Goal: Task Accomplishment & Management: Manage account settings

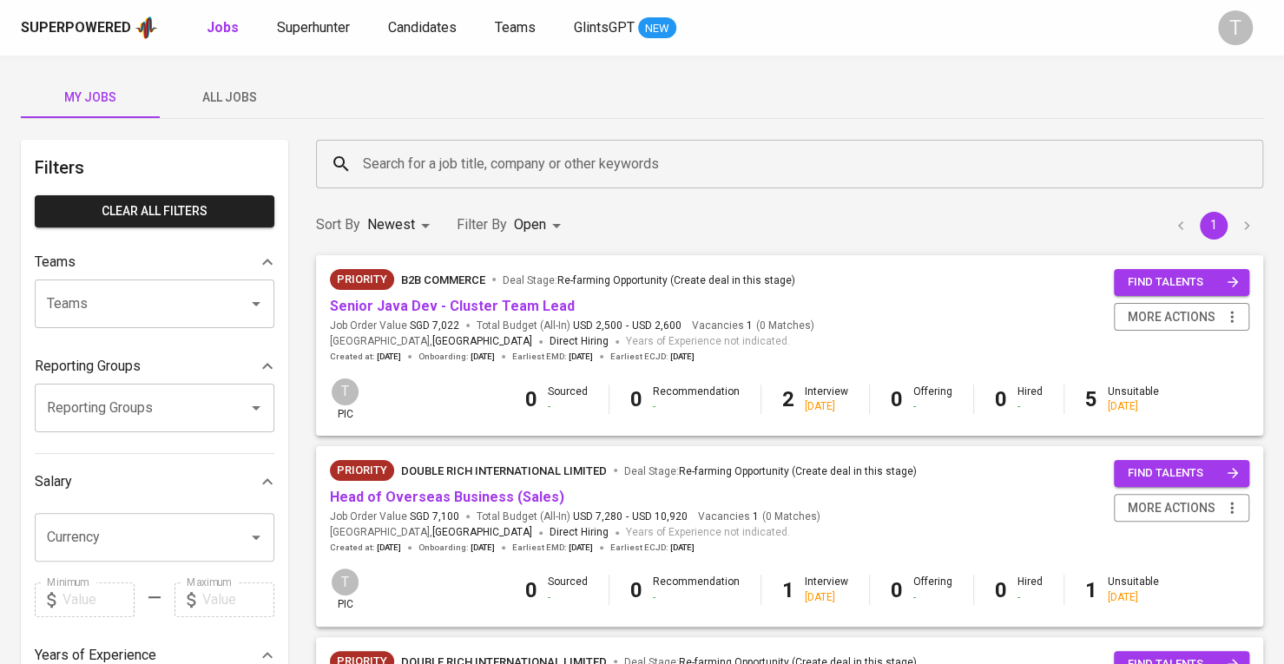
drag, startPoint x: 241, startPoint y: 105, endPoint x: 93, endPoint y: 18, distance: 172.0
click at [93, 18] on div "Superpowered Jobs Superhunter Candidates Teams GlintsGPT NEW T My Jobs All Jobs…" at bounding box center [642, 592] width 1284 height 1185
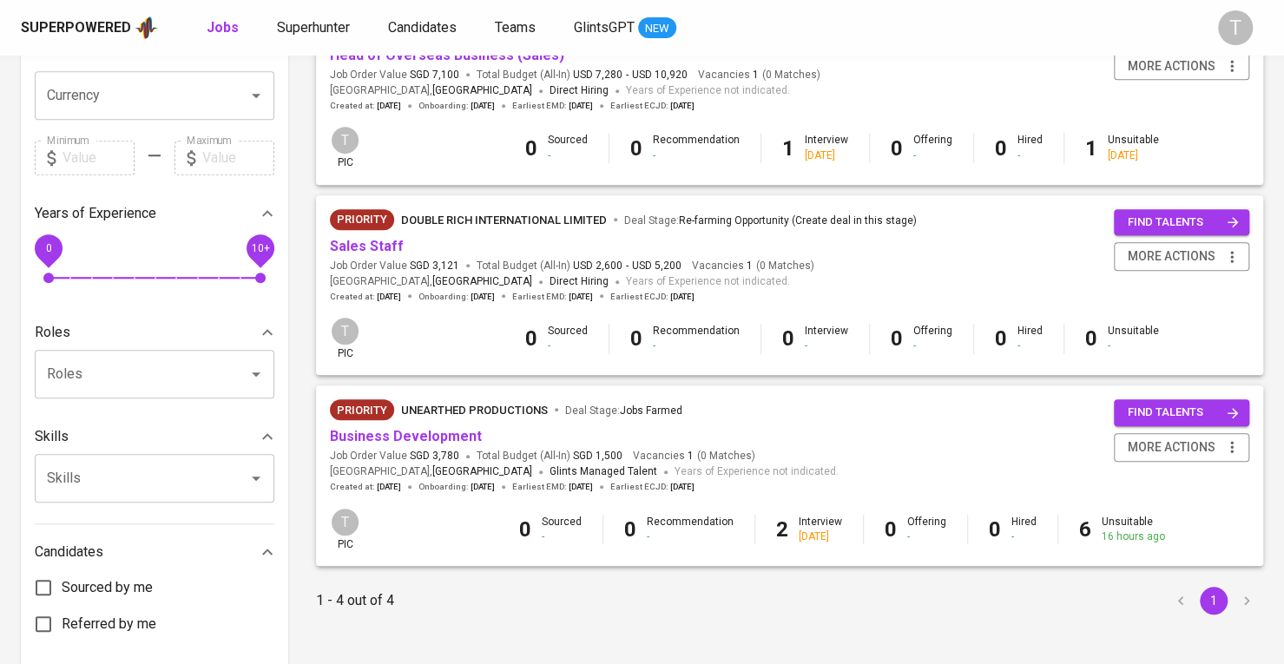
scroll to position [347, 0]
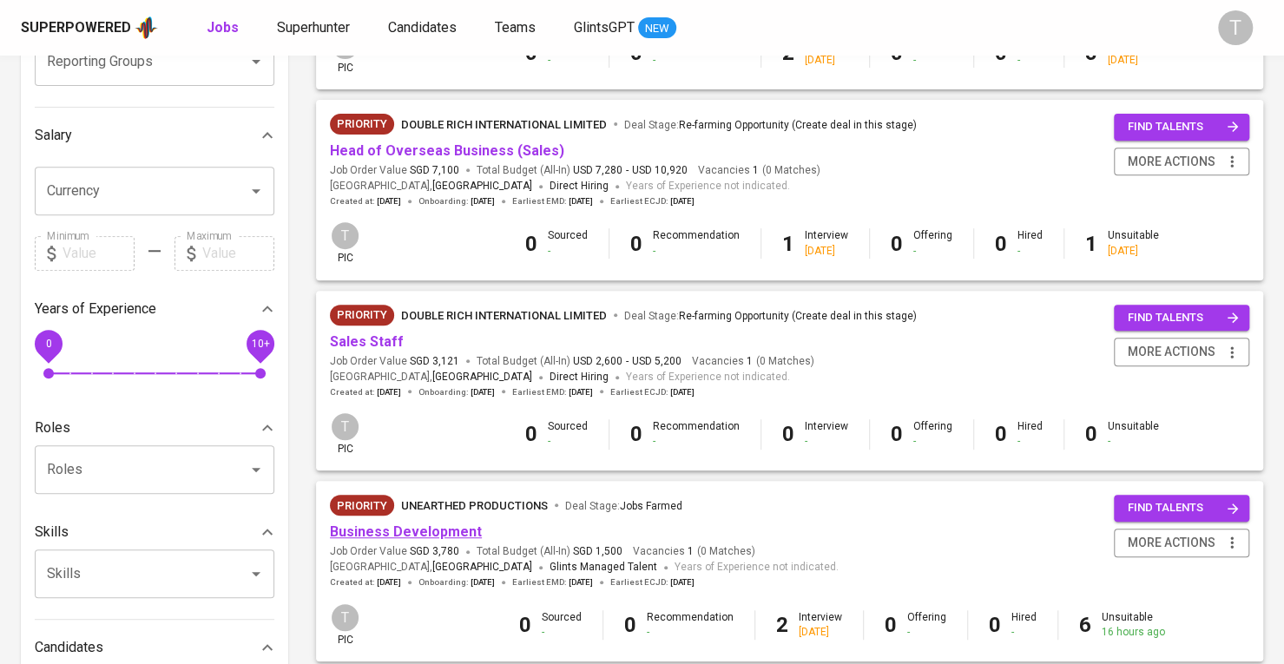
click at [434, 528] on link "Business Development" at bounding box center [406, 532] width 152 height 17
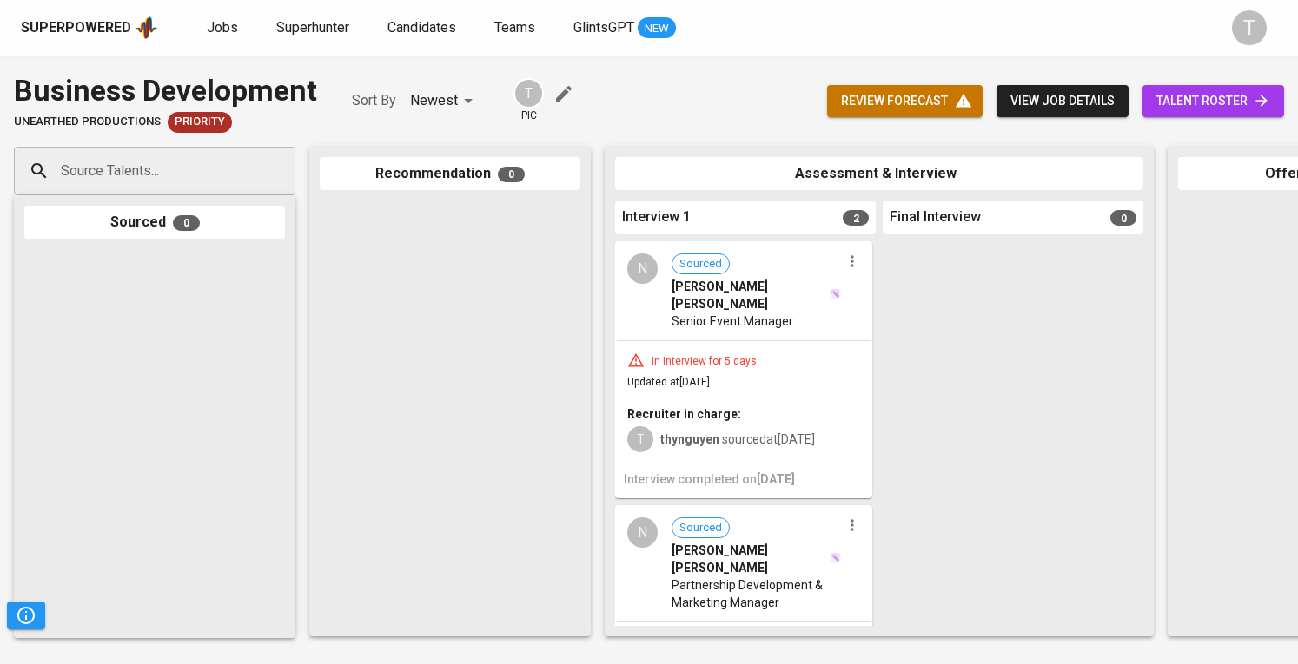
click at [1158, 101] on span "talent roster" at bounding box center [1213, 101] width 114 height 22
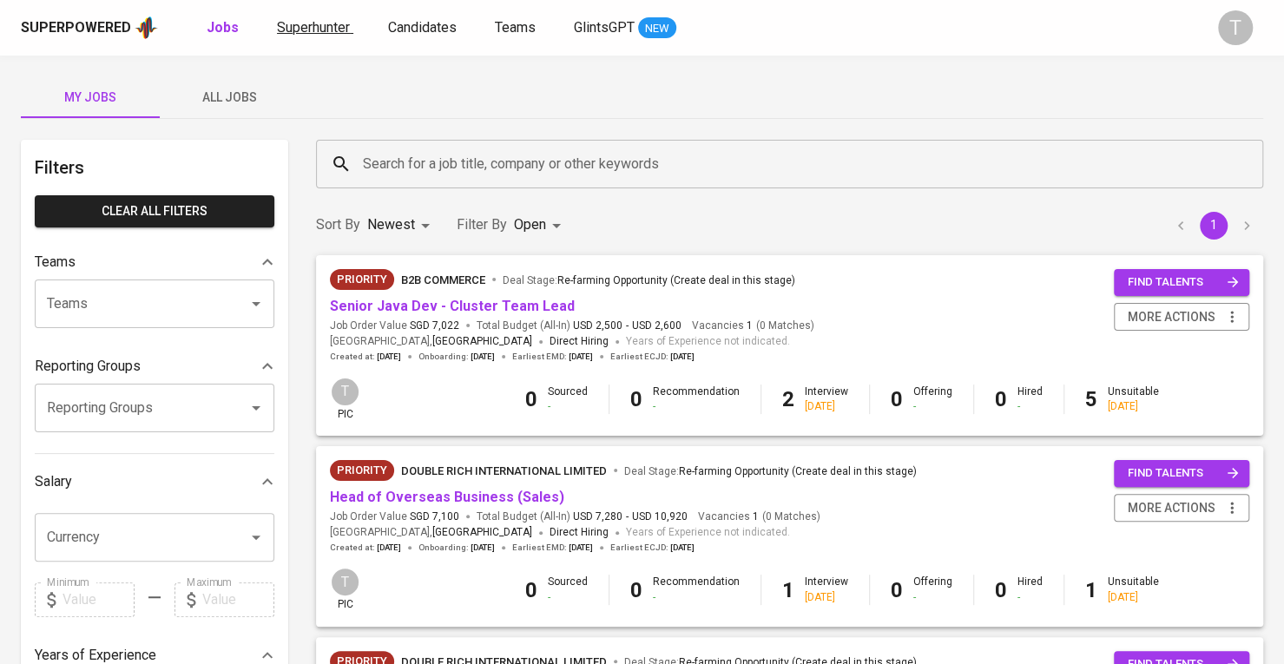
click at [325, 19] on span "Superhunter" at bounding box center [313, 27] width 73 height 17
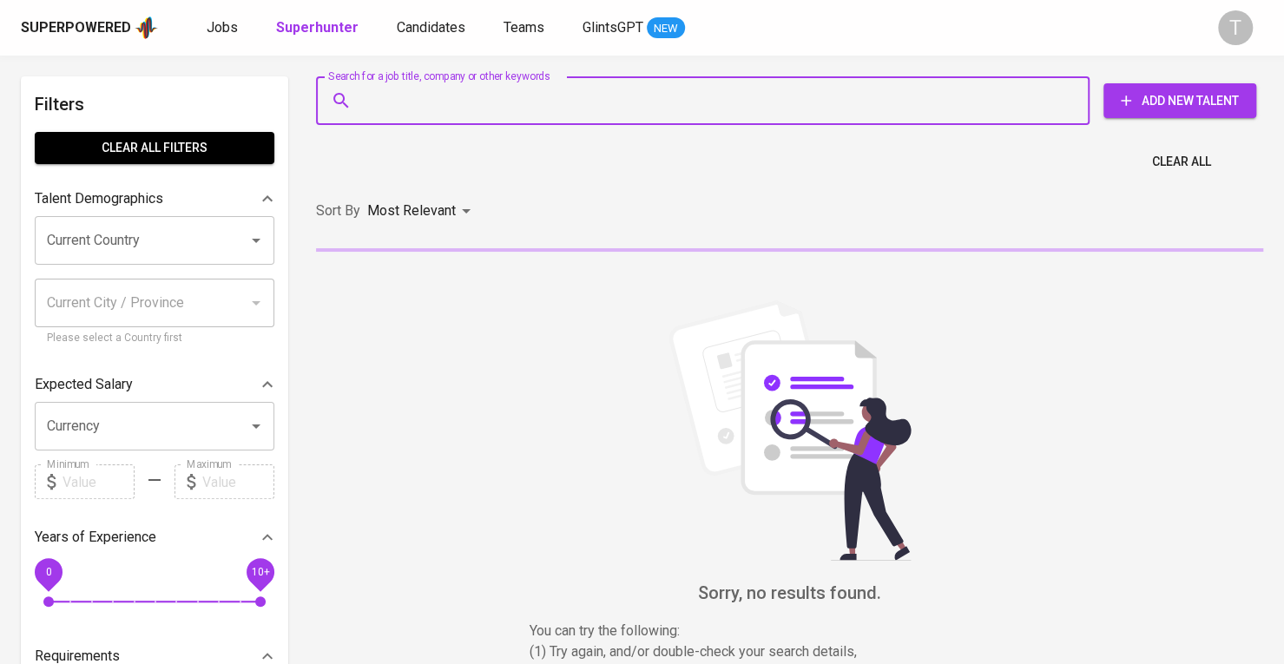
click at [620, 84] on input "Search for a job title, company or other keywords" at bounding box center [707, 100] width 697 height 33
paste input "[EMAIL_ADDRESS][DOMAIN_NAME]"
type input "[EMAIL_ADDRESS][DOMAIN_NAME]"
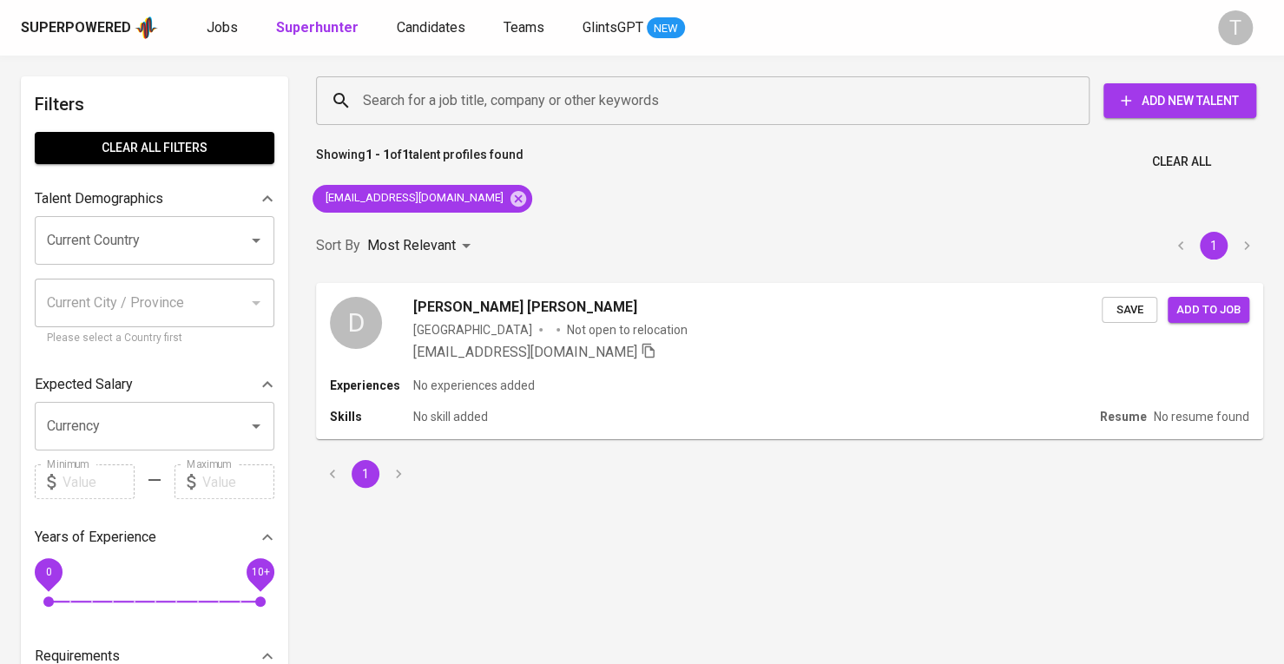
click at [722, 239] on div "Sort By Most Relevant MOST_RELEVANT 1" at bounding box center [790, 246] width 968 height 53
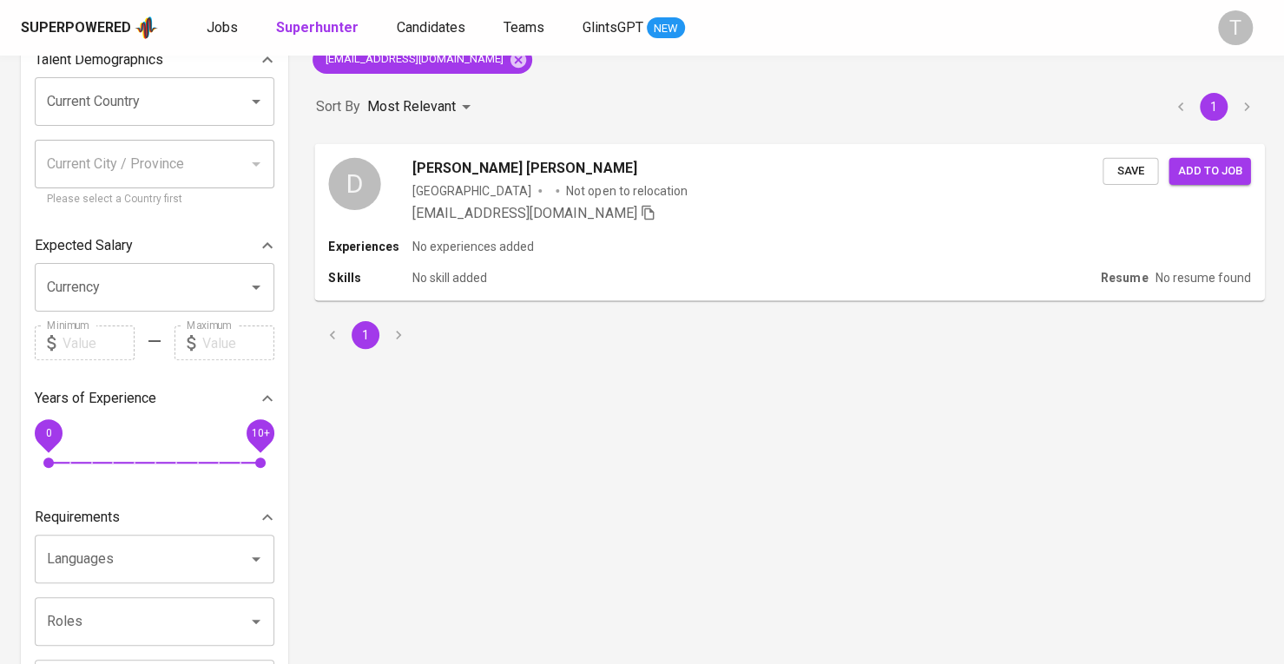
scroll to position [138, 0]
click at [1171, 445] on div "Search for a job title, company or other keywords Search for a job title, compa…" at bounding box center [790, 653] width 948 height 1431
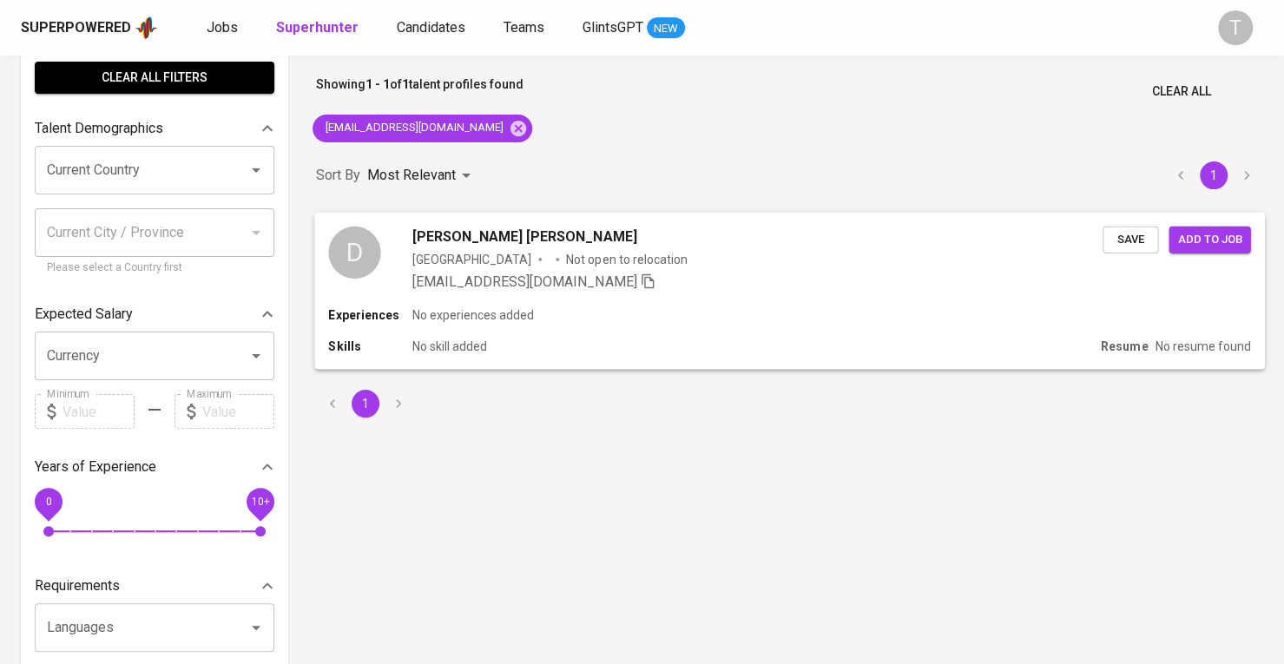
scroll to position [0, 0]
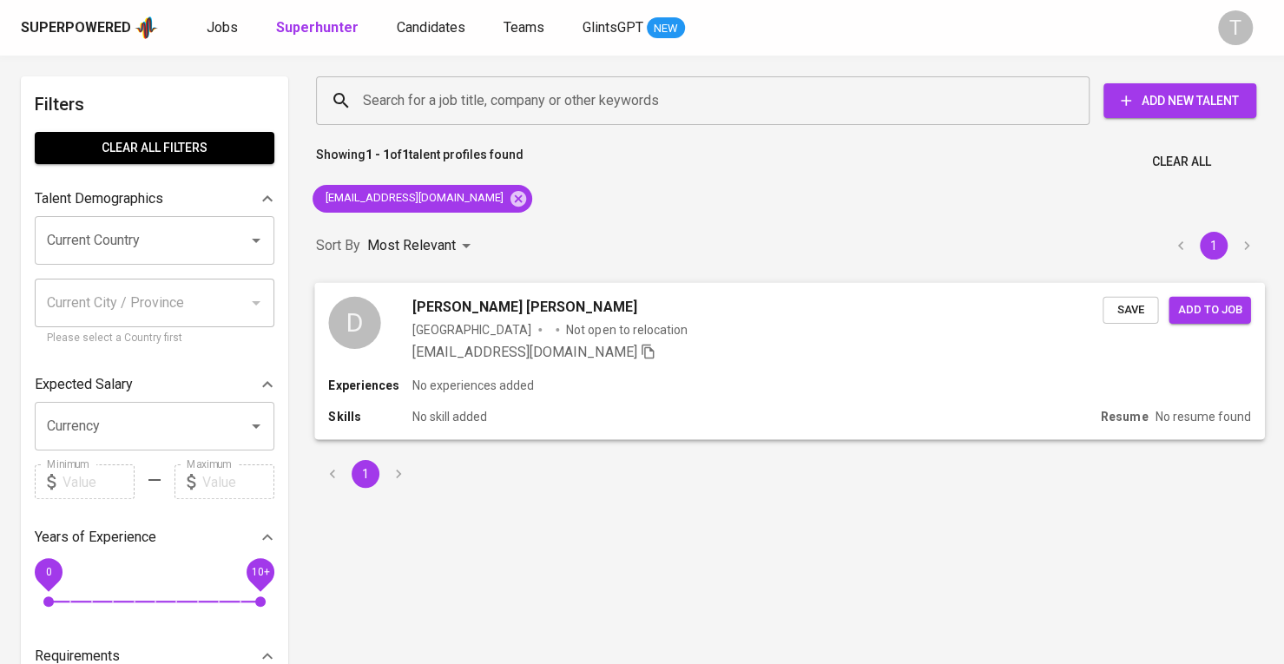
click at [1133, 313] on span "Save" at bounding box center [1131, 310] width 38 height 20
click at [515, 310] on span "[PERSON_NAME] [PERSON_NAME]" at bounding box center [525, 306] width 225 height 21
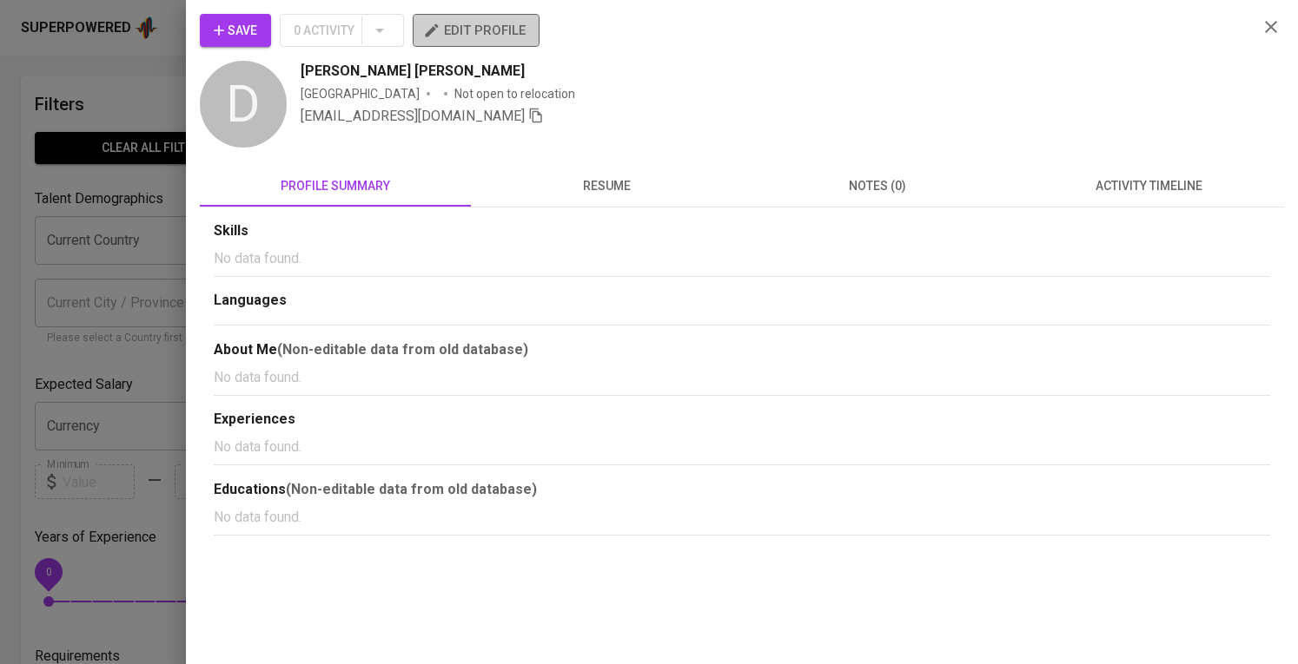
click at [464, 29] on span "edit profile" at bounding box center [475, 30] width 99 height 23
click at [78, 315] on div at bounding box center [649, 332] width 1298 height 664
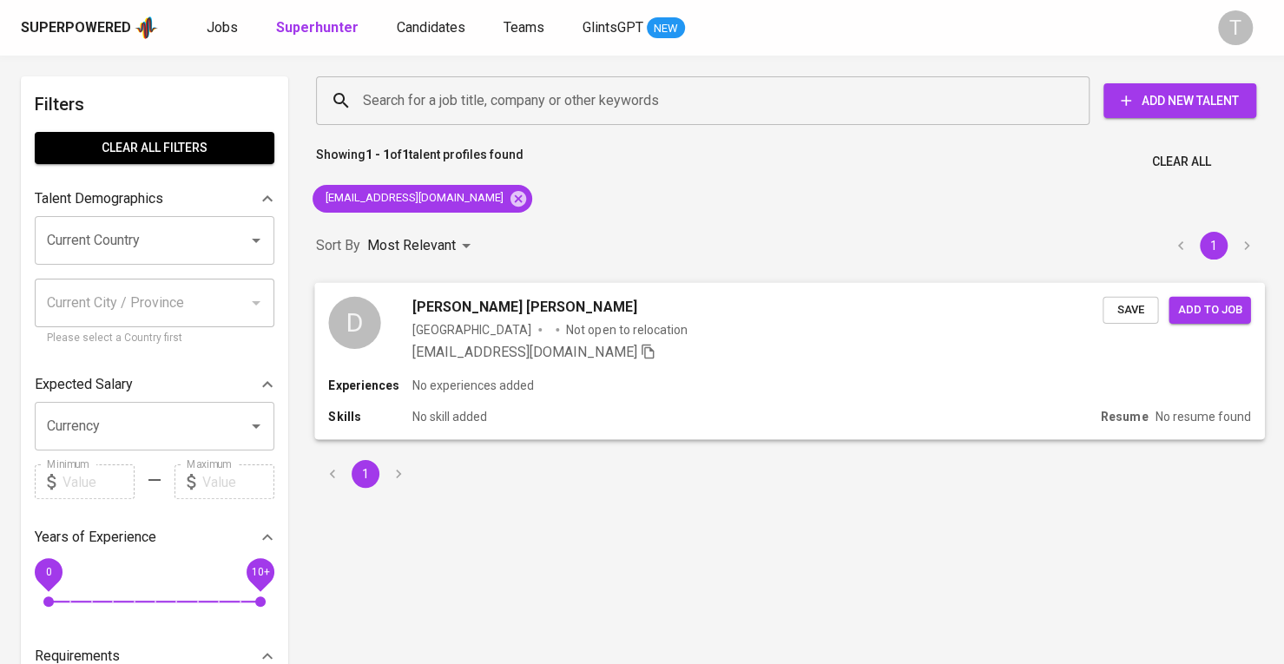
click at [1235, 319] on span "Add to job" at bounding box center [1210, 310] width 64 height 20
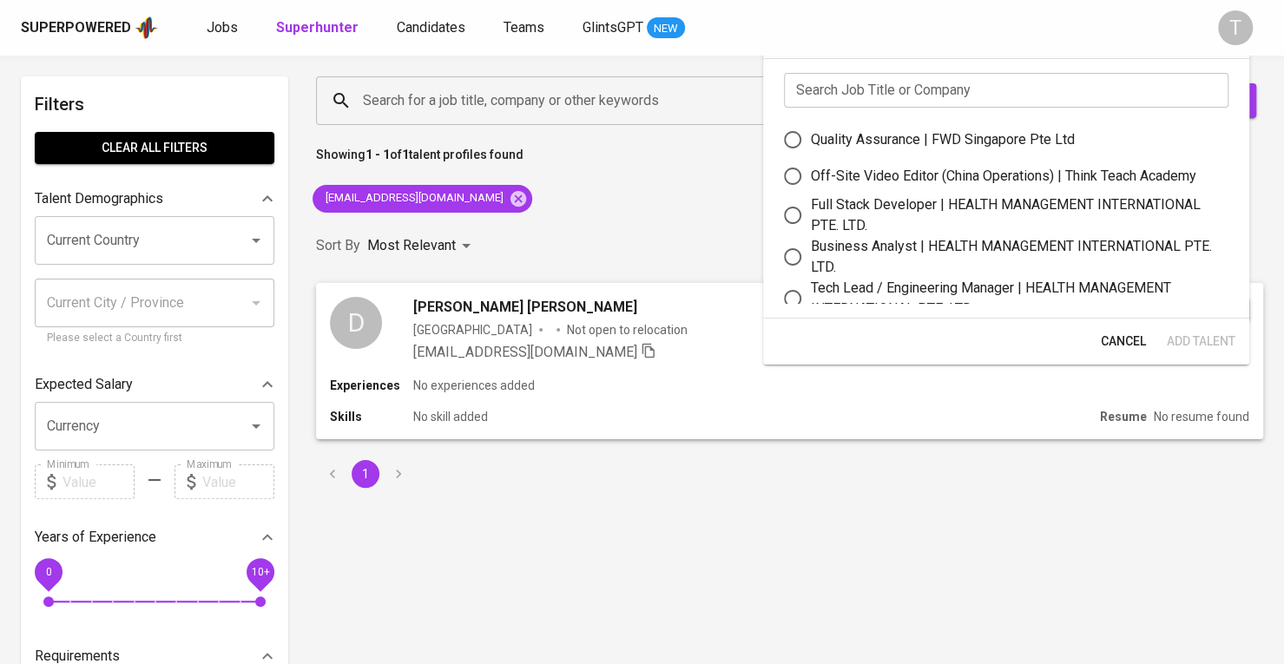
click at [1023, 92] on input "text" at bounding box center [1006, 90] width 445 height 35
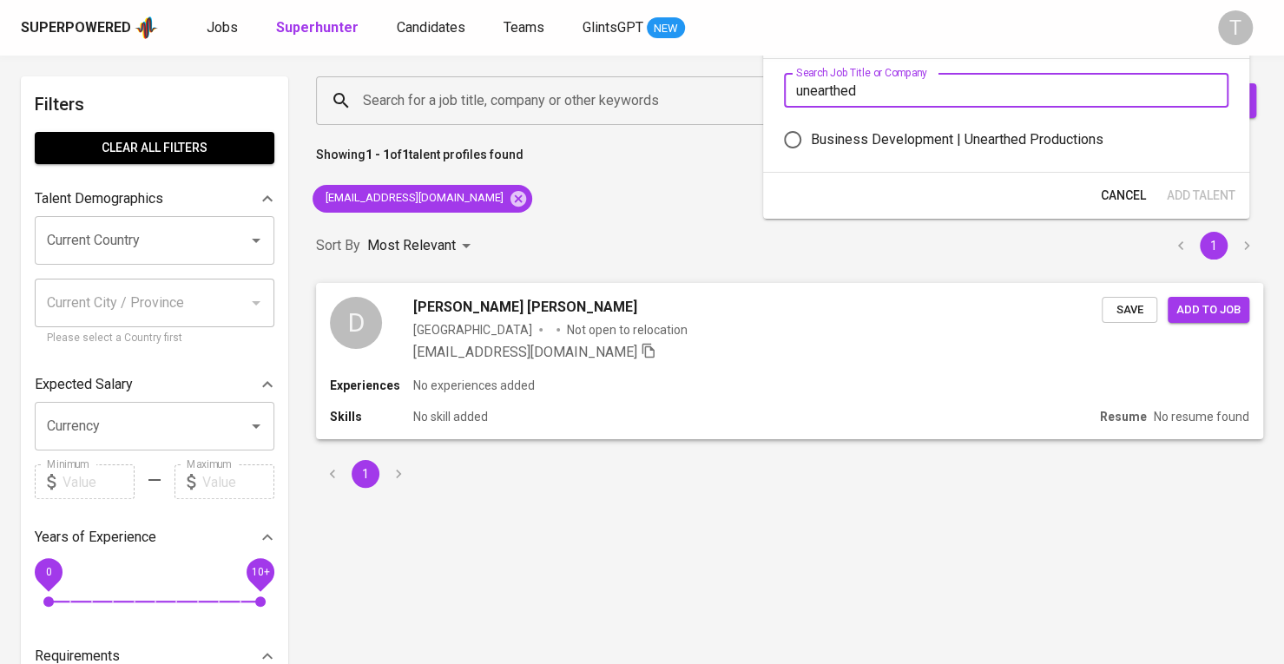
type input "unearthed"
click at [1049, 136] on div "Business Development | Unearthed Productions" at bounding box center [957, 139] width 293 height 21
click at [811, 136] on input "Business Development | Unearthed Productions" at bounding box center [793, 140] width 36 height 36
radio input "true"
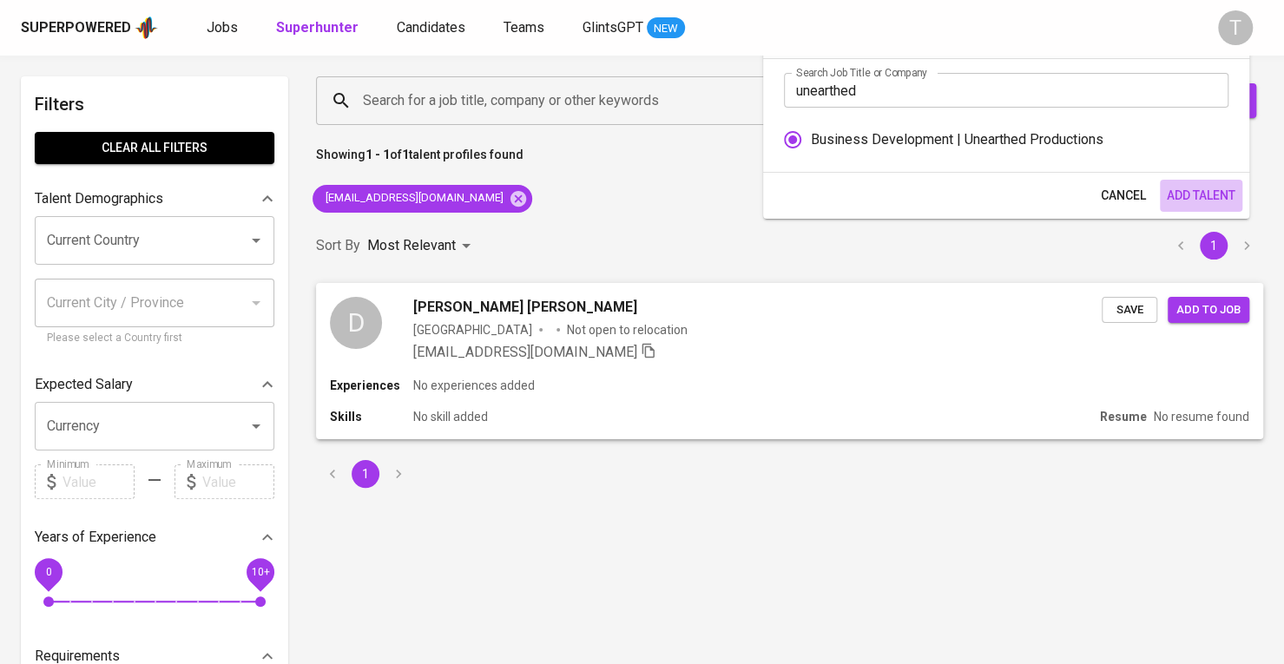
click at [1193, 192] on span "Add Talent" at bounding box center [1201, 196] width 69 height 22
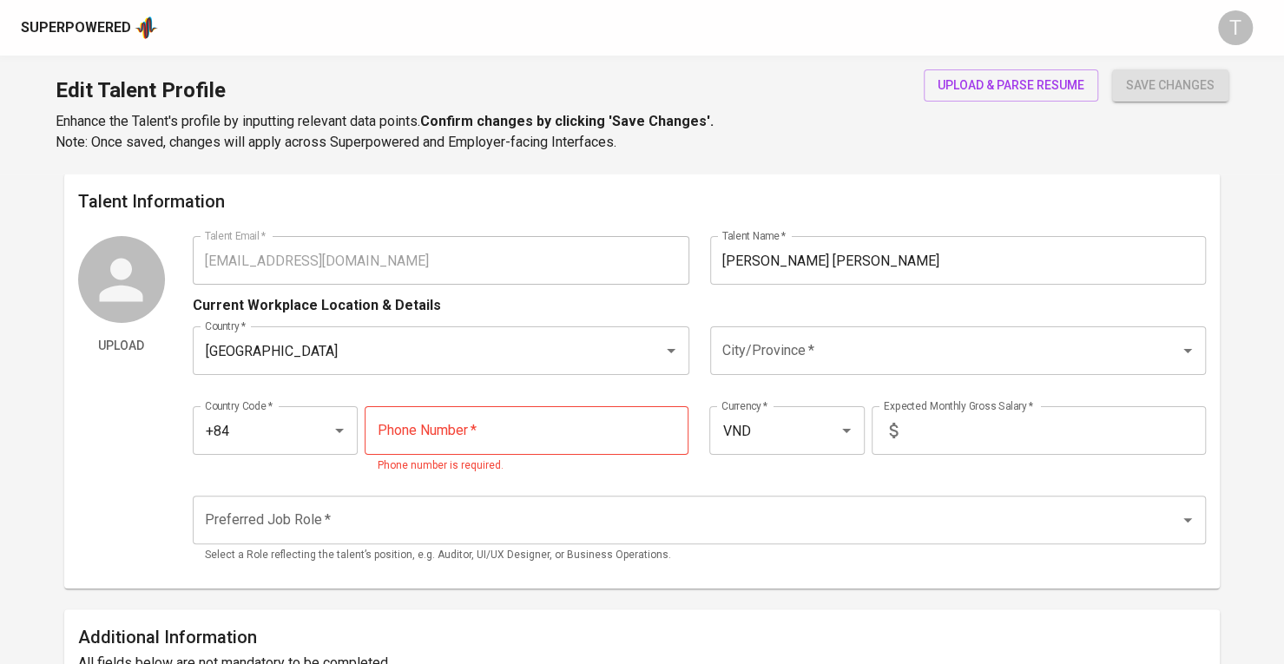
click at [868, 256] on input "[PERSON_NAME] [PERSON_NAME]" at bounding box center [958, 260] width 497 height 49
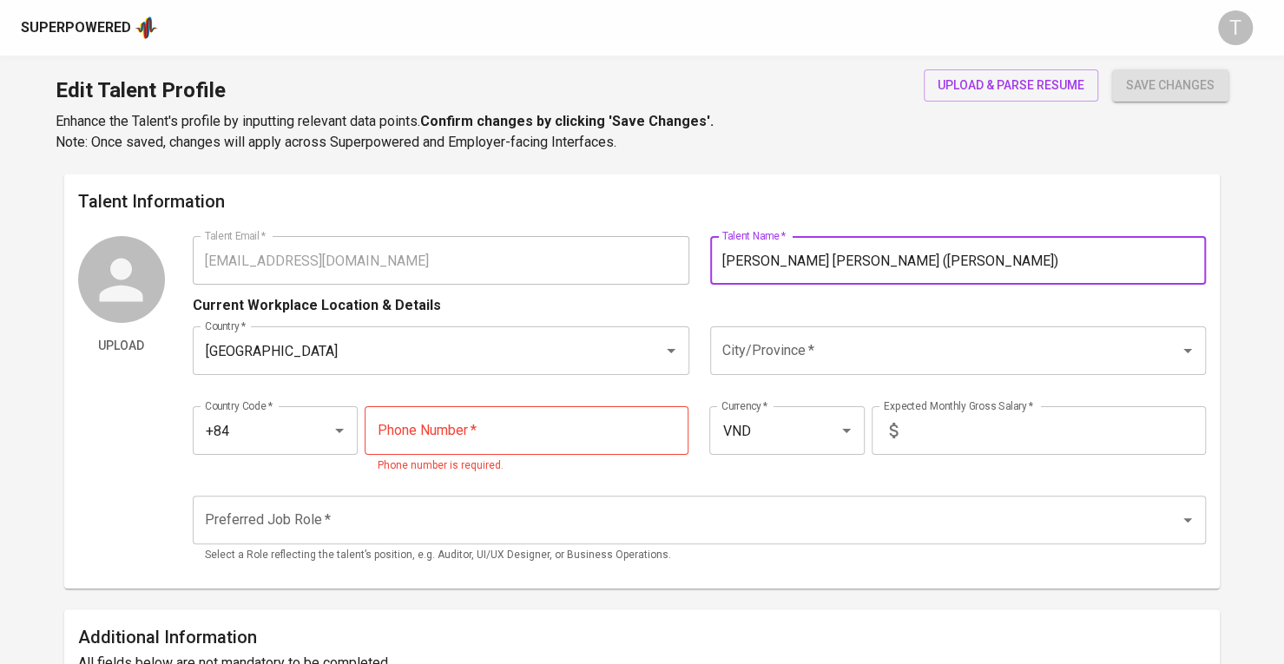
type input "[PERSON_NAME] [PERSON_NAME] ([PERSON_NAME])"
click at [880, 348] on input "City/Province   *" at bounding box center [934, 350] width 433 height 33
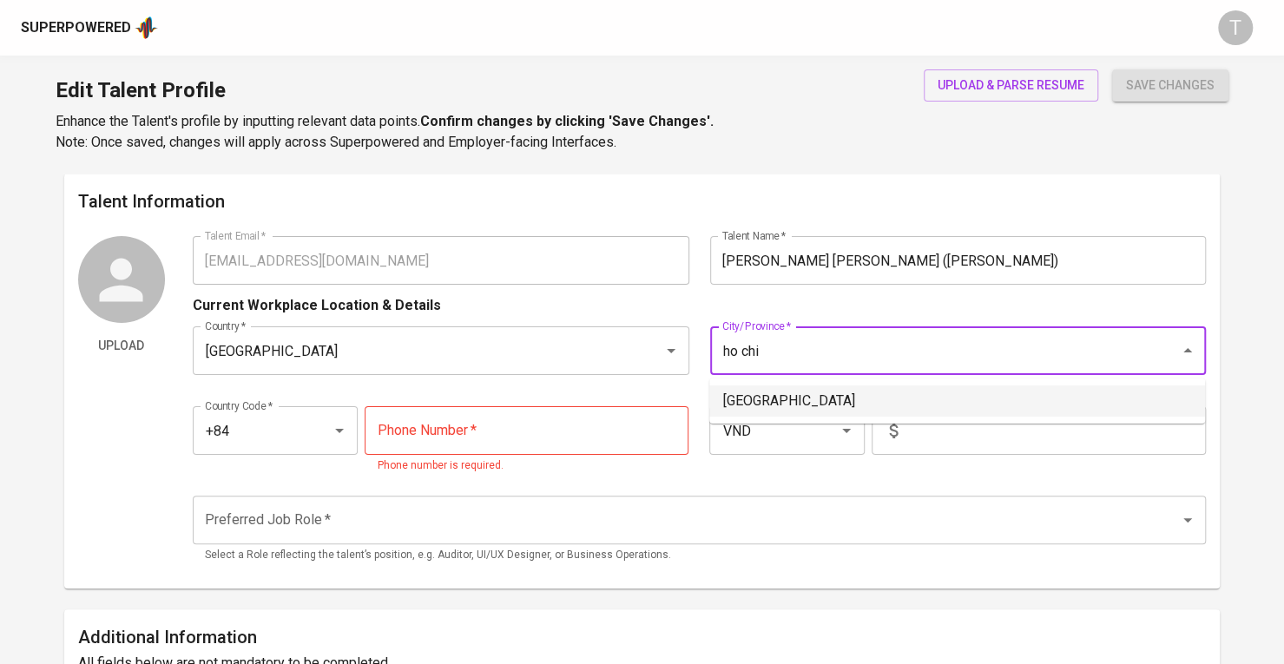
click at [863, 392] on li "[GEOGRAPHIC_DATA]" at bounding box center [958, 401] width 496 height 31
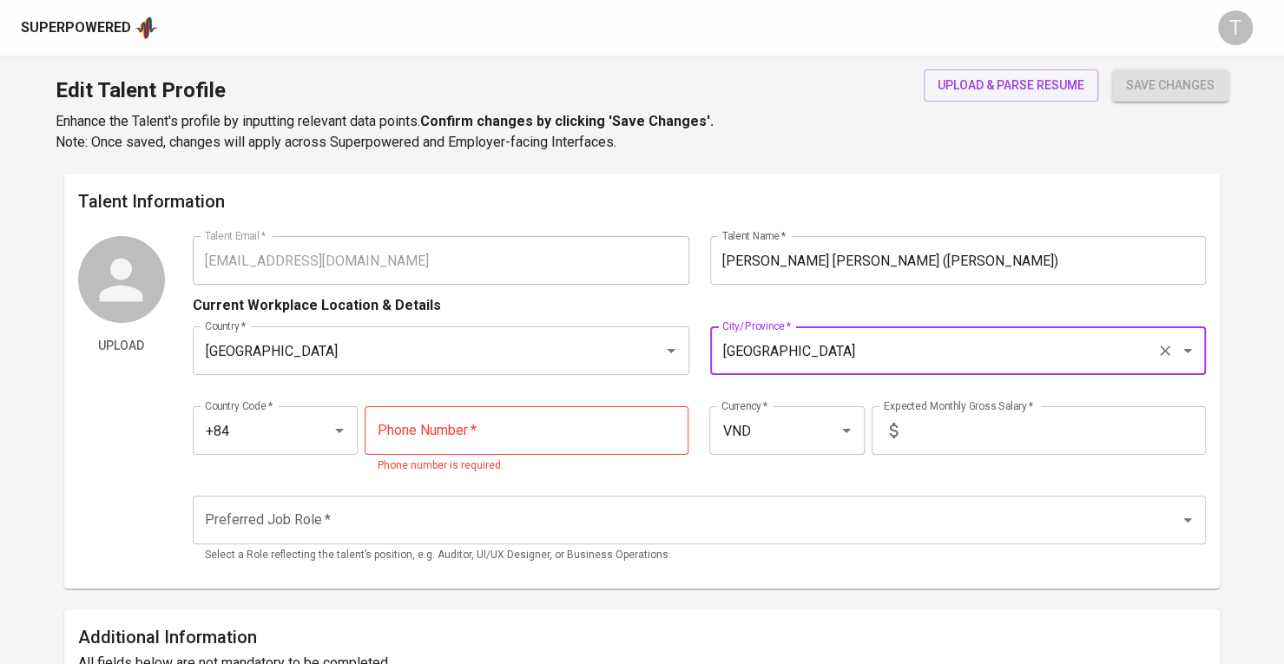
type input "[GEOGRAPHIC_DATA]"
click at [537, 433] on input "tel" at bounding box center [527, 430] width 324 height 49
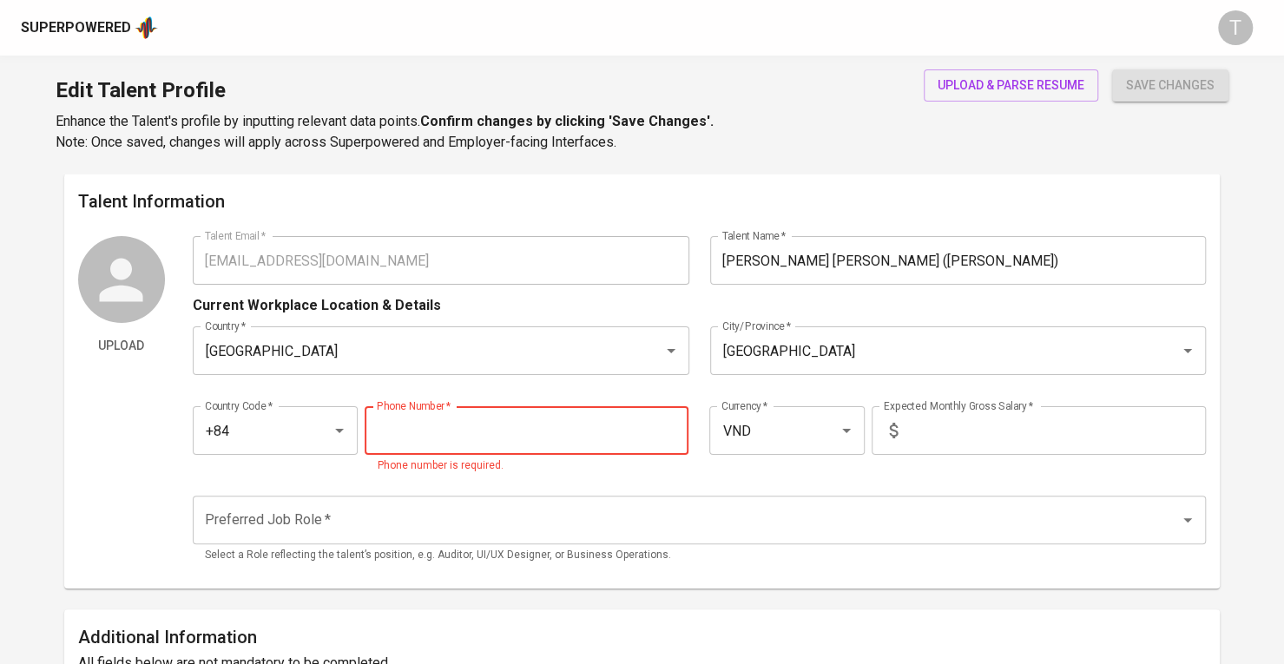
paste input "4823861757"
click at [387, 432] on input "4823861757" at bounding box center [527, 430] width 324 height 49
type input "823-861-757"
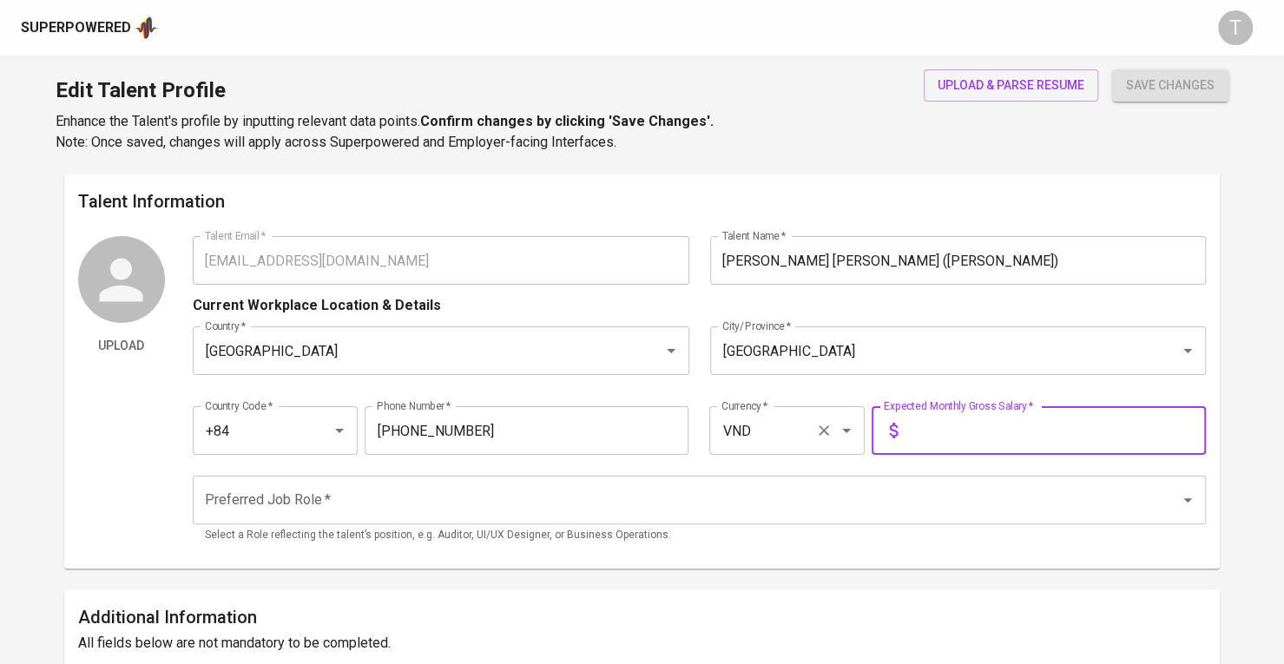
click at [785, 435] on input "VND" at bounding box center [762, 430] width 91 height 33
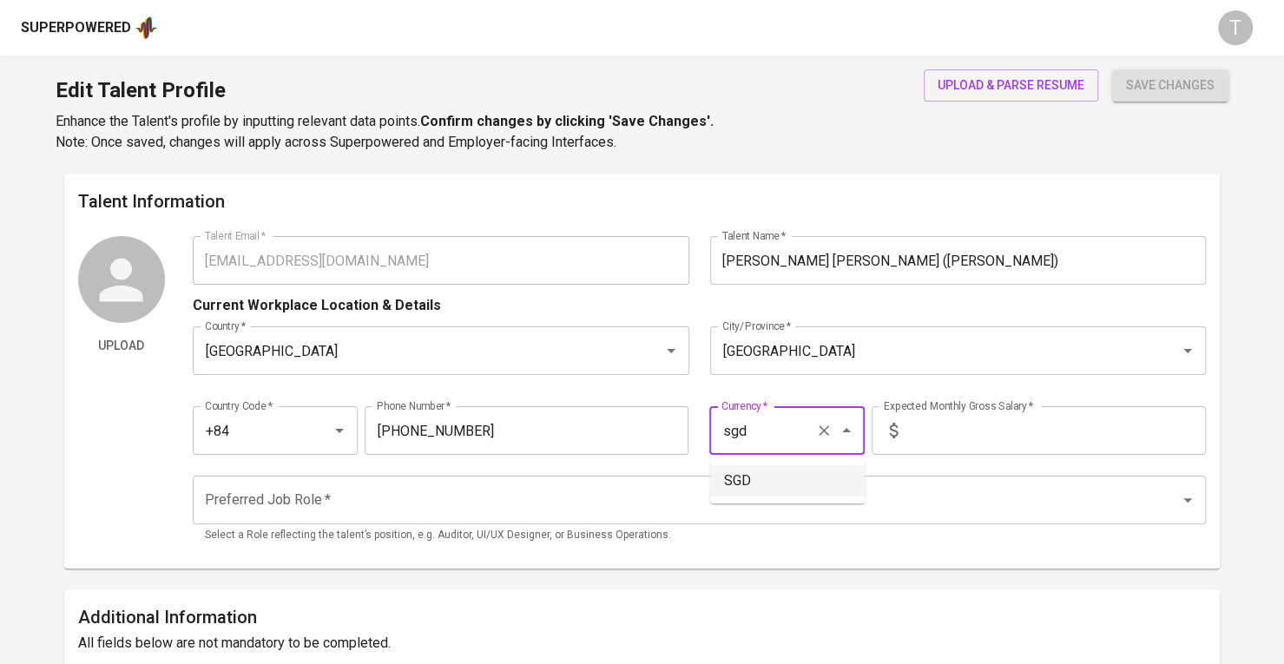
click at [783, 482] on li "SGD" at bounding box center [787, 481] width 155 height 31
type input "SGD"
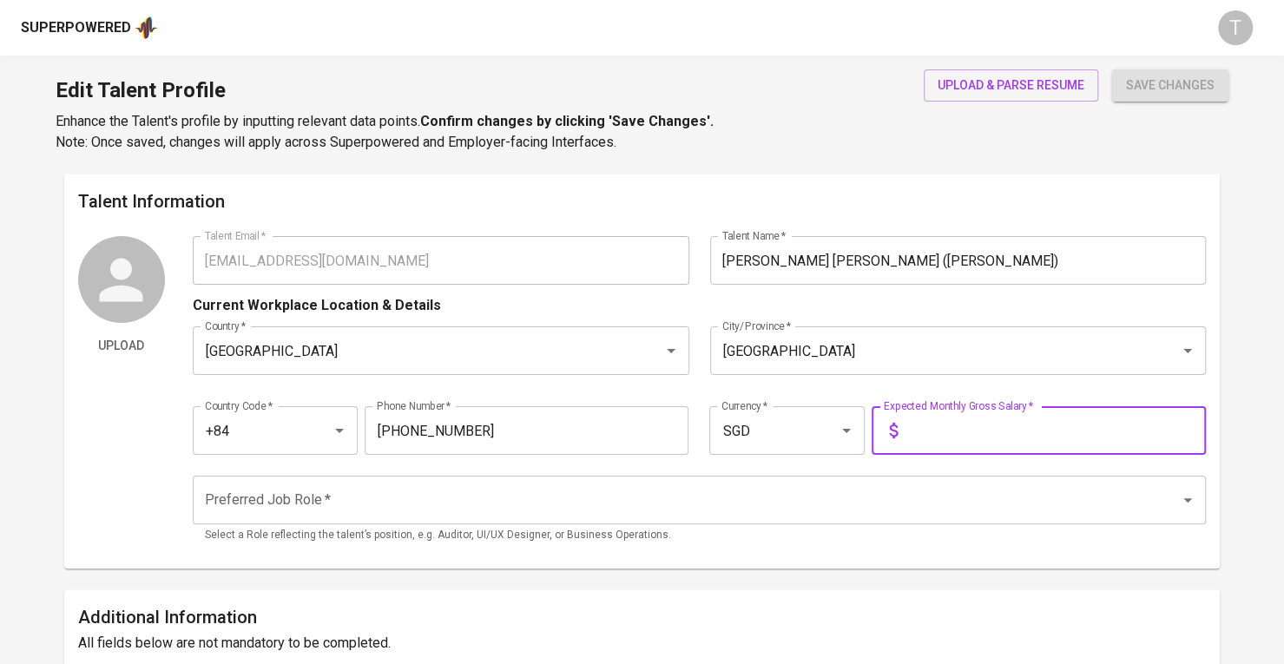
click at [1007, 432] on input "text" at bounding box center [1055, 430] width 301 height 49
click at [981, 538] on p "Select a Role reflecting the talent’s position, e.g. Auditor, UI/UX Designer, o…" at bounding box center [699, 535] width 989 height 17
type input "2,600"
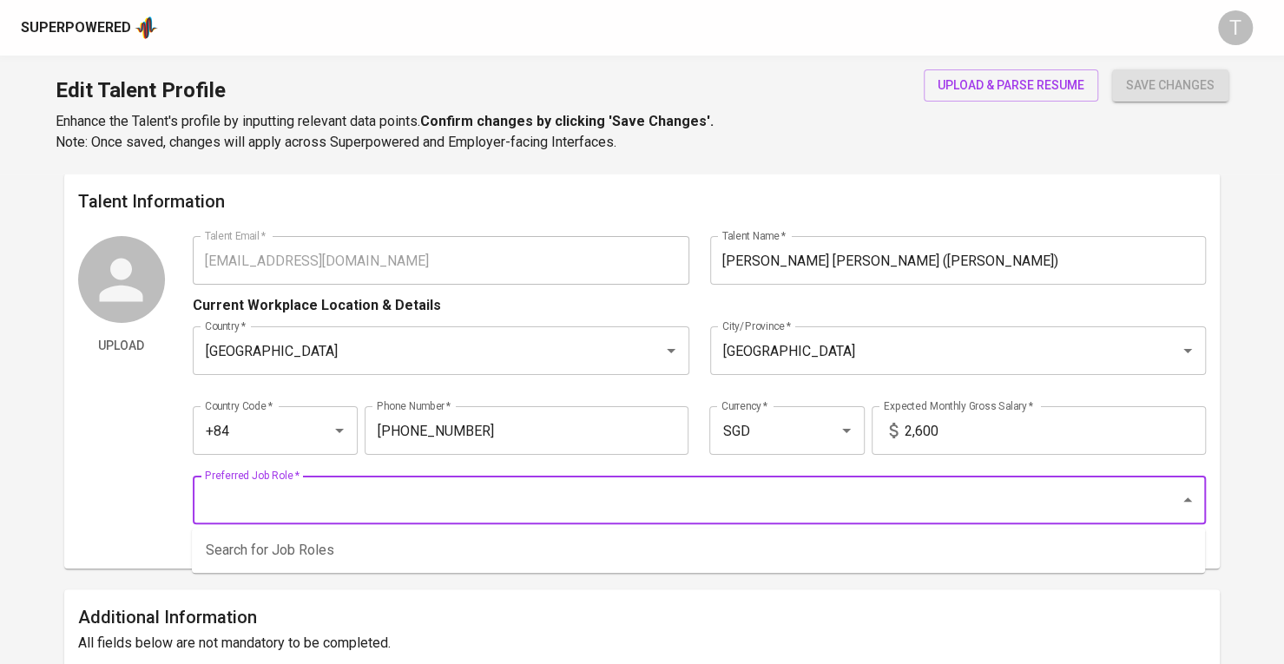
click at [967, 490] on input "Preferred Job Role   *" at bounding box center [675, 500] width 949 height 33
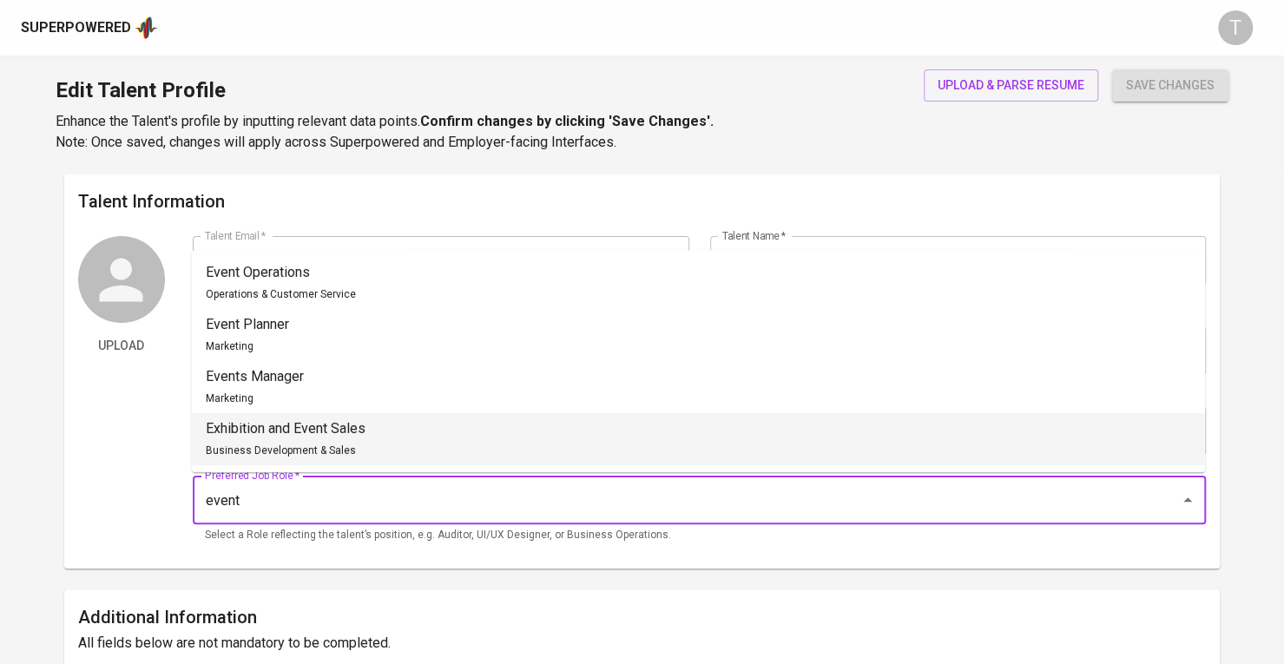
click at [738, 439] on li "Exhibition and Event Sales Business Development & Sales" at bounding box center [699, 439] width 1014 height 52
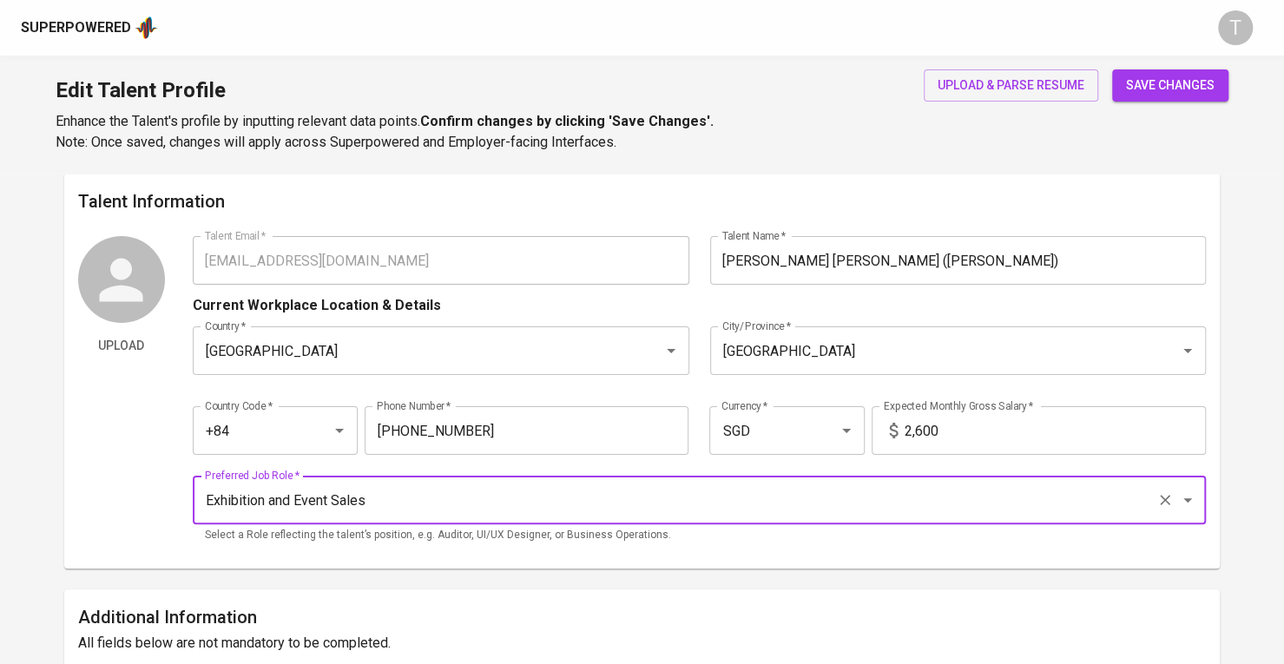
type input "Exhibition and Event Sales"
click at [1145, 93] on span "save changes" at bounding box center [1170, 86] width 89 height 22
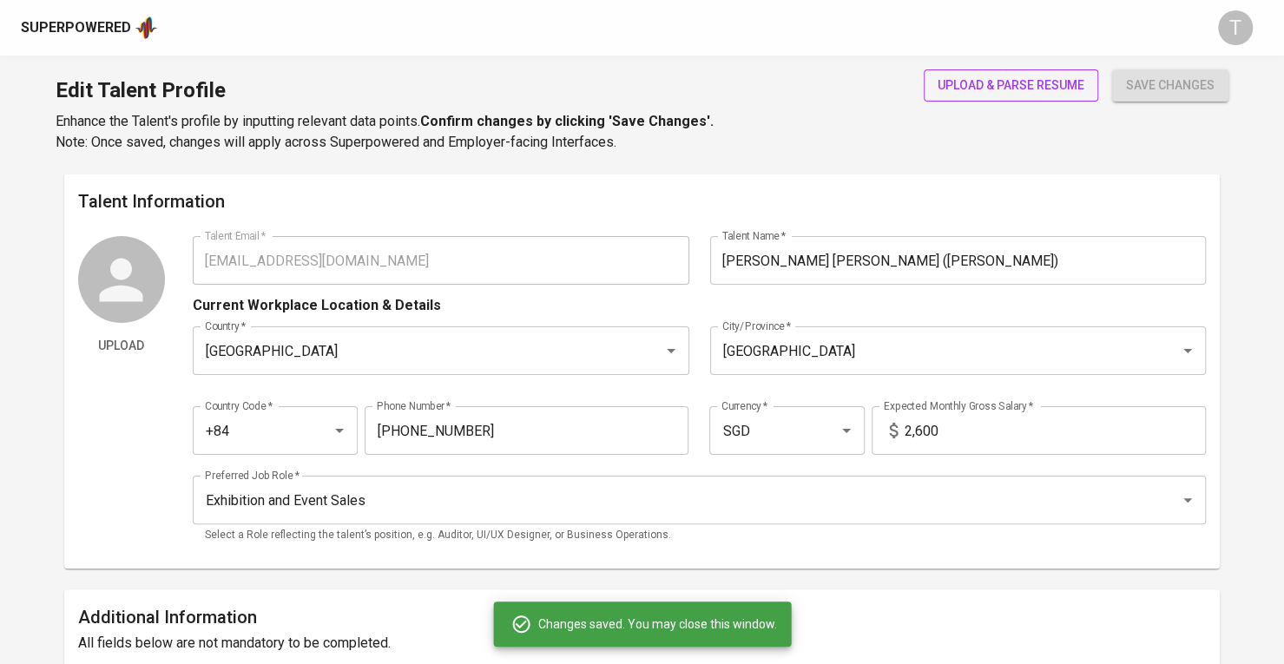
click at [1040, 83] on span "upload & parse resume" at bounding box center [1011, 86] width 147 height 22
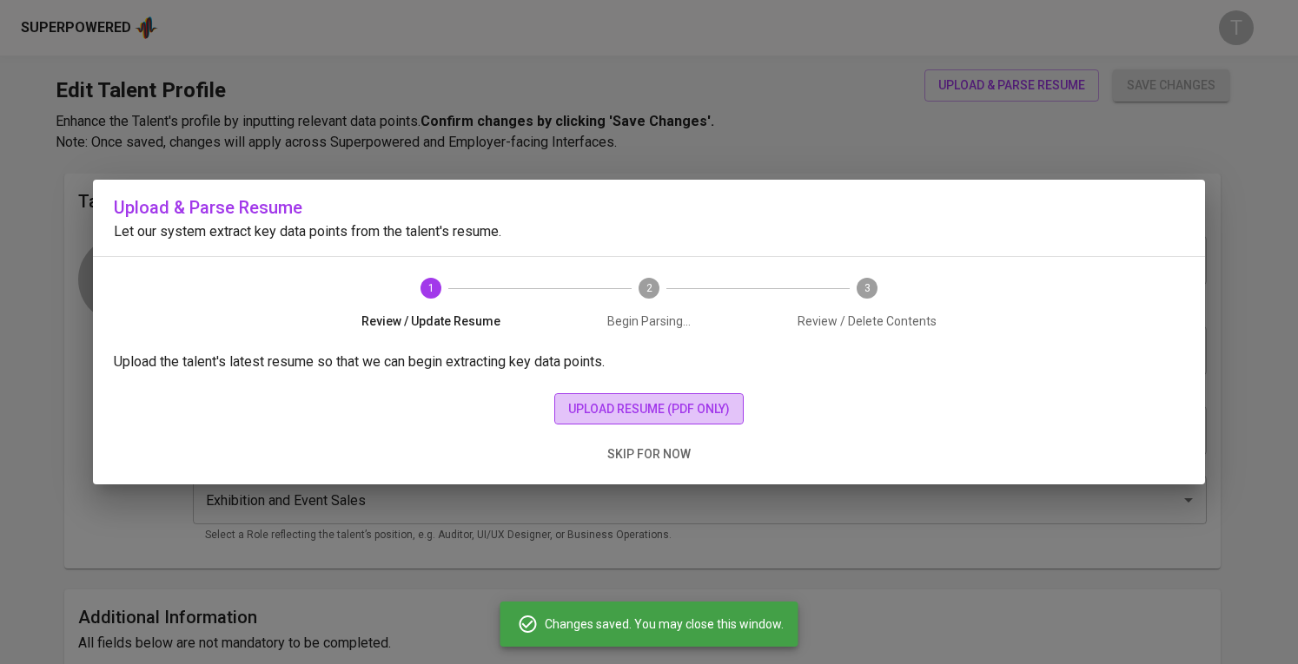
click at [722, 402] on span "upload resume (pdf only)" at bounding box center [649, 410] width 162 height 22
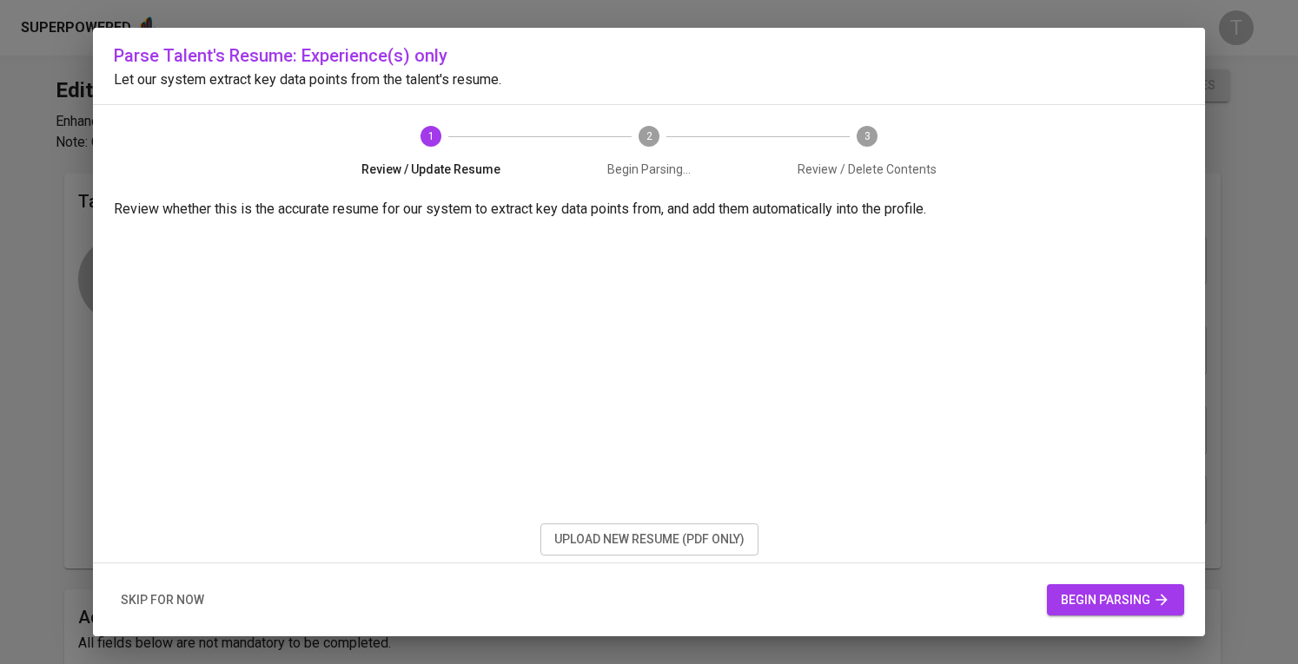
click at [1083, 598] on span "begin parsing" at bounding box center [1114, 601] width 109 height 22
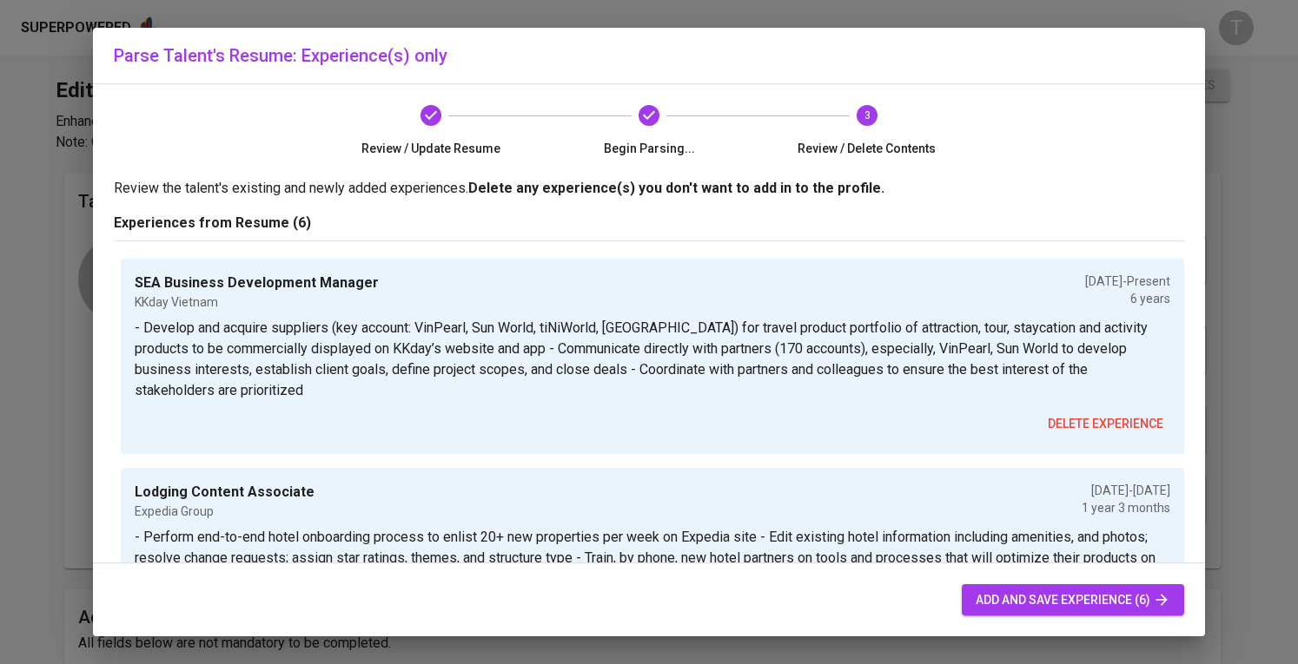
click at [1028, 604] on span "add and save experience (6)" at bounding box center [1072, 601] width 195 height 22
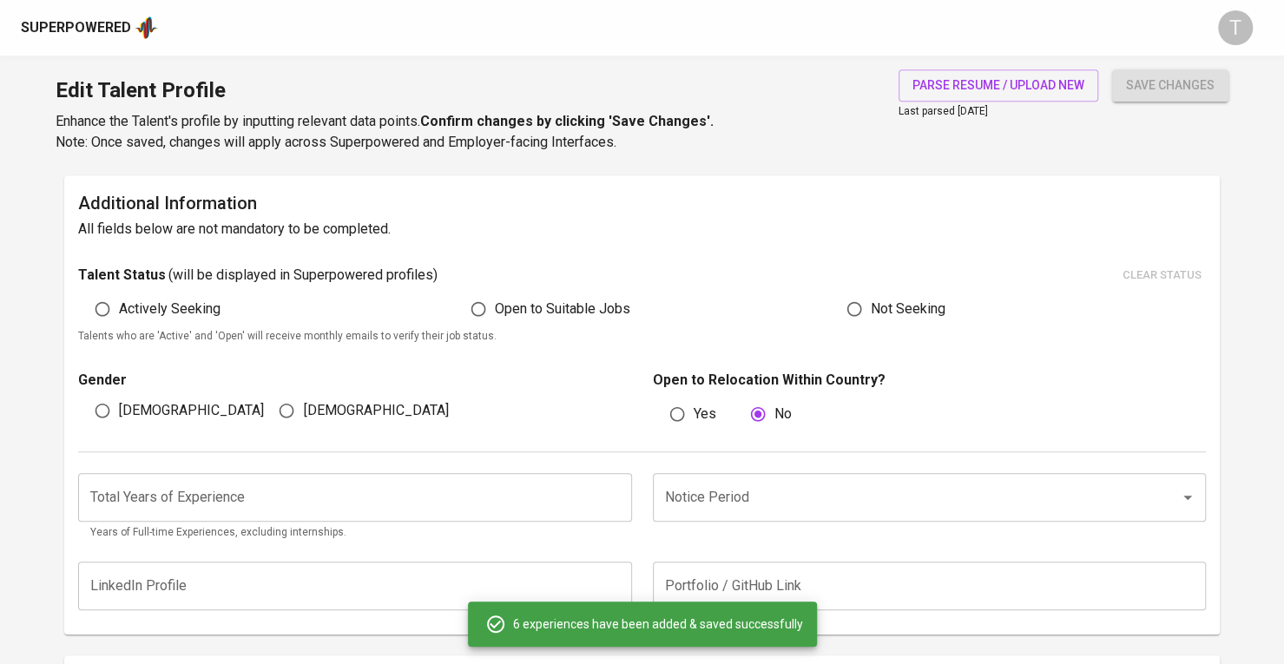
scroll to position [417, 0]
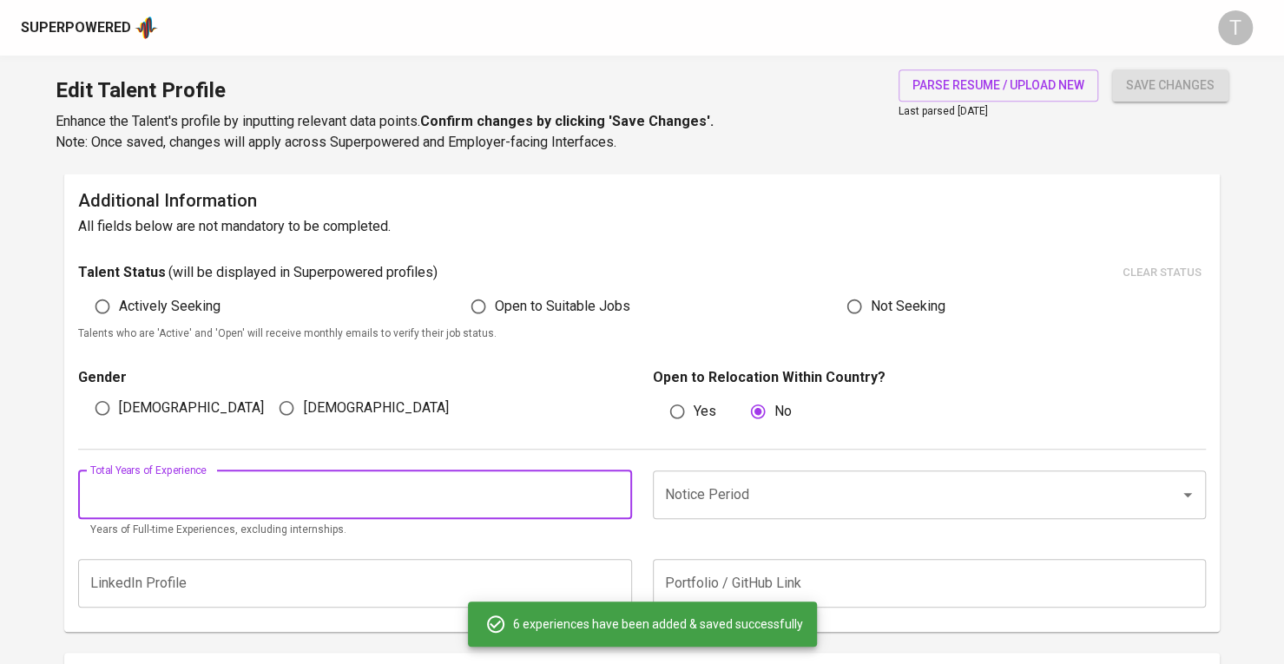
drag, startPoint x: 272, startPoint y: 492, endPoint x: 314, endPoint y: 482, distance: 43.8
click at [273, 492] on input "number" at bounding box center [355, 495] width 554 height 49
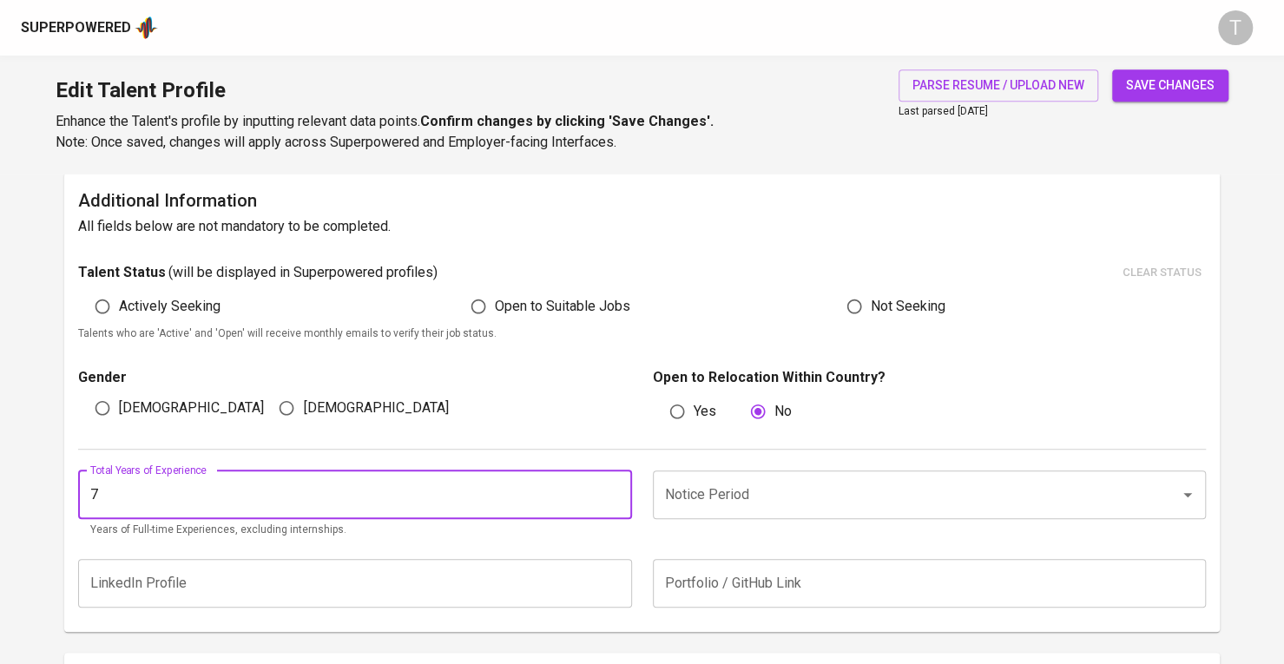
type input "7"
click at [316, 399] on span "Female" at bounding box center [375, 408] width 145 height 21
click at [303, 399] on input "Female" at bounding box center [286, 408] width 33 height 33
radio input "true"
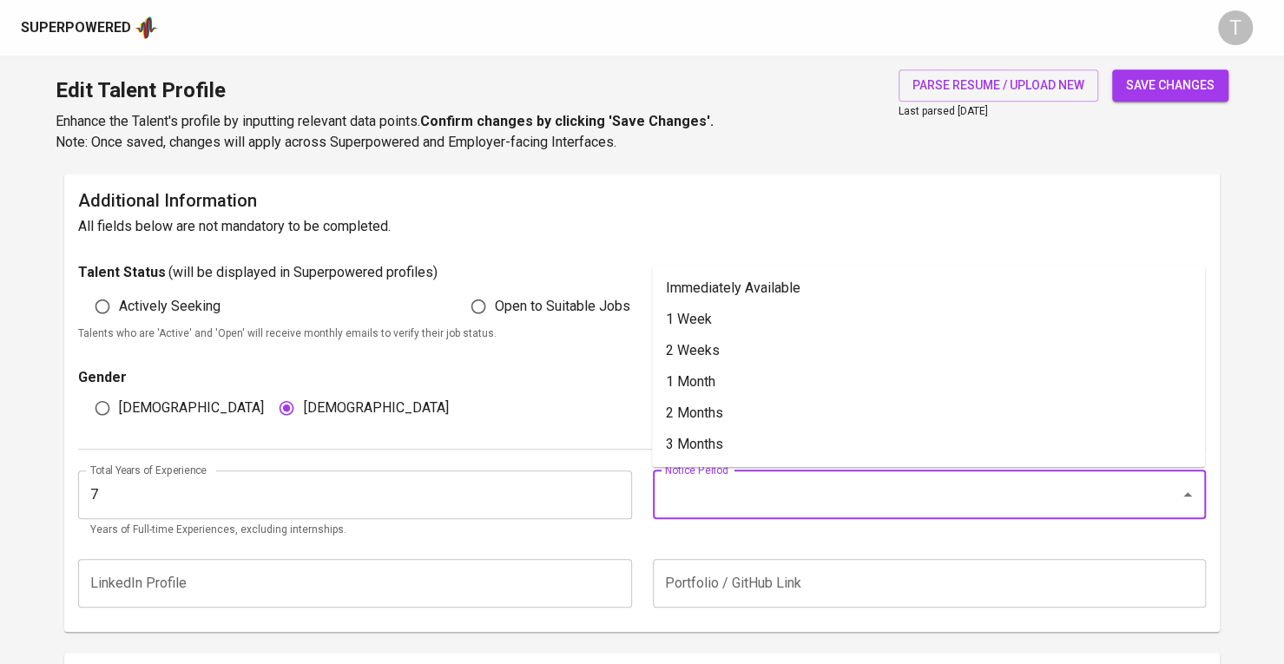
click at [756, 501] on input "Notice Period" at bounding box center [906, 495] width 490 height 33
click at [742, 281] on li "Immediately Available" at bounding box center [928, 288] width 553 height 31
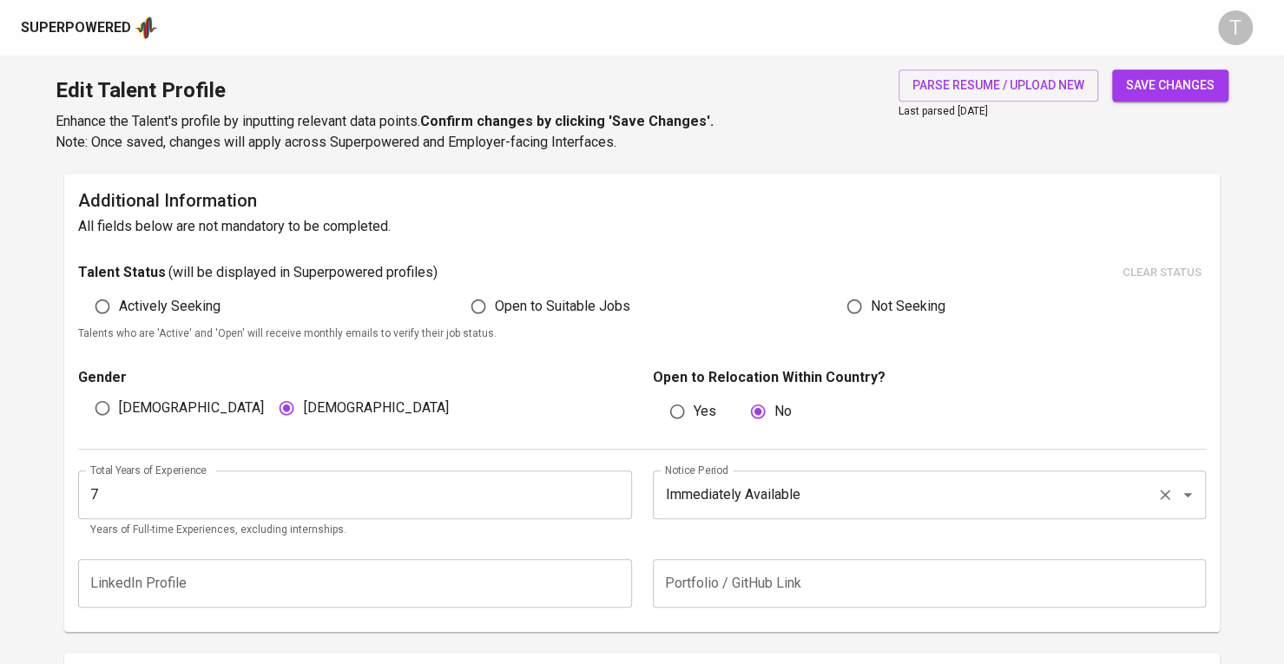
click at [743, 479] on input "Immediately Available" at bounding box center [906, 495] width 490 height 33
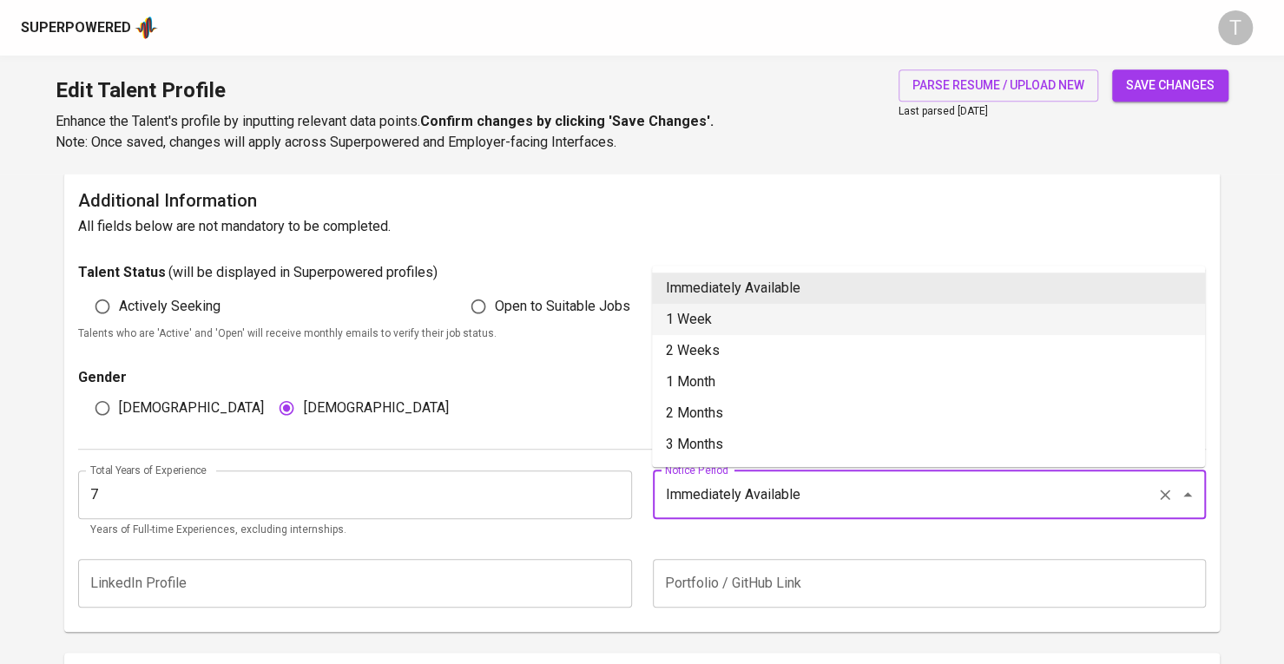
click at [726, 312] on li "1 Week" at bounding box center [928, 319] width 553 height 31
type input "1 Week"
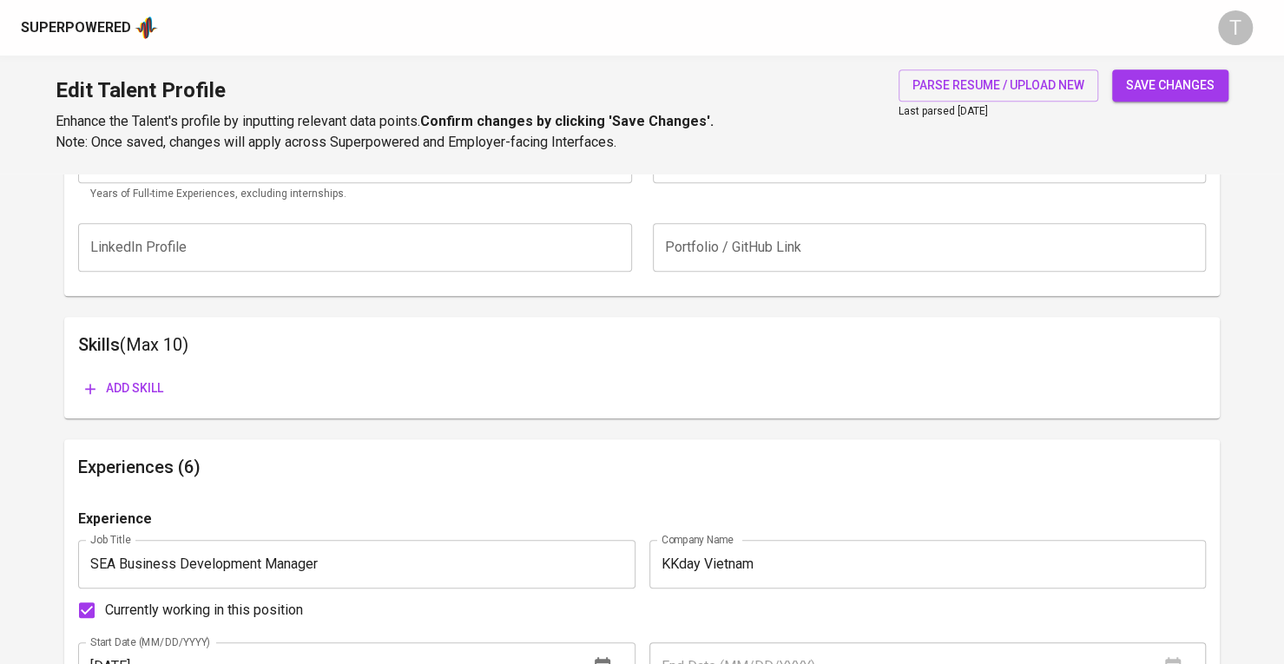
scroll to position [754, 0]
click at [295, 256] on input "text" at bounding box center [355, 246] width 554 height 49
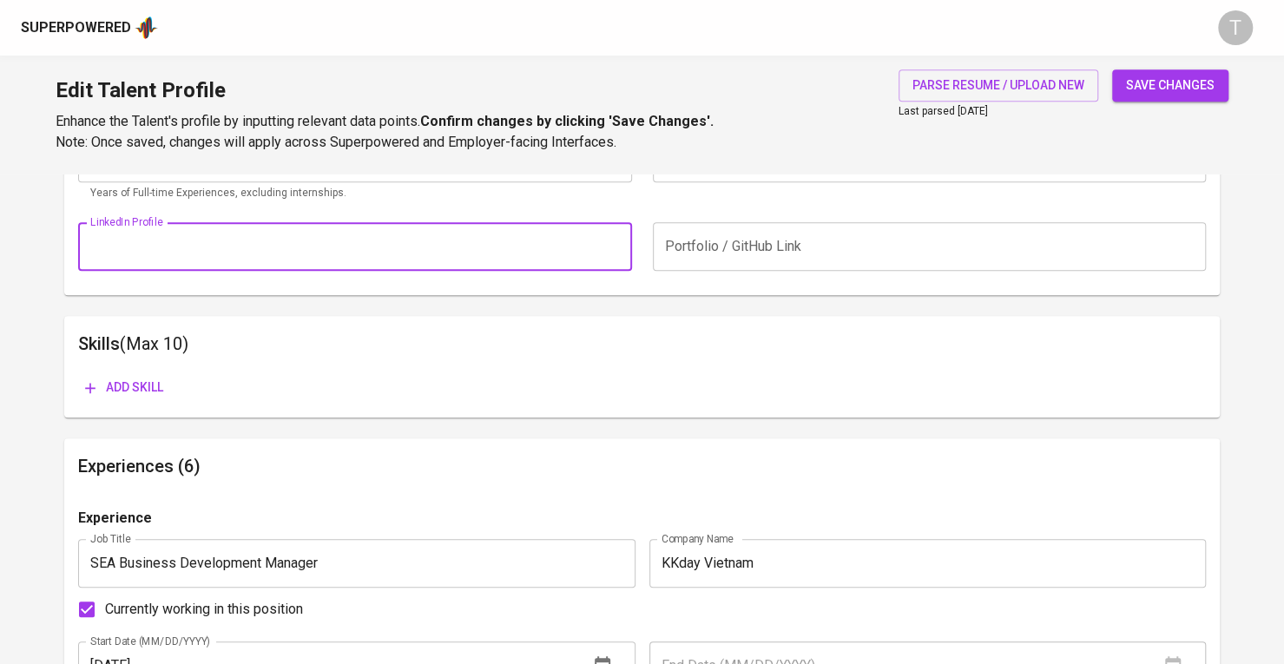
paste input "https://www.linkedin.com/in/dang-mai-thuy-duong-winnie-ba603a1b0/"
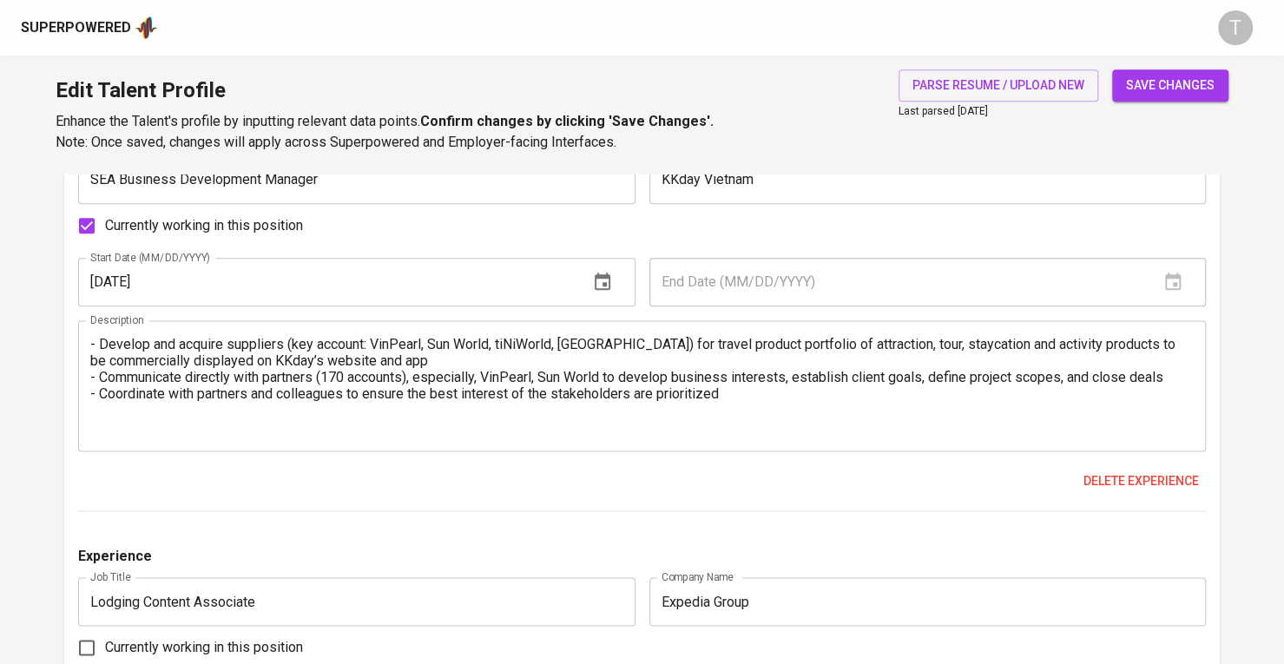
scroll to position [1101, 0]
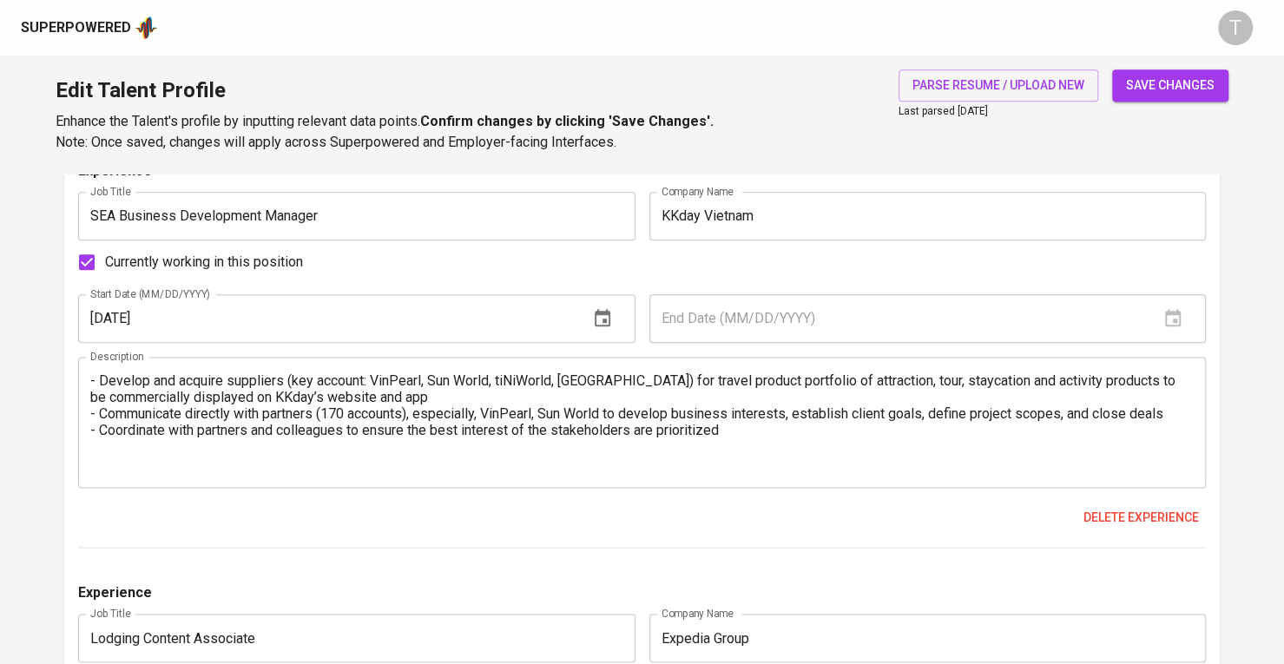
type input "https://www.linkedin.com/in/dang-mai-thuy-duong-winnie-ba603a1b0/"
click at [100, 267] on input "Currently working in this position" at bounding box center [87, 262] width 36 height 36
checkbox input "false"
click at [743, 320] on input "text" at bounding box center [898, 318] width 497 height 49
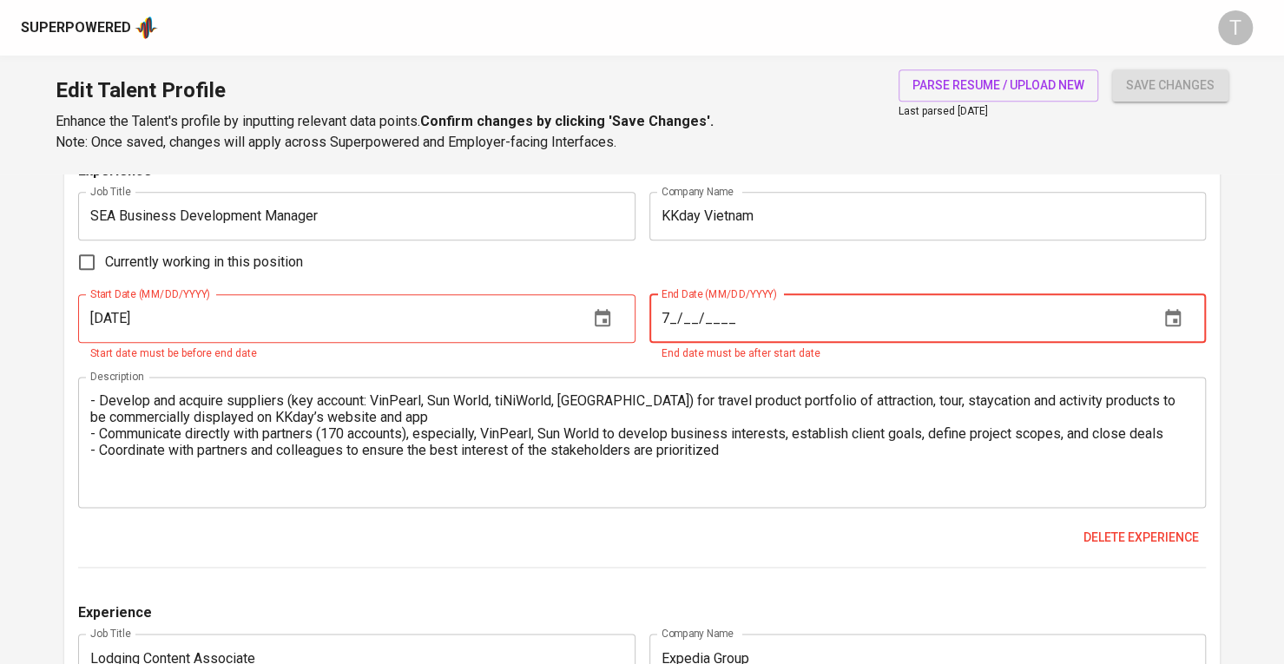
type input "7_/__/____"
click at [670, 319] on input "7_/__/____" at bounding box center [898, 318] width 497 height 49
click at [683, 316] on input "07/__/____" at bounding box center [898, 318] width 497 height 49
drag, startPoint x: 810, startPoint y: 320, endPoint x: 616, endPoint y: 322, distance: 194.6
click at [616, 322] on div "Start Date (MM/DD/YYYY) 09/01/2019 Start Date (MM/DD/YYYY) Start date must be b…" at bounding box center [642, 328] width 1128 height 69
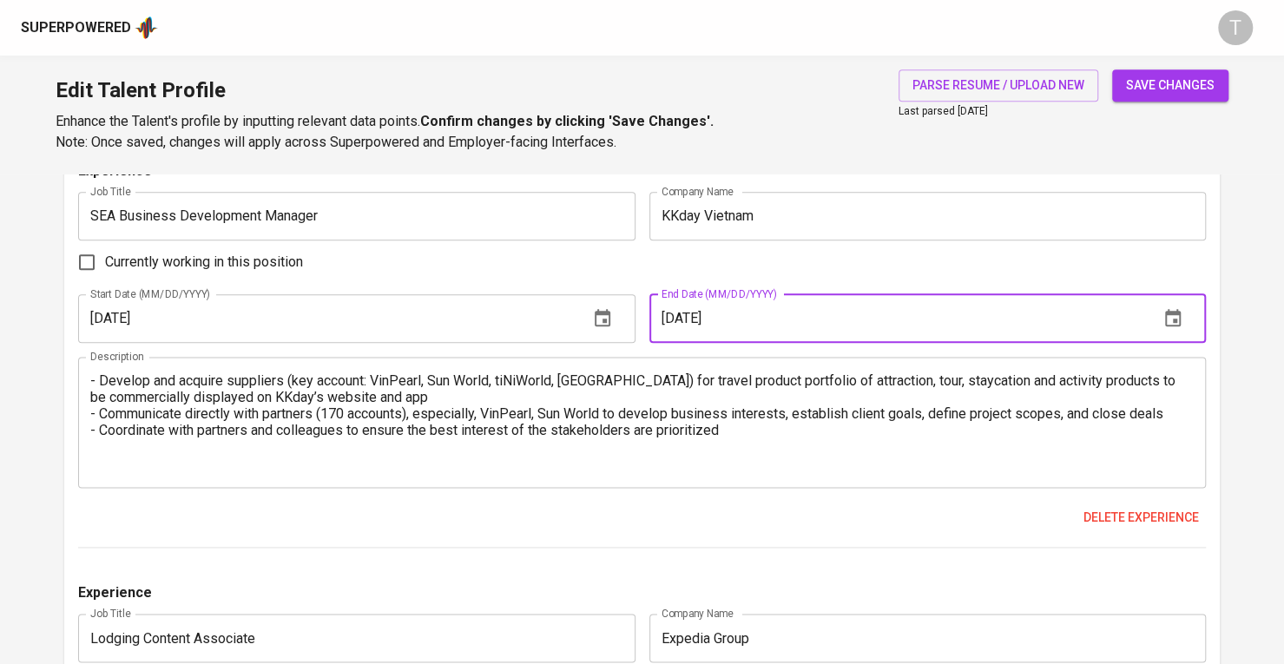
click at [676, 320] on input "01/01/2025" at bounding box center [898, 318] width 497 height 49
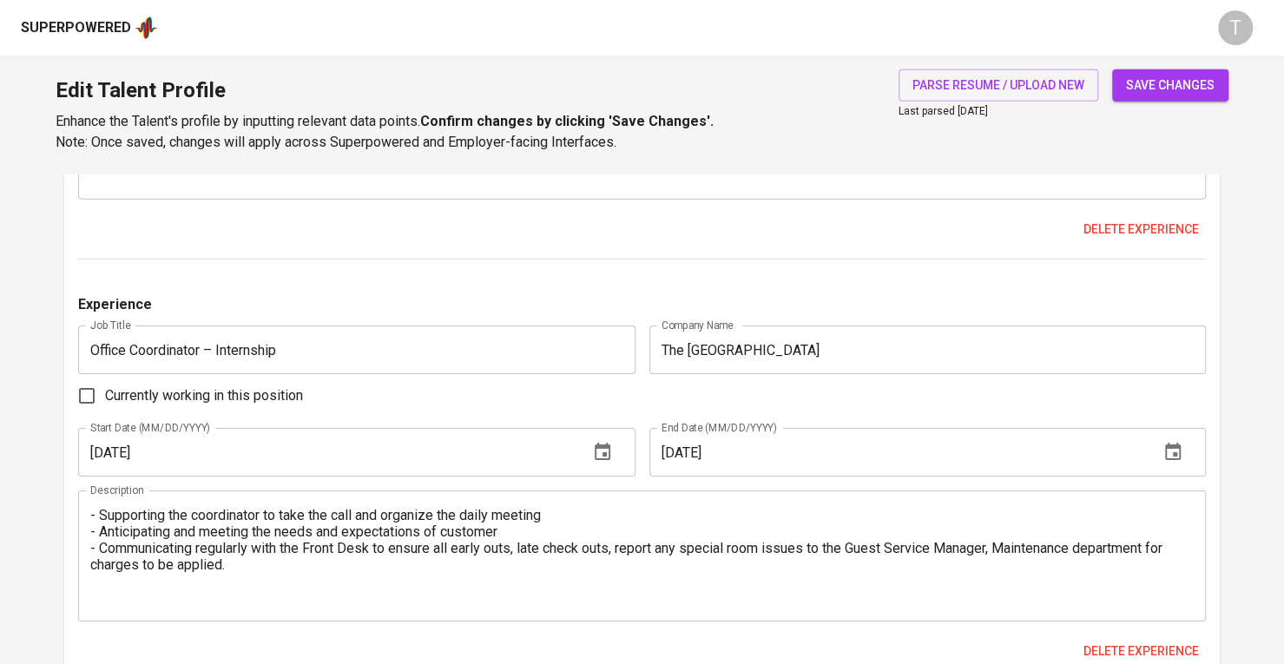
scroll to position [3247, 0]
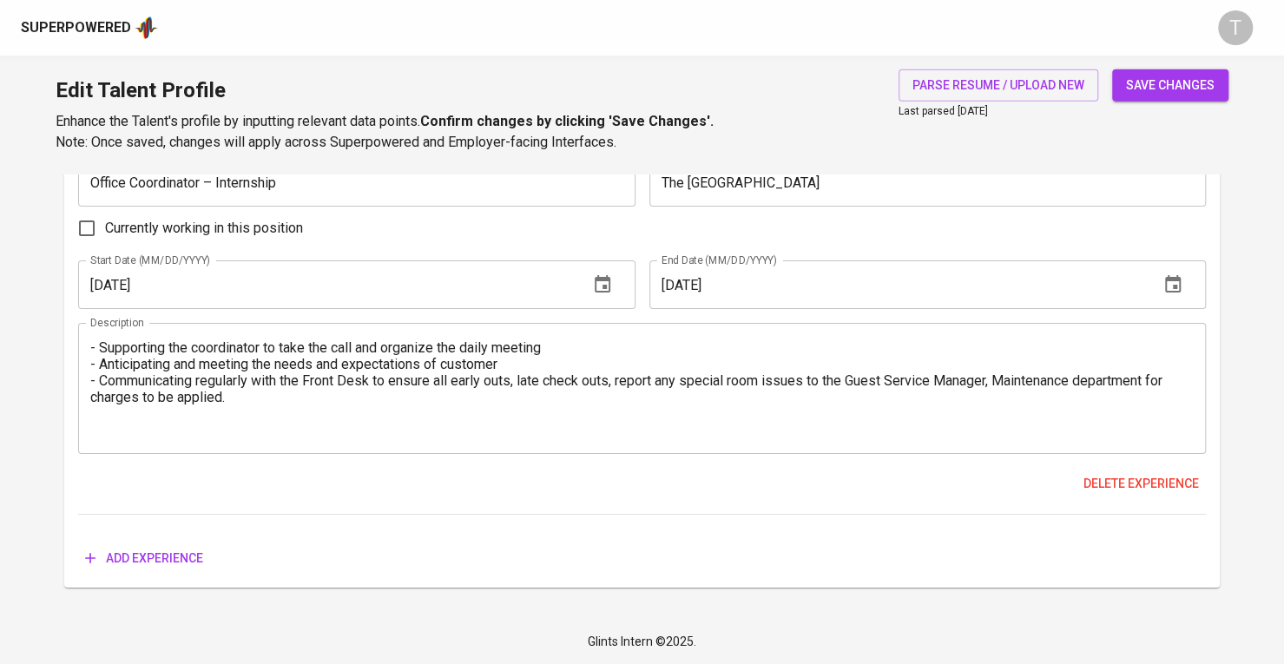
type input "07/01/2025"
click at [179, 553] on span "Add experience" at bounding box center [144, 559] width 118 height 22
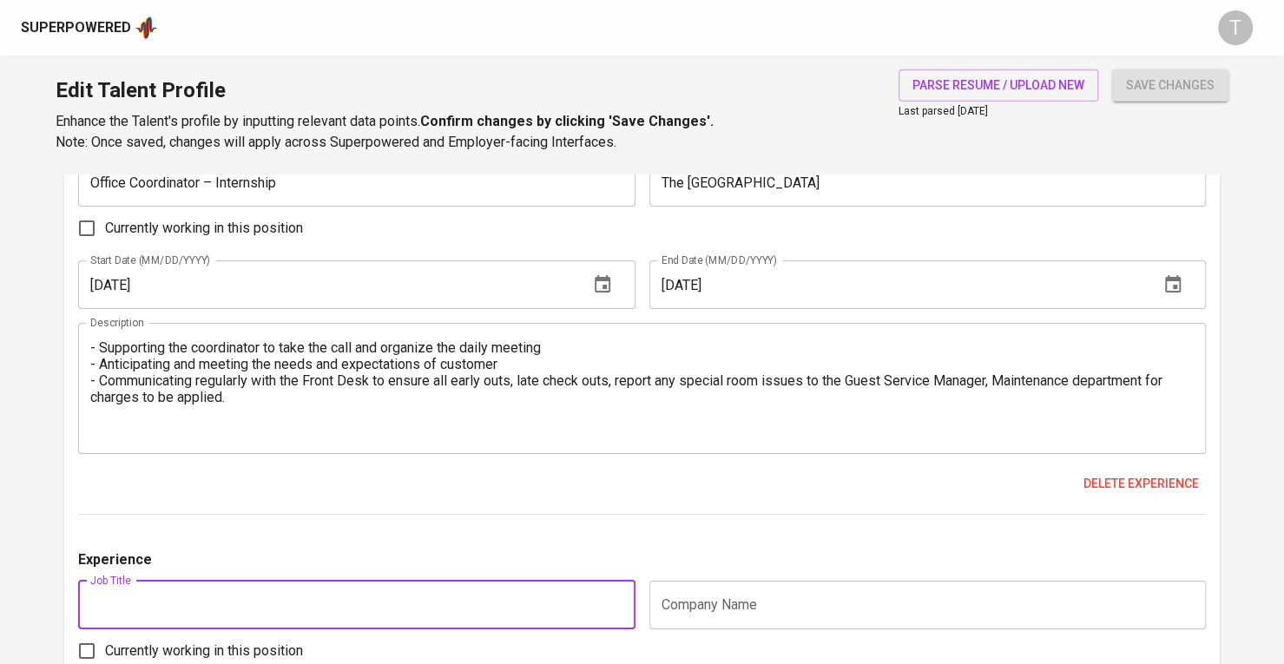
scroll to position [3334, 0]
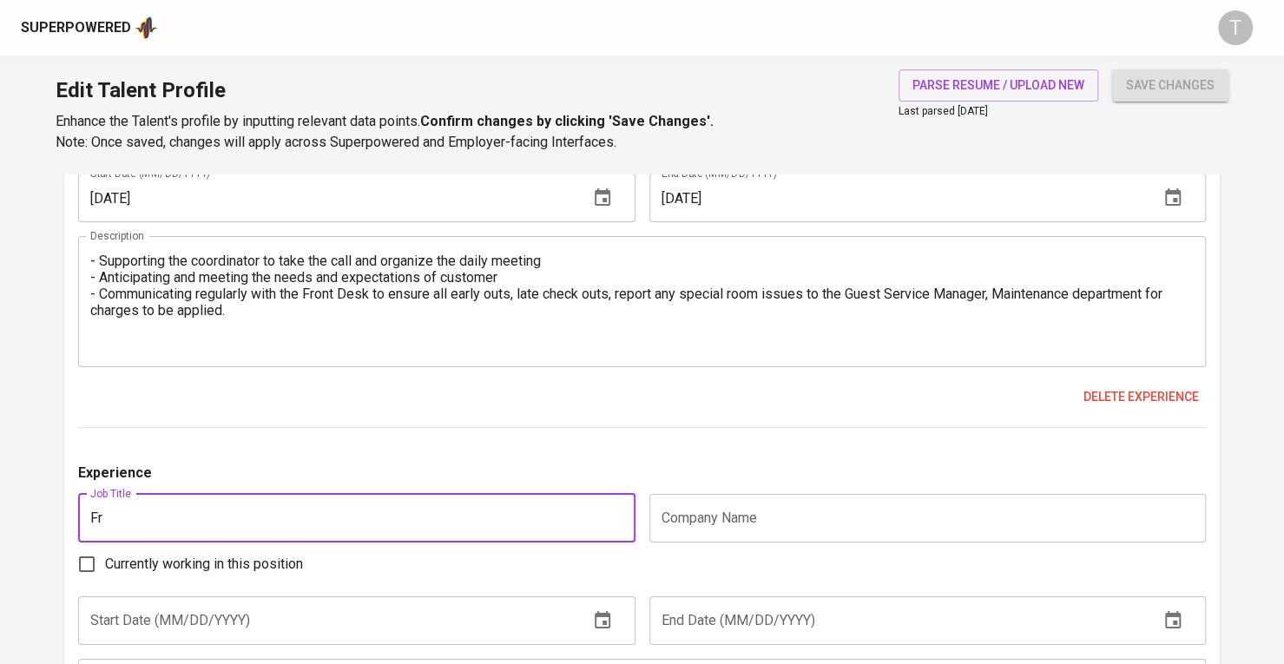
type input "F"
type input "Event Freelance"
click at [676, 525] on input "text" at bounding box center [929, 518] width 558 height 49
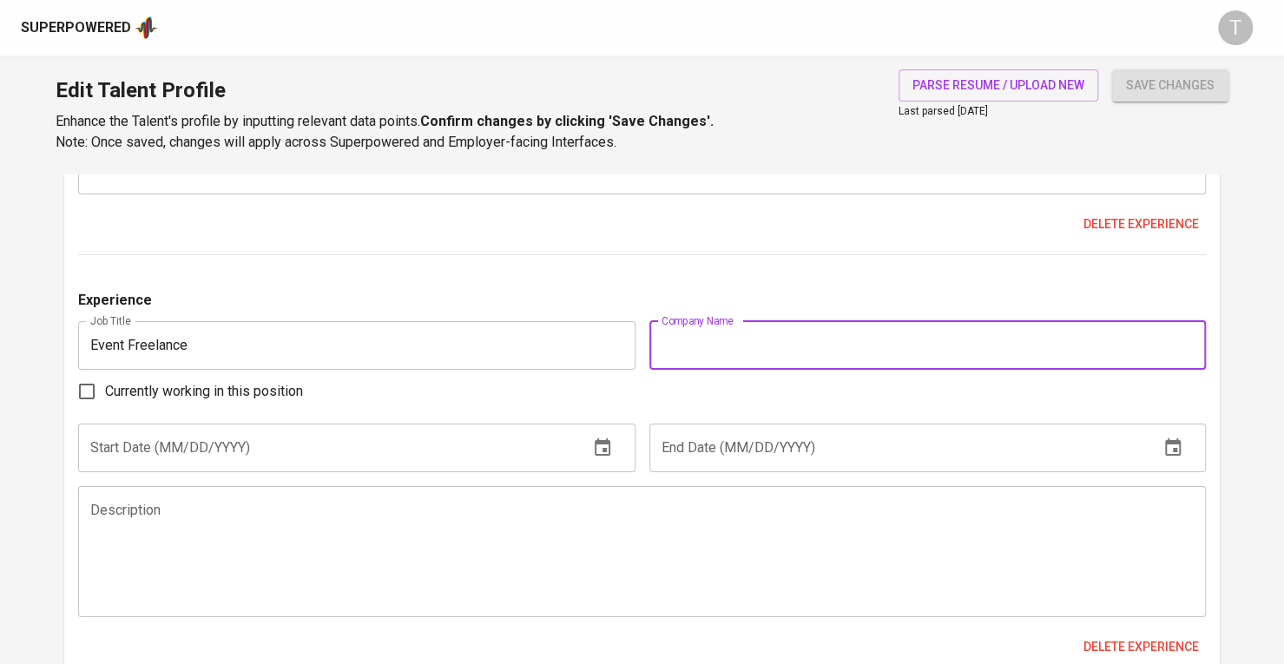
scroll to position [3508, 0]
type input "Japanese company"
click at [436, 452] on input "text" at bounding box center [326, 447] width 497 height 49
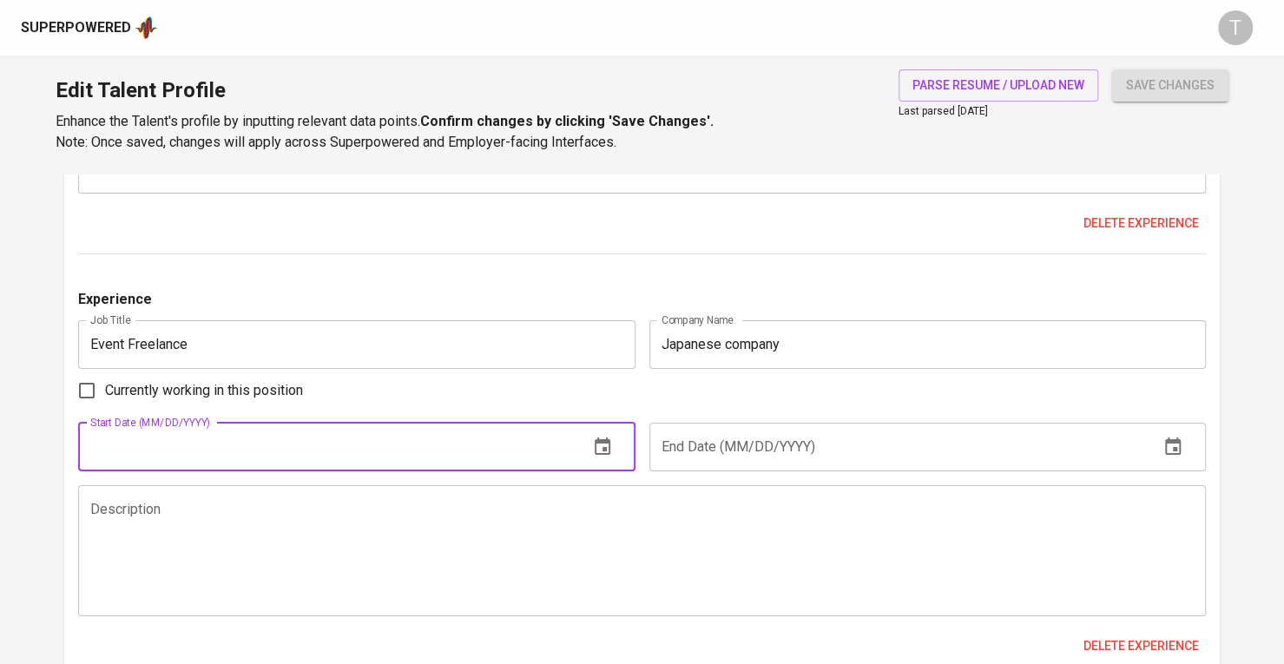
drag, startPoint x: 233, startPoint y: 458, endPoint x: 240, endPoint y: 452, distance: 9.2
click at [234, 458] on input "text" at bounding box center [326, 447] width 497 height 49
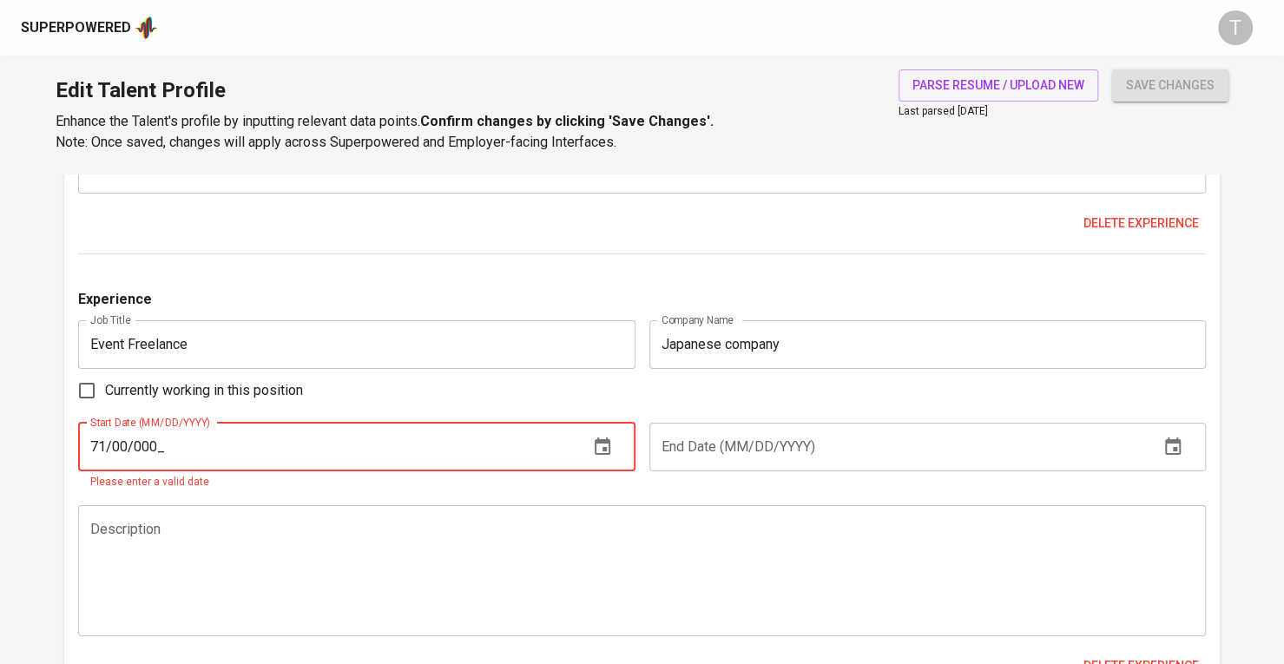
type input "71/00/000_"
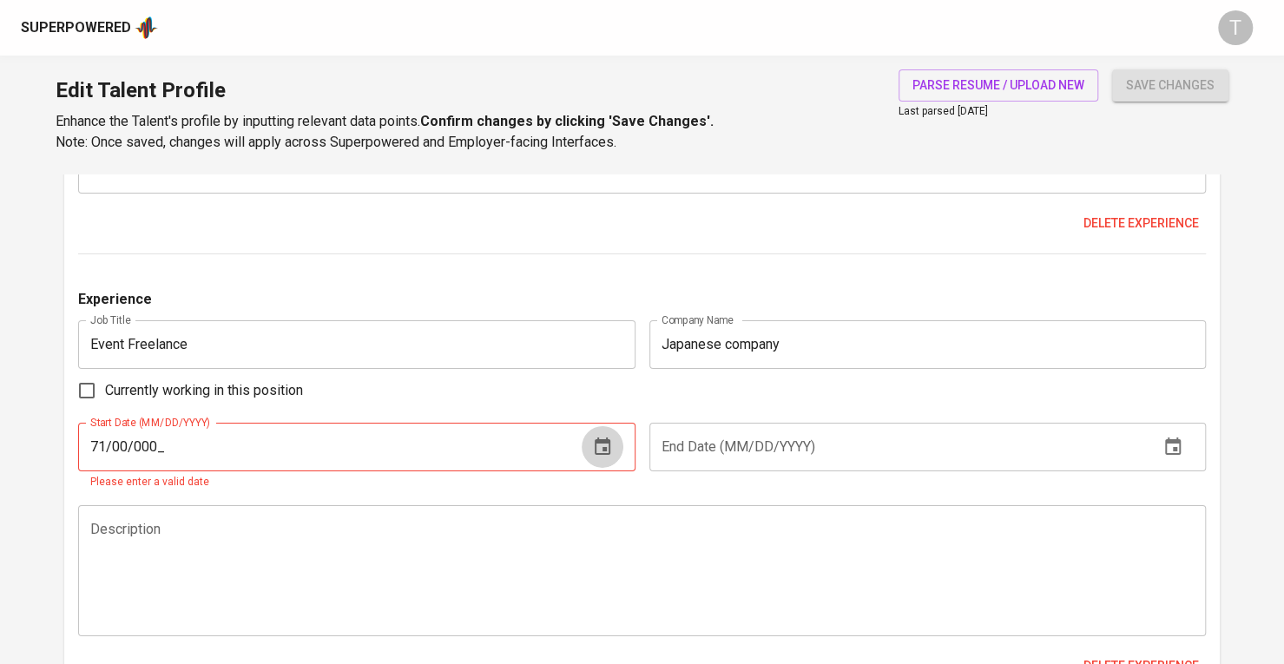
click at [186, 426] on div "Experience Job Title Event Freelance Job Title Company Name Japanese company Co…" at bounding box center [642, 492] width 1128 height 407
click at [181, 442] on input "71/00/000_" at bounding box center [326, 447] width 497 height 49
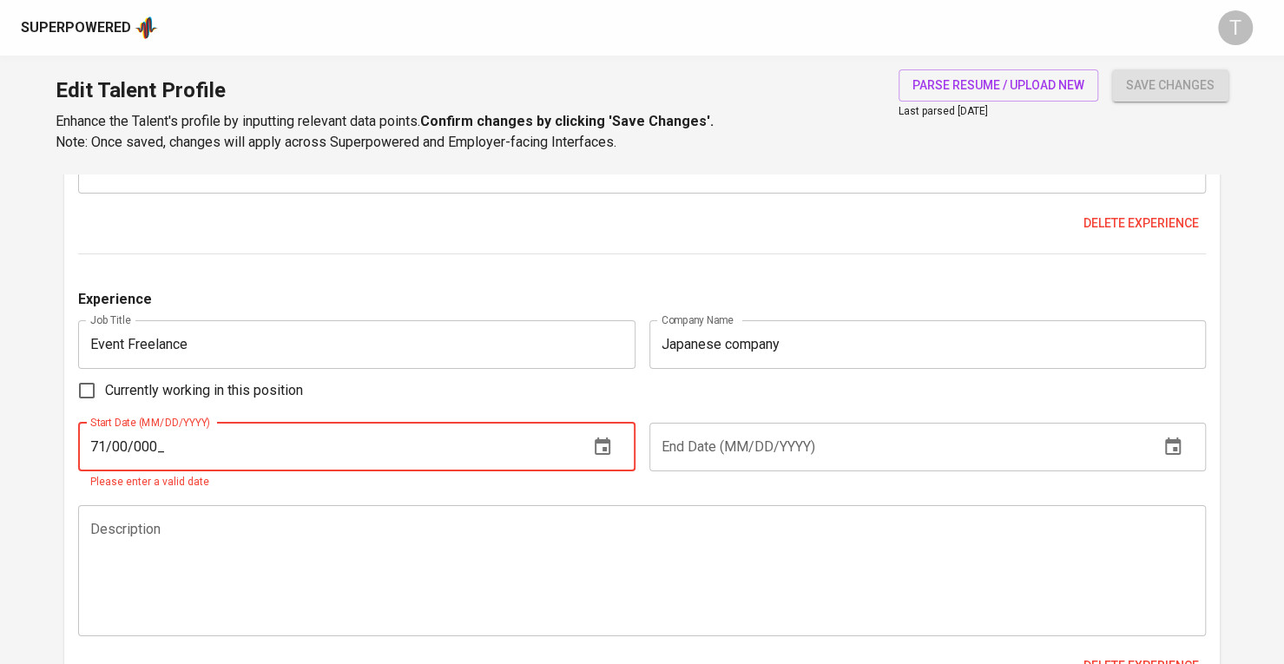
drag, startPoint x: 177, startPoint y: 451, endPoint x: 54, endPoint y: 450, distance: 123.3
click at [119, 450] on input "07/__/____" at bounding box center [326, 447] width 497 height 49
click at [145, 449] on input "07/00/1___" at bounding box center [326, 447] width 497 height 49
drag, startPoint x: 175, startPoint y: 451, endPoint x: 115, endPoint y: 447, distance: 60.0
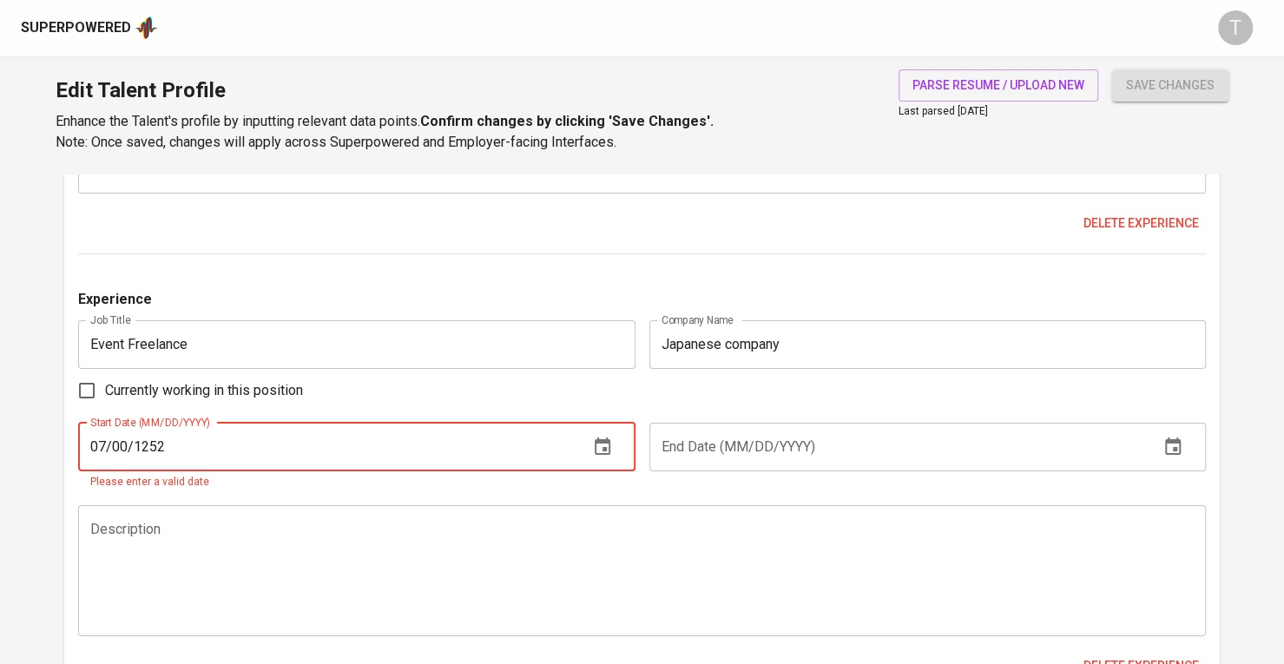
click at [115, 447] on input "07/00/1252" at bounding box center [326, 447] width 497 height 49
drag, startPoint x: 151, startPoint y: 447, endPoint x: 9, endPoint y: 444, distance: 142.5
click at [129, 450] on input "07/52/____" at bounding box center [326, 447] width 497 height 49
click at [119, 447] on input "07/52/____" at bounding box center [326, 447] width 497 height 49
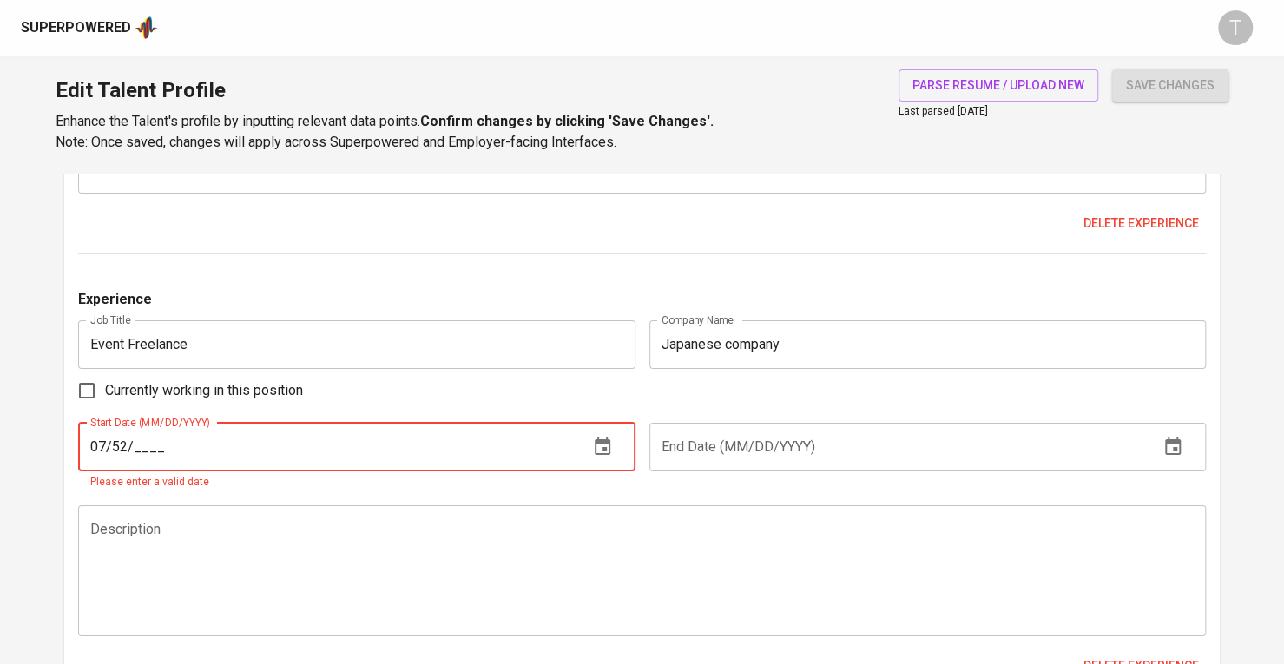
click at [119, 447] on input "07/52/____" at bounding box center [326, 447] width 497 height 49
click at [149, 447] on input "07/1_/____" at bounding box center [326, 447] width 497 height 49
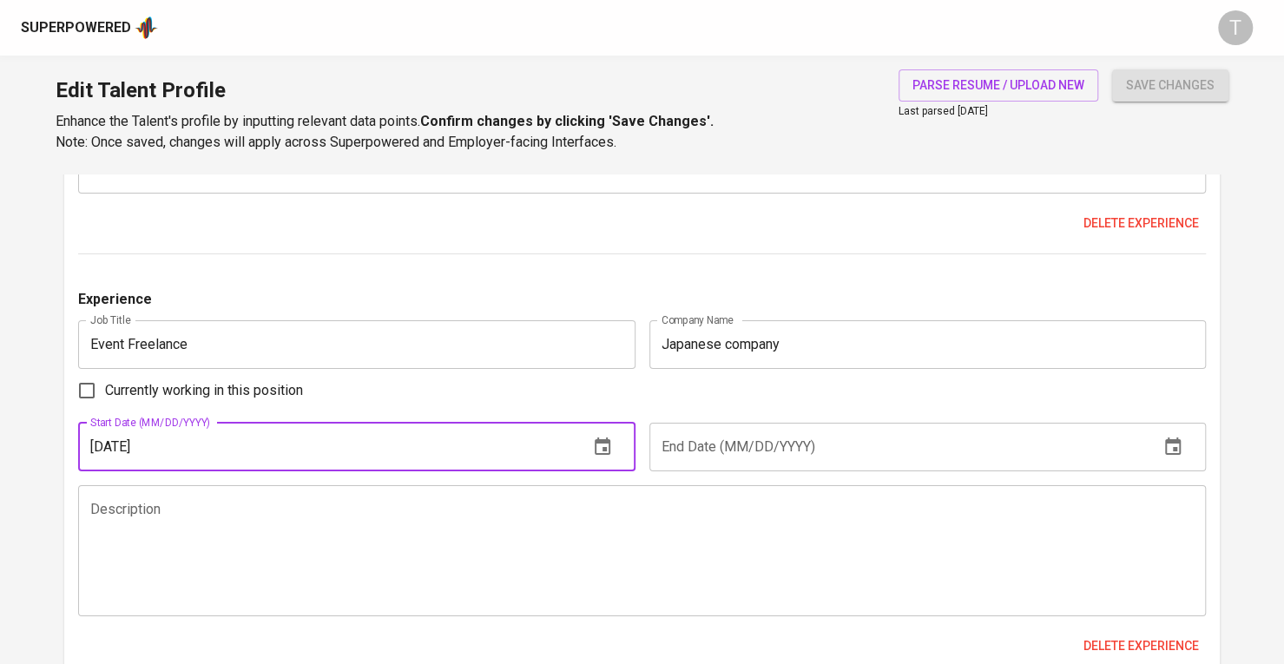
click at [126, 446] on input "07/12/2025" at bounding box center [326, 447] width 497 height 49
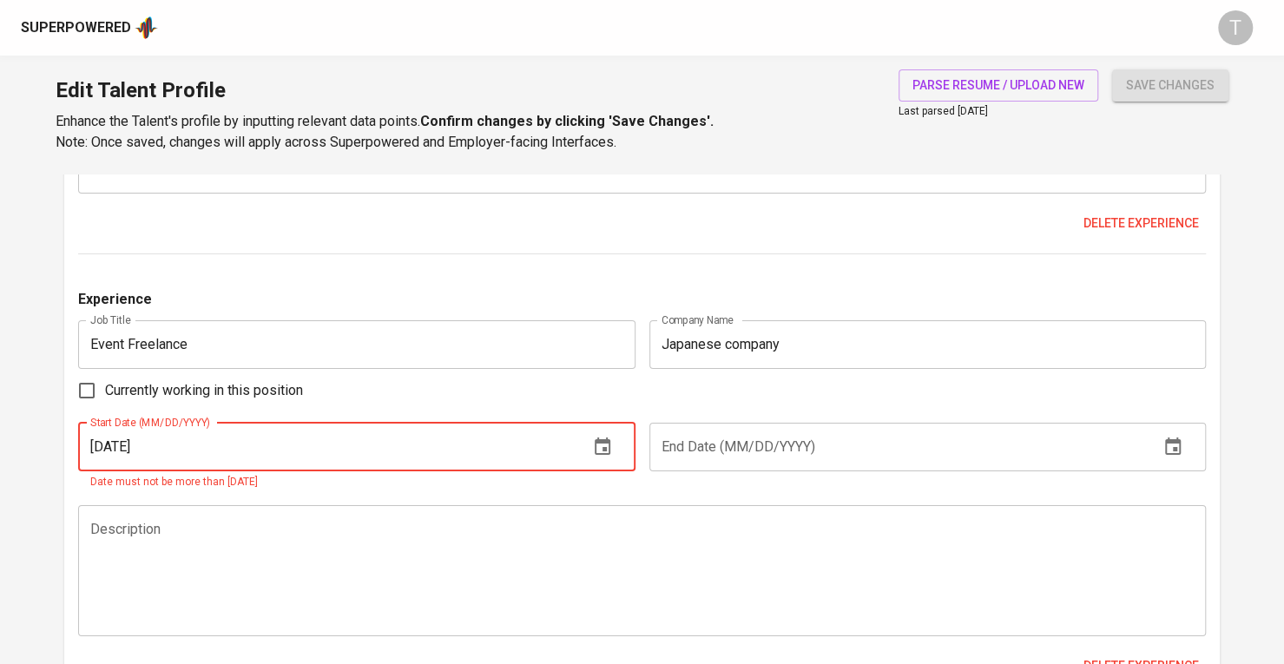
drag, startPoint x: 182, startPoint y: 456, endPoint x: 113, endPoint y: 458, distance: 69.5
click at [113, 458] on input "07/10/1025" at bounding box center [326, 447] width 497 height 49
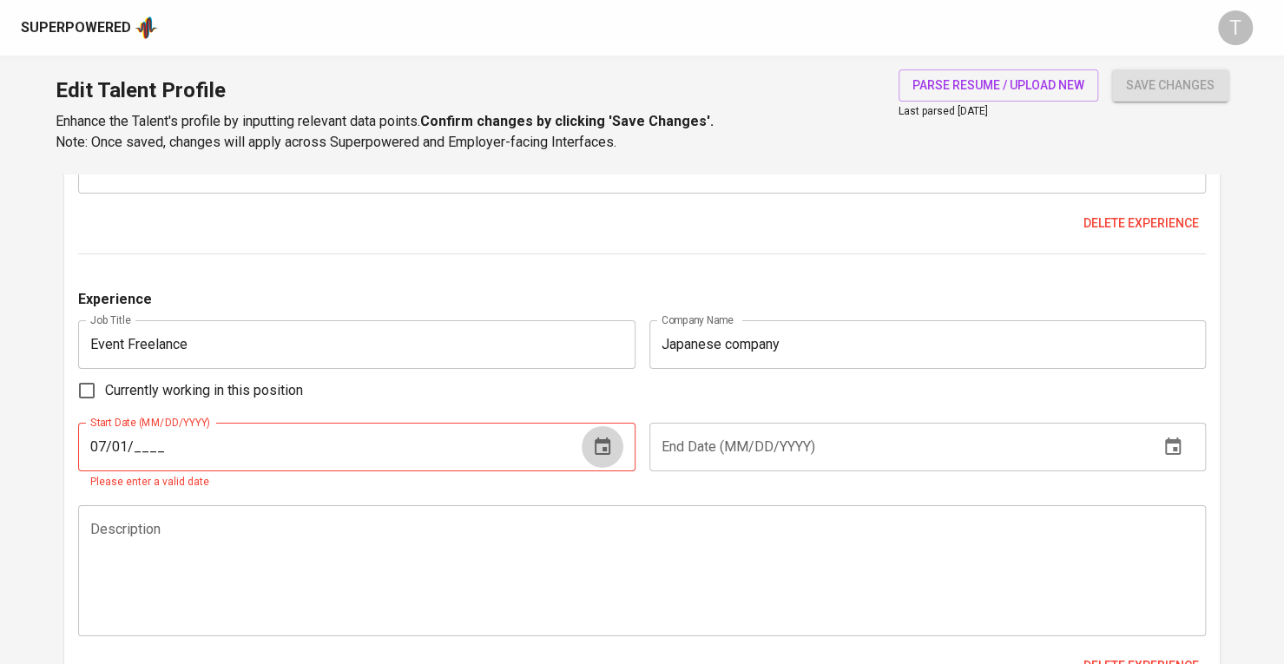
click at [142, 448] on input "07/01/____" at bounding box center [326, 447] width 497 height 49
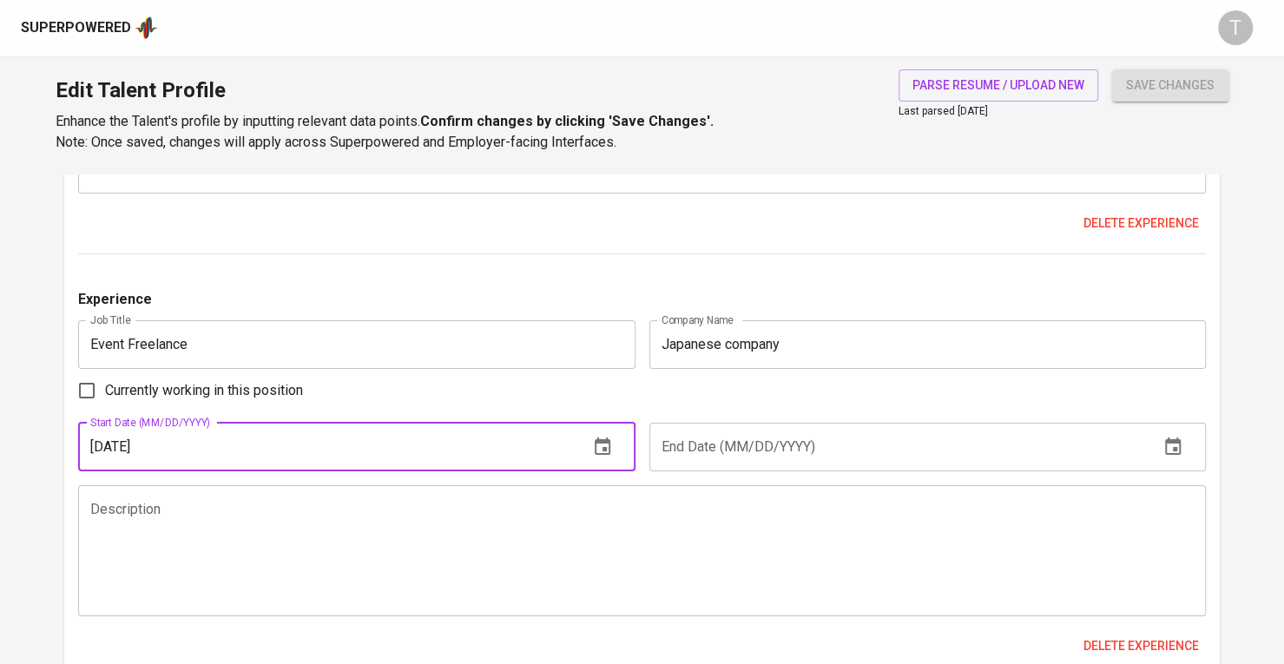
type input "07/01/2025"
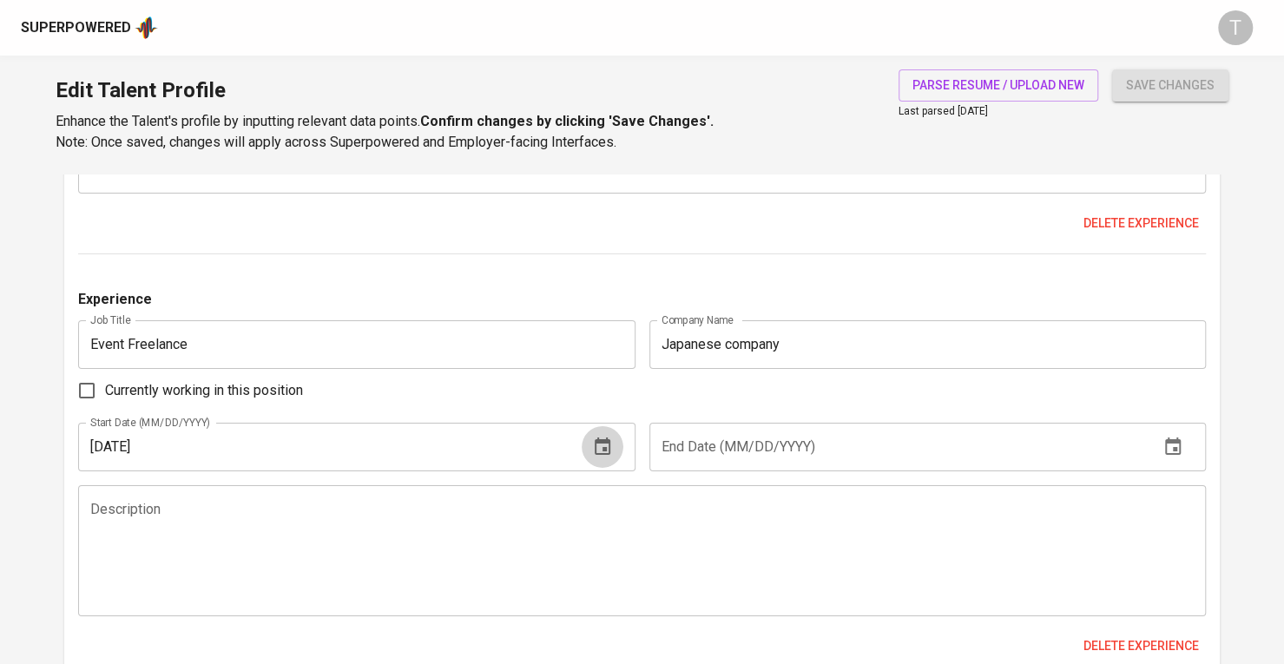
click at [156, 392] on span "Currently working in this position" at bounding box center [204, 390] width 198 height 21
click at [105, 392] on input "Currently working in this position" at bounding box center [87, 391] width 36 height 36
checkbox input "true"
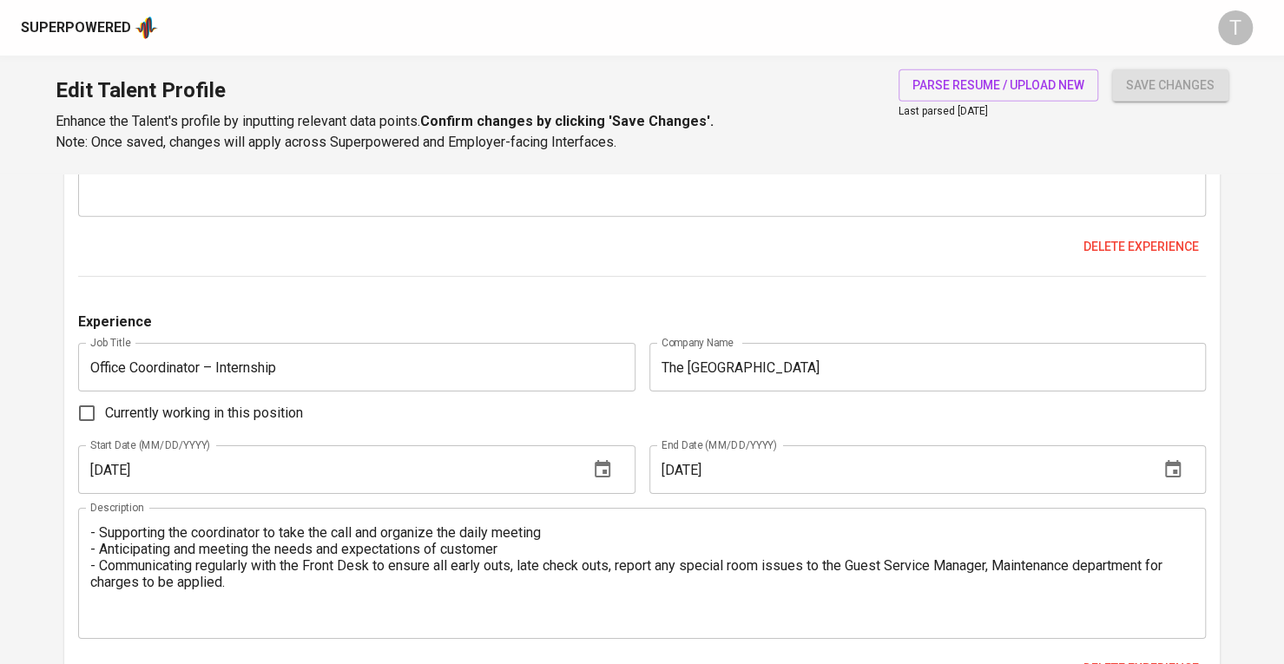
scroll to position [2541, 0]
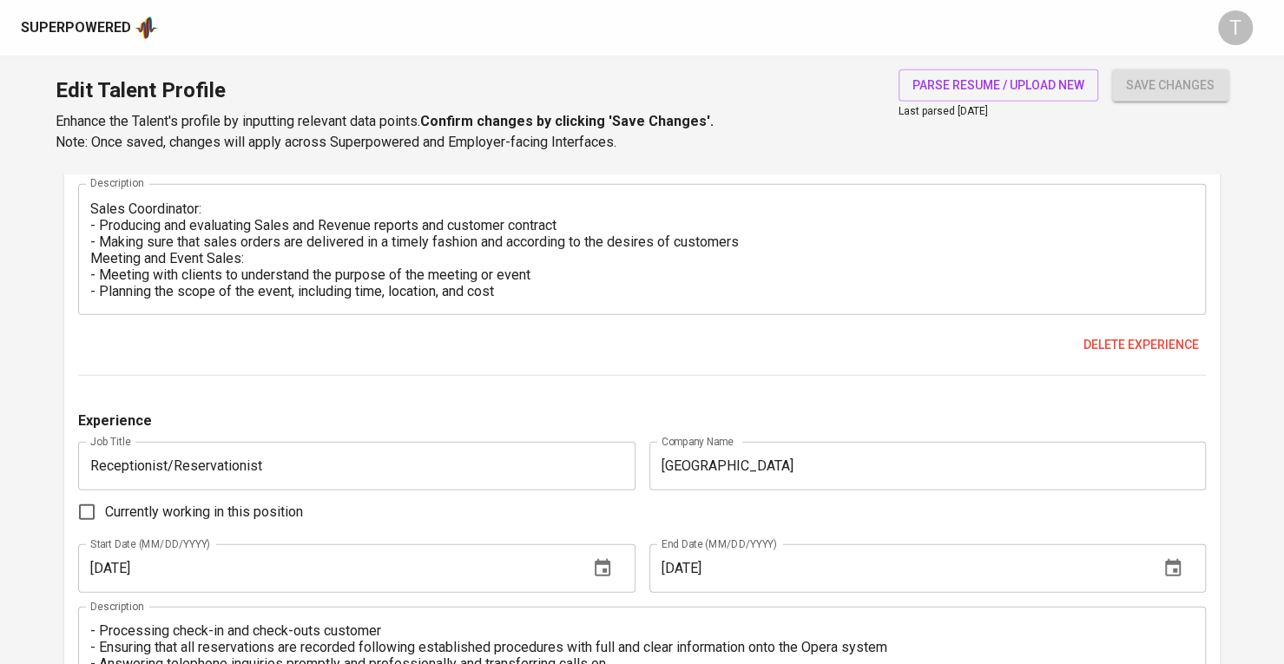
click at [1171, 66] on div "Edit Talent Profile Enhance the Talent's profile by inputting relevant data poi…" at bounding box center [642, 115] width 1284 height 118
click at [1175, 83] on span "save changes" at bounding box center [1170, 86] width 89 height 22
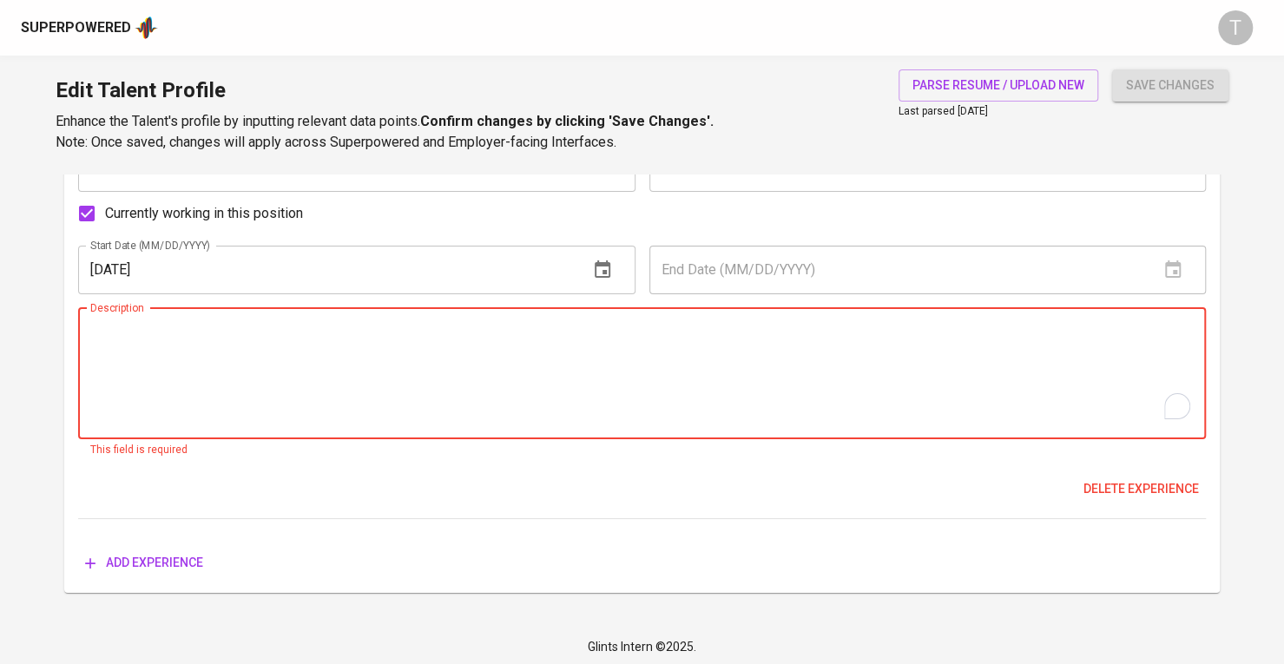
scroll to position [3689, 0]
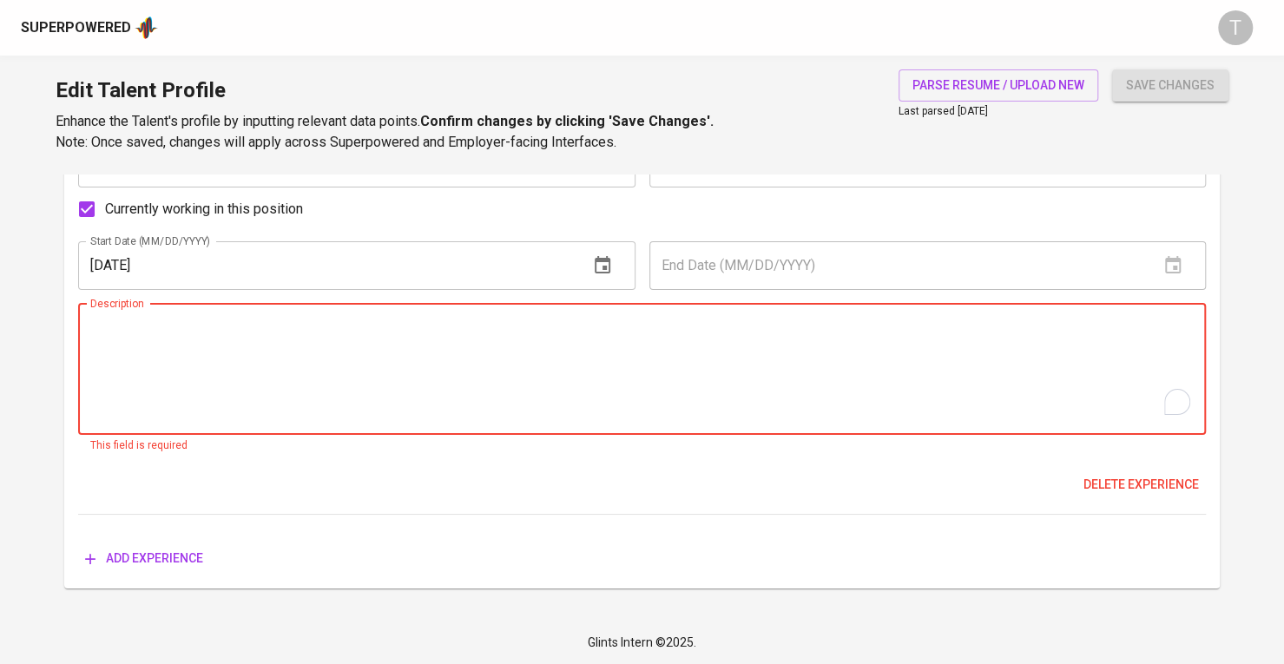
click at [419, 284] on input "07/01/2025" at bounding box center [326, 265] width 497 height 49
drag, startPoint x: 150, startPoint y: 348, endPoint x: 144, endPoint y: 339, distance: 11.3
click at [149, 346] on textarea "To enrich screen reader interactions, please activate Accessibility in Grammarl…" at bounding box center [642, 369] width 1104 height 99
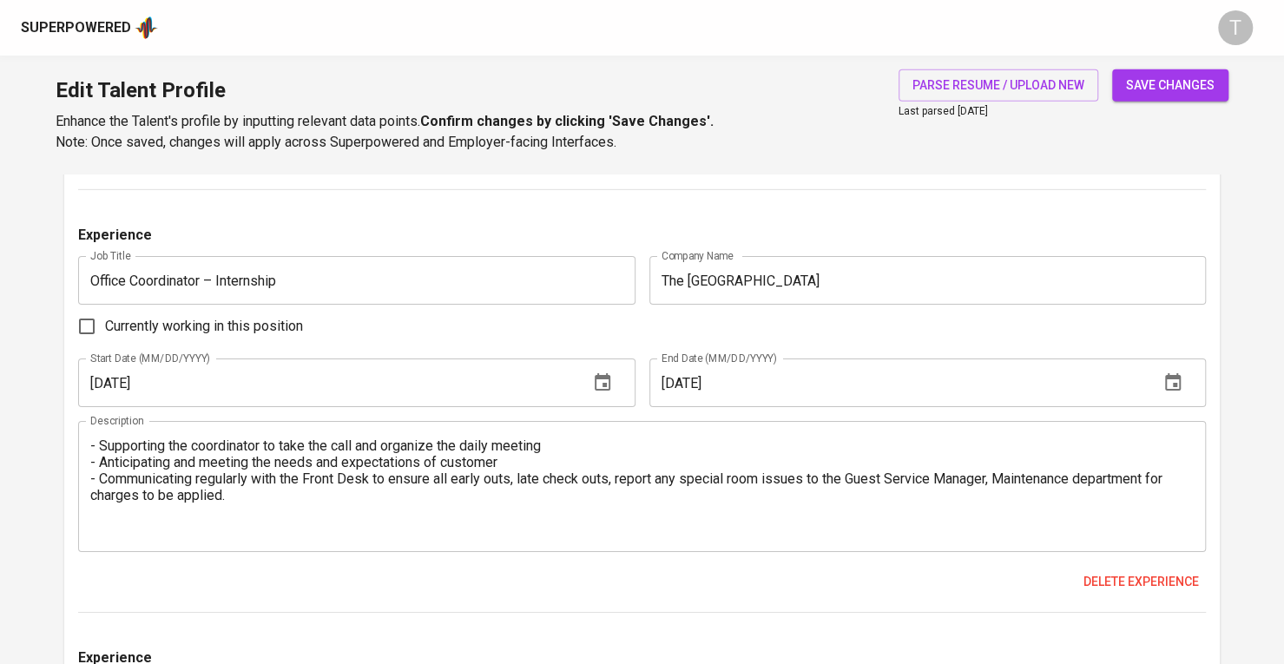
scroll to position [3670, 0]
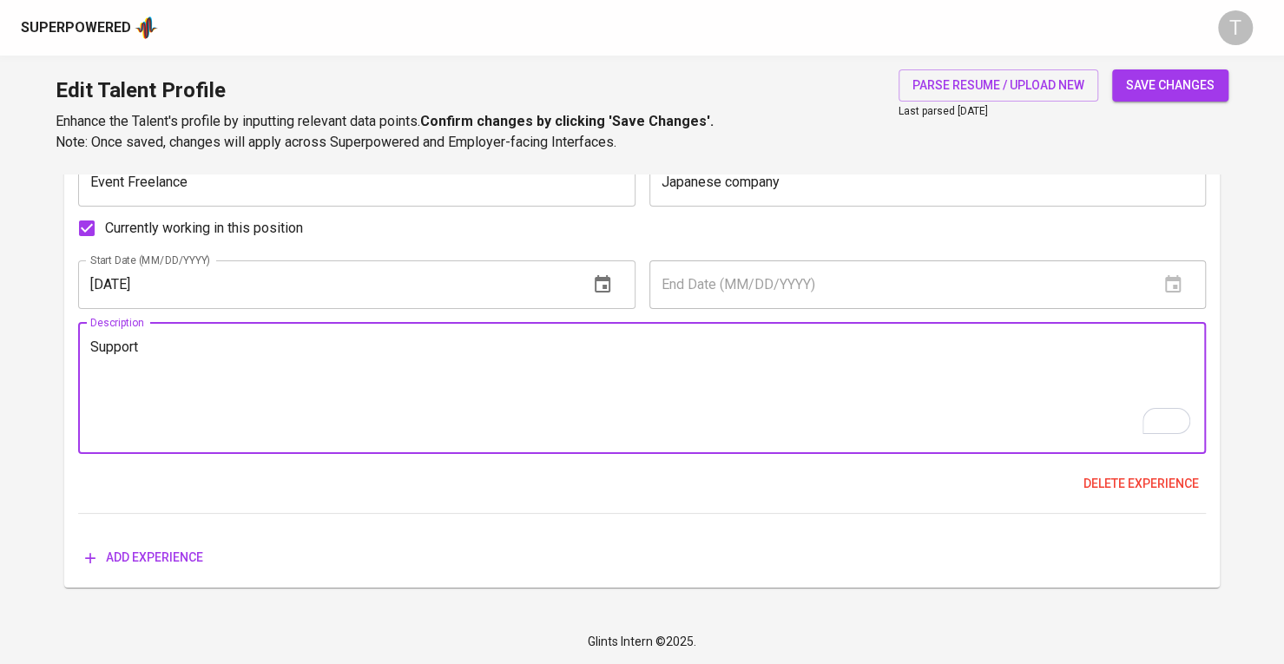
type textarea "Support"
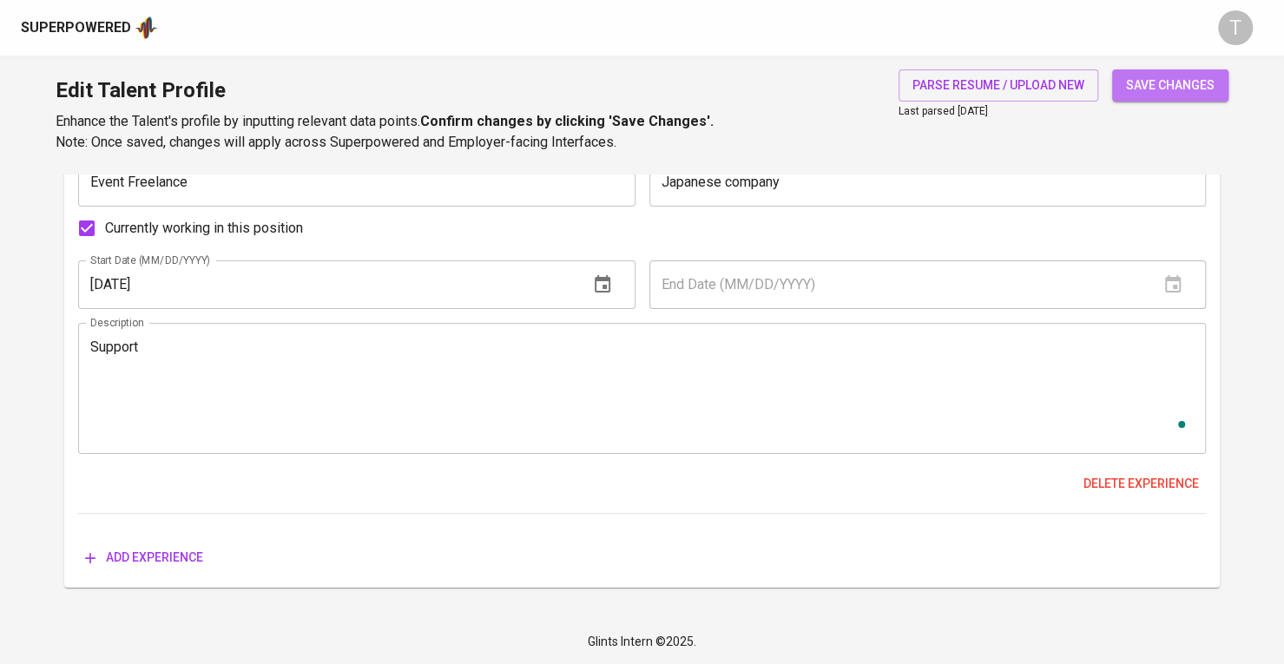
click at [1149, 82] on span "save changes" at bounding box center [1170, 86] width 89 height 22
type input "Event Freelance"
type input "Japanese company"
checkbox input "true"
type input "07/01/2025"
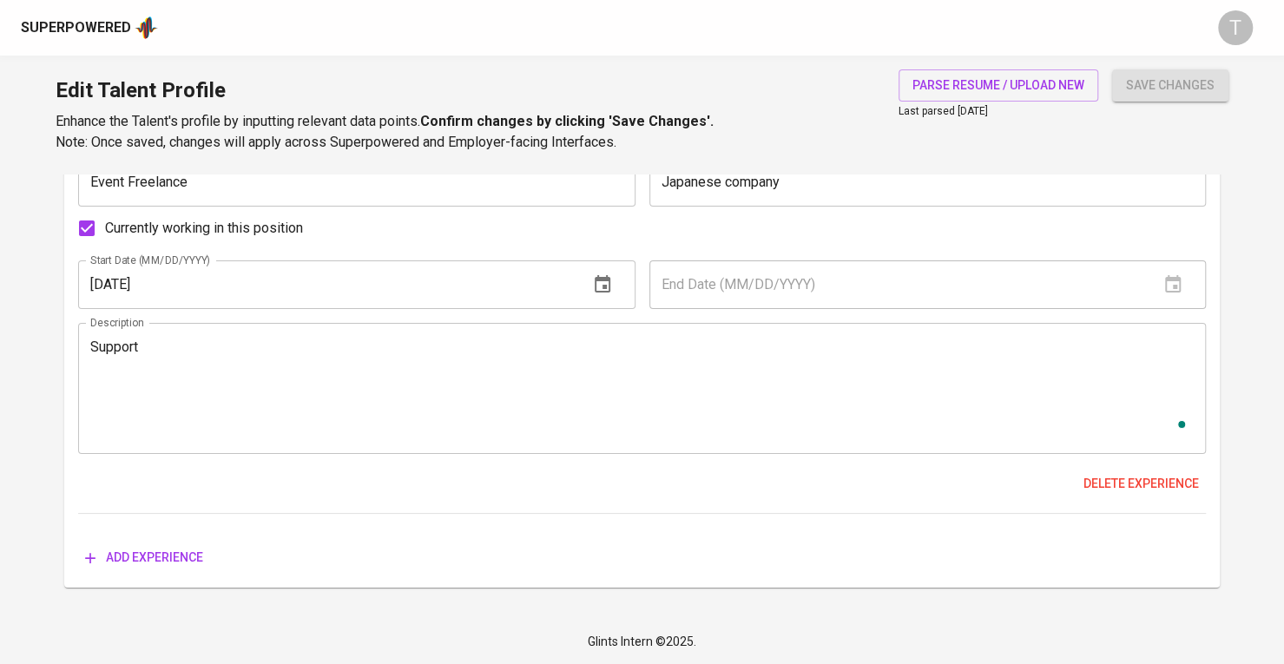
type textarea "Support"
type input "SEA Business Development Manager"
type input "KKday Vietnam"
type input "09/01/2019"
type input "07/01/2025"
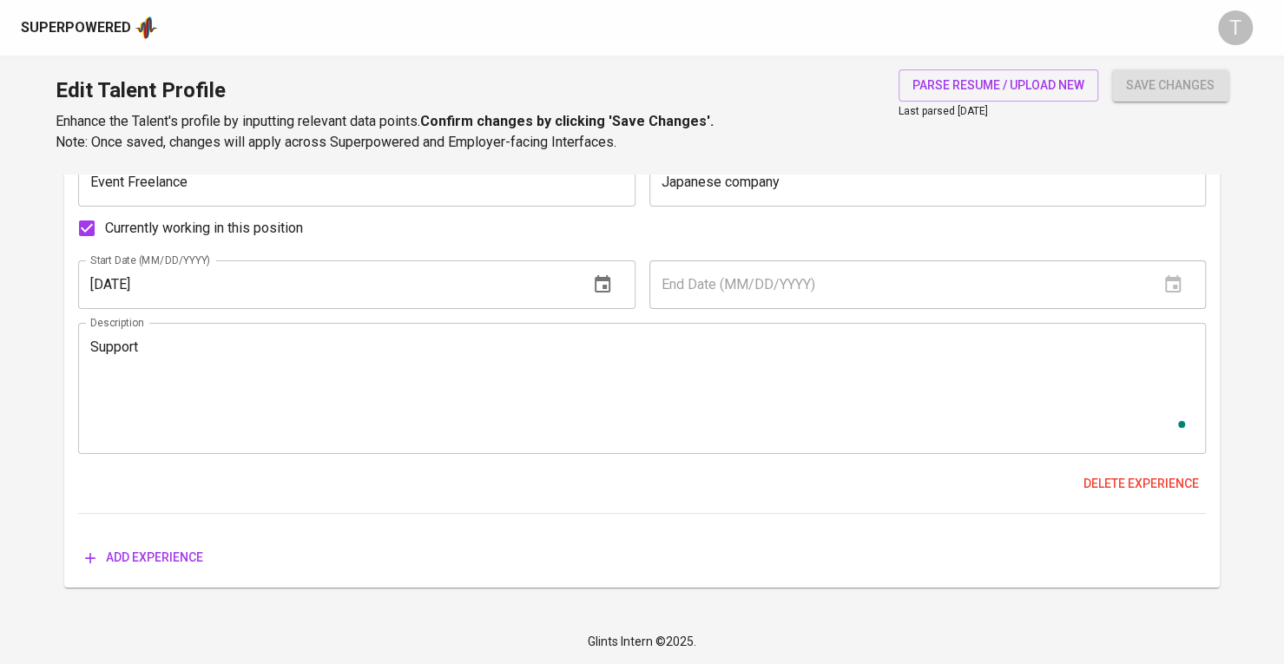
type textarea "- Develop and acquire suppliers (key account: VinPearl, Sun World, tiNiWorld, J…"
type input "Lodging Content Associate"
type input "Expedia Group"
type input "06/01/2018"
type input "09/01/2019"
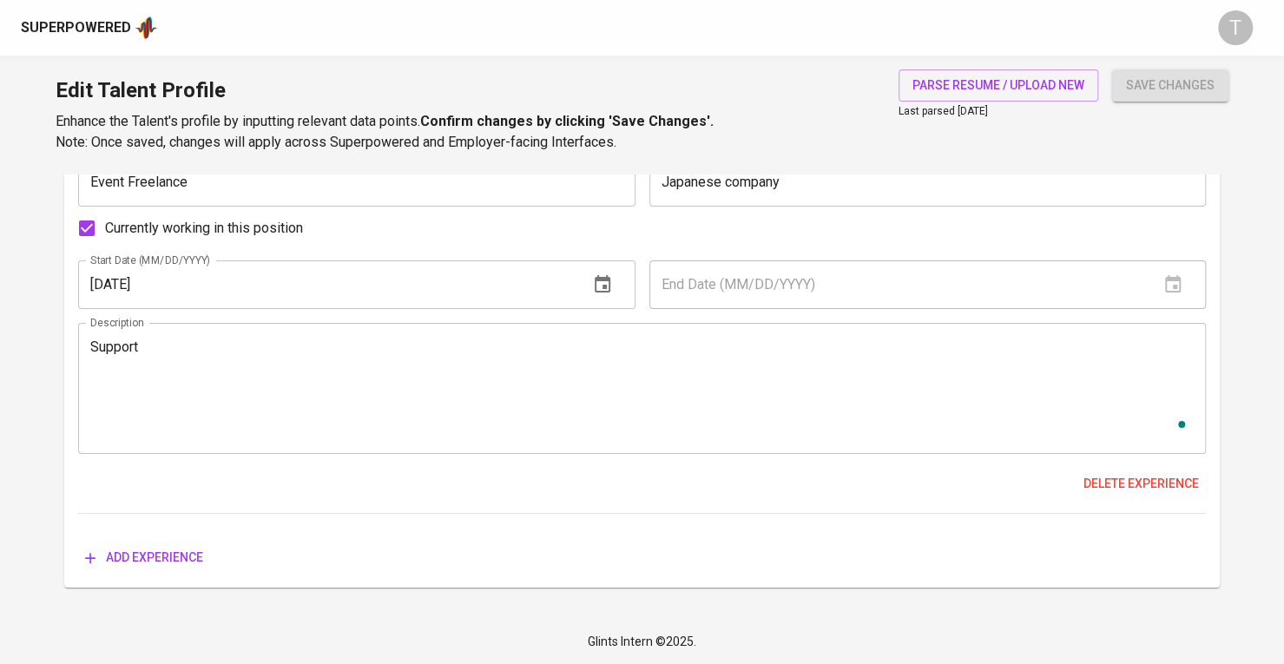
type textarea "- Perform end-to-end hotel onboarding process to enlist 20+ new properties per …"
type input "Sales Executive (Corporate)"
type input "Norfolk Group"
type input "06/01/2017"
type input "05/01/2018"
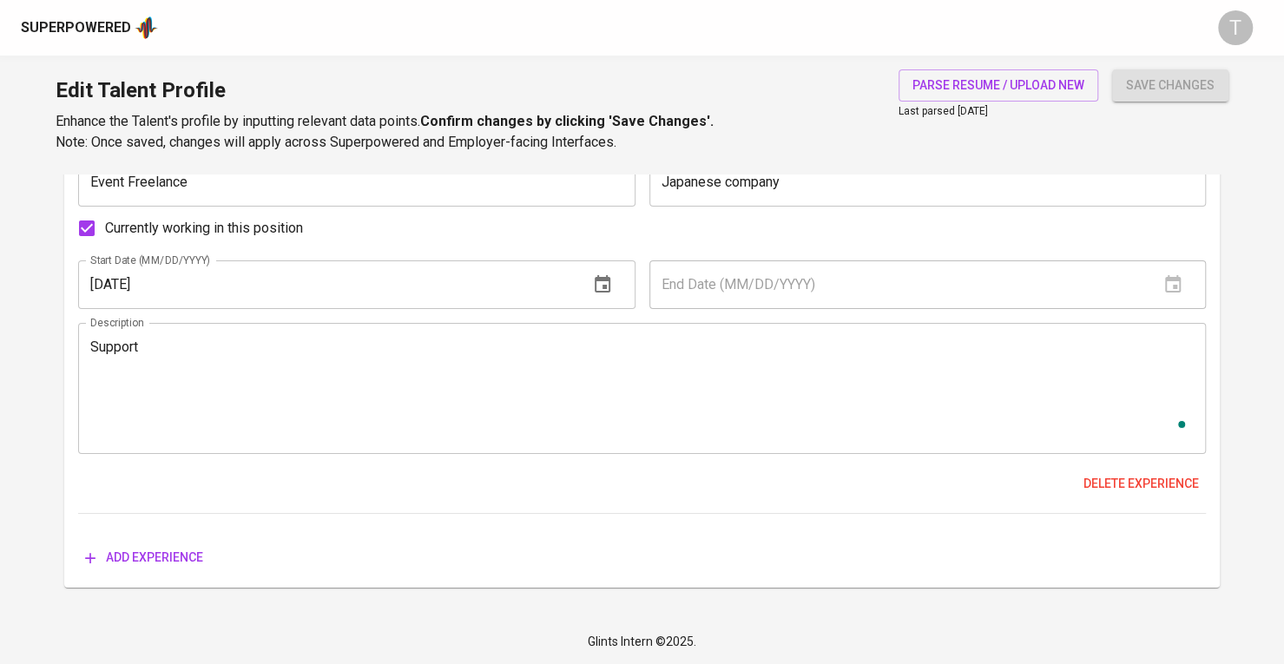
type textarea "- Maintaining and developing good relationship with customers through sales cal…"
type input "Sales Coordinator & Meeting and Event Sales"
type input "Ibis Saigon Airport Hotel"
type input "04/01/2017"
type input "07/01/2017"
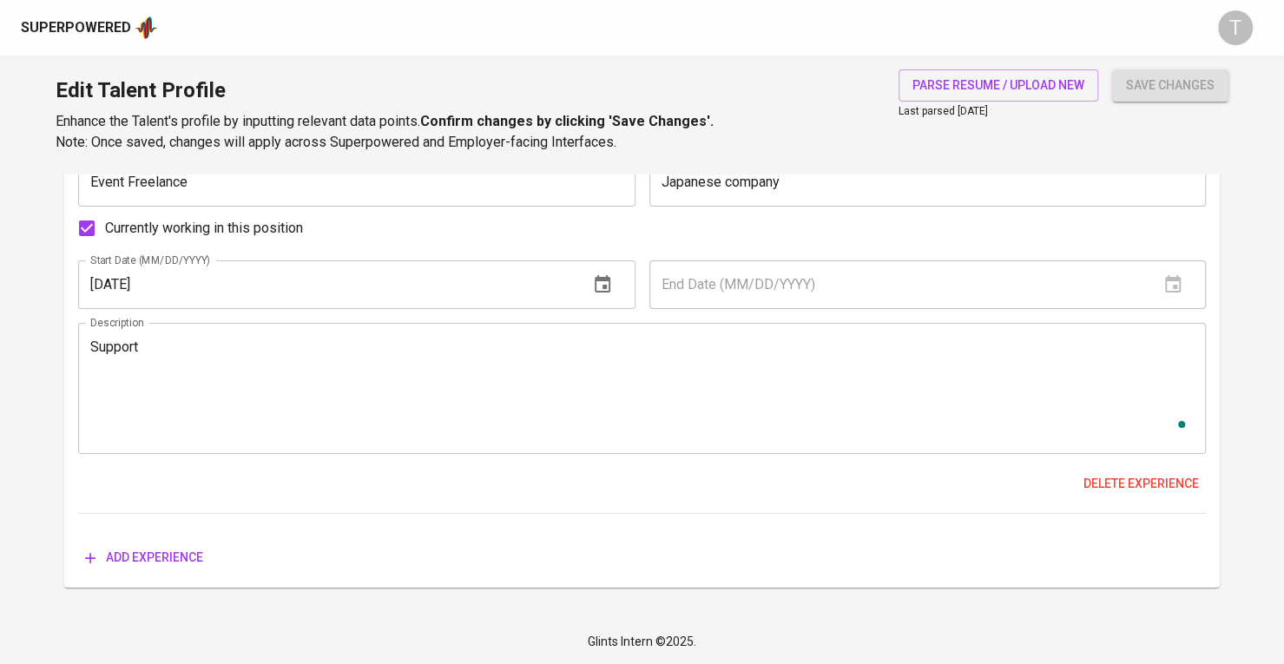
type textarea "Sales Coordinator: - Producing and evaluating Sales and Revenue reports and cus…"
type input "Receptionist/Reservationist"
type input "Park Central Hotel"
type input "02/01/2016"
type input "03/01/2017"
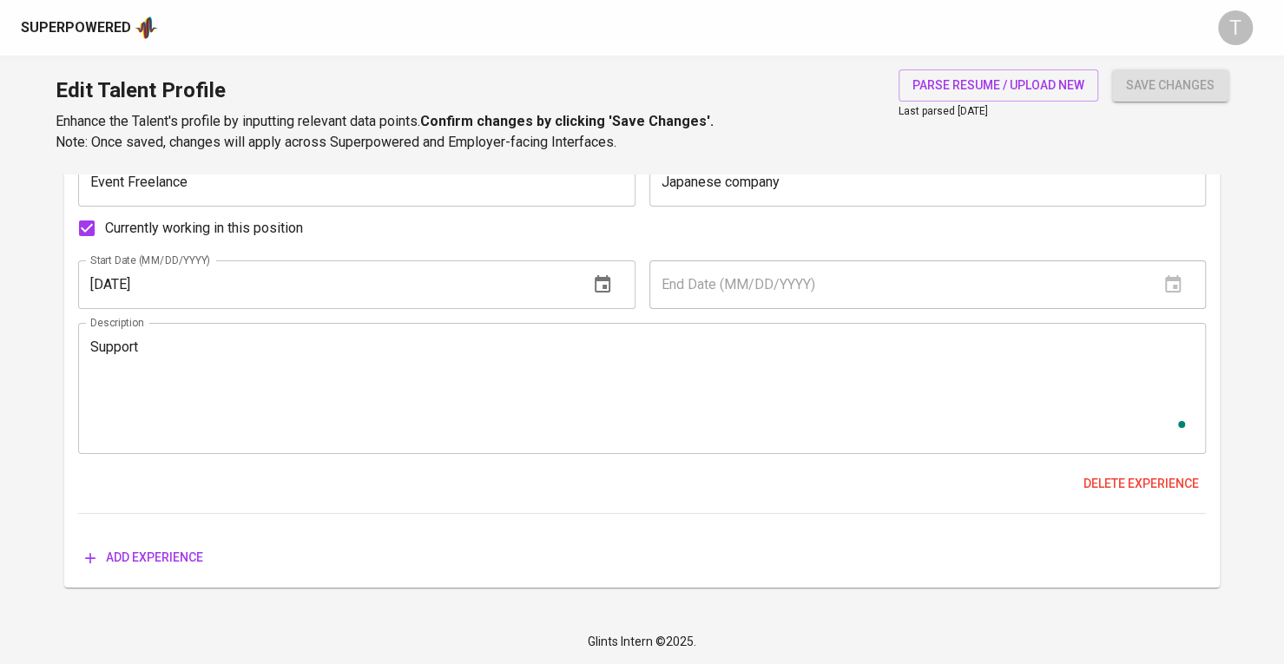
type textarea "- Processing check-in and check-outs customer - Ensuring that all reservations …"
type input "Office Coordinator – Internship"
type input "The Tower Hotel"
checkbox input "false"
type input "03/01/2015"
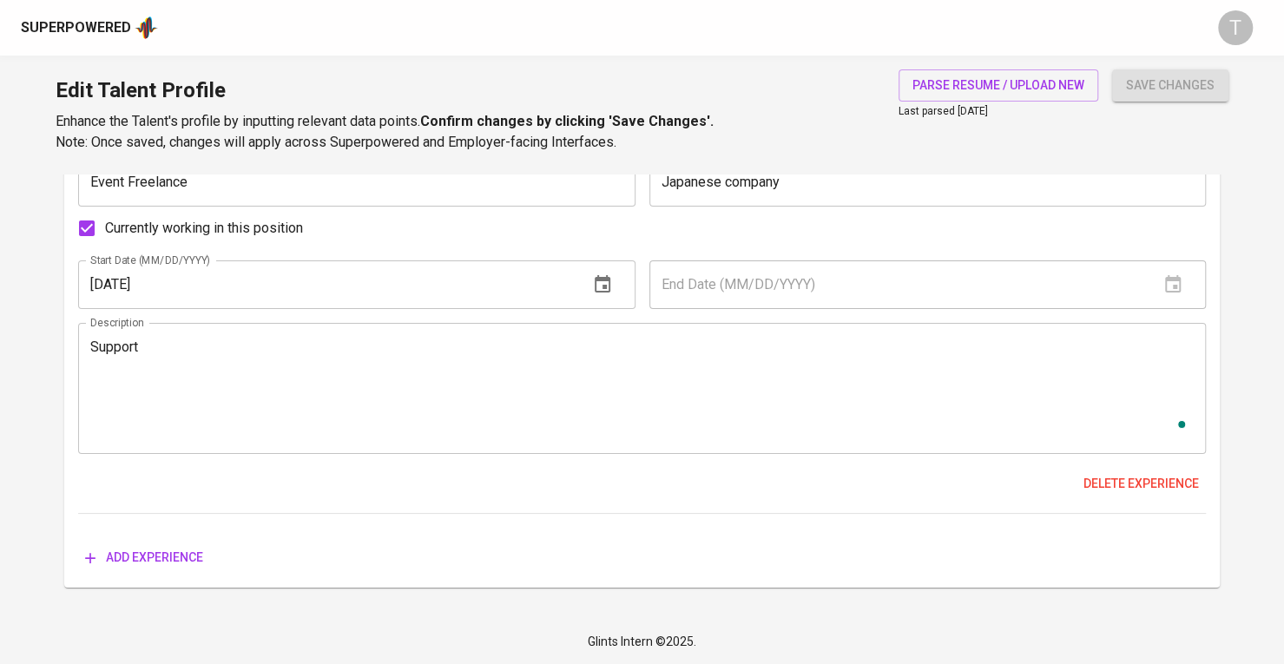
type input "12/01/2015"
type textarea "- Supporting the coordinator to take the call and organize the daily meeting - …"
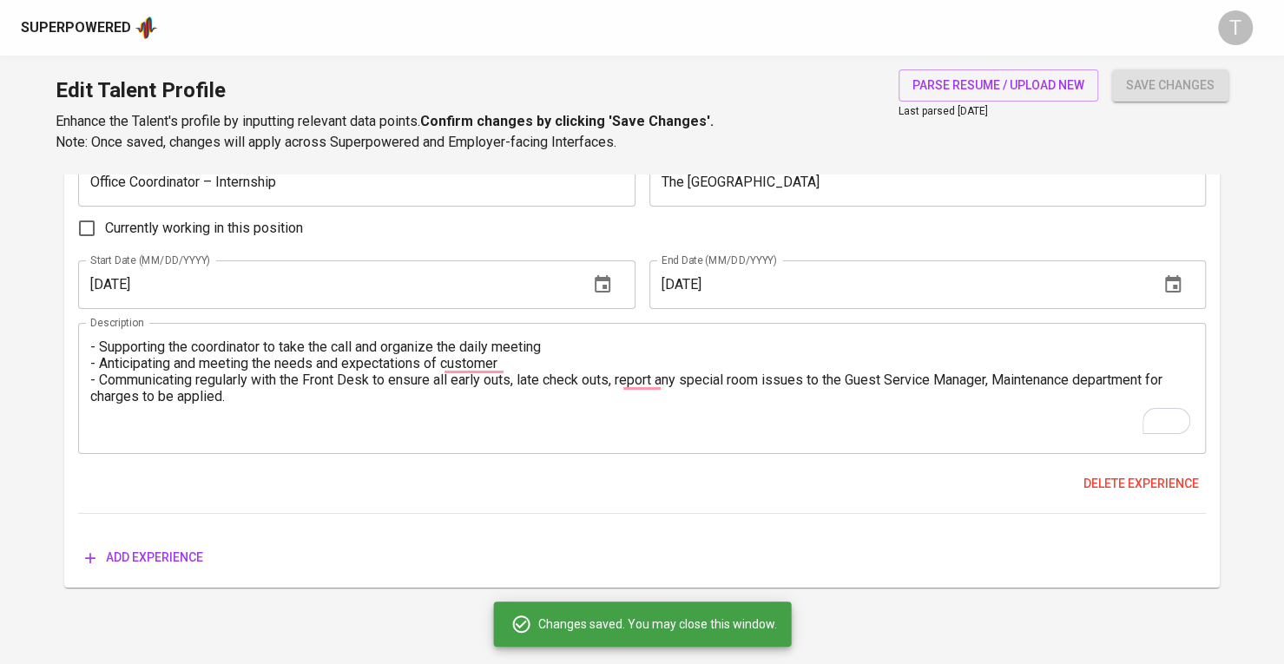
scroll to position [3670, 0]
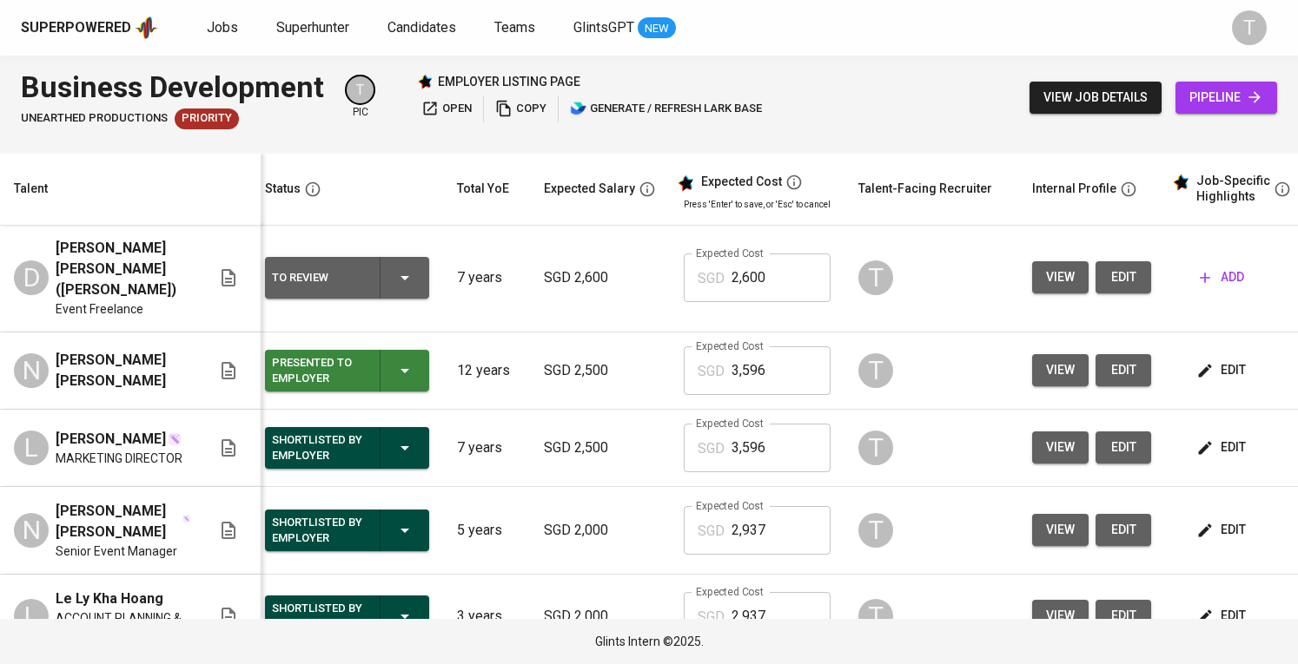
scroll to position [0, 10]
click at [1215, 277] on span "add" at bounding box center [1221, 278] width 44 height 22
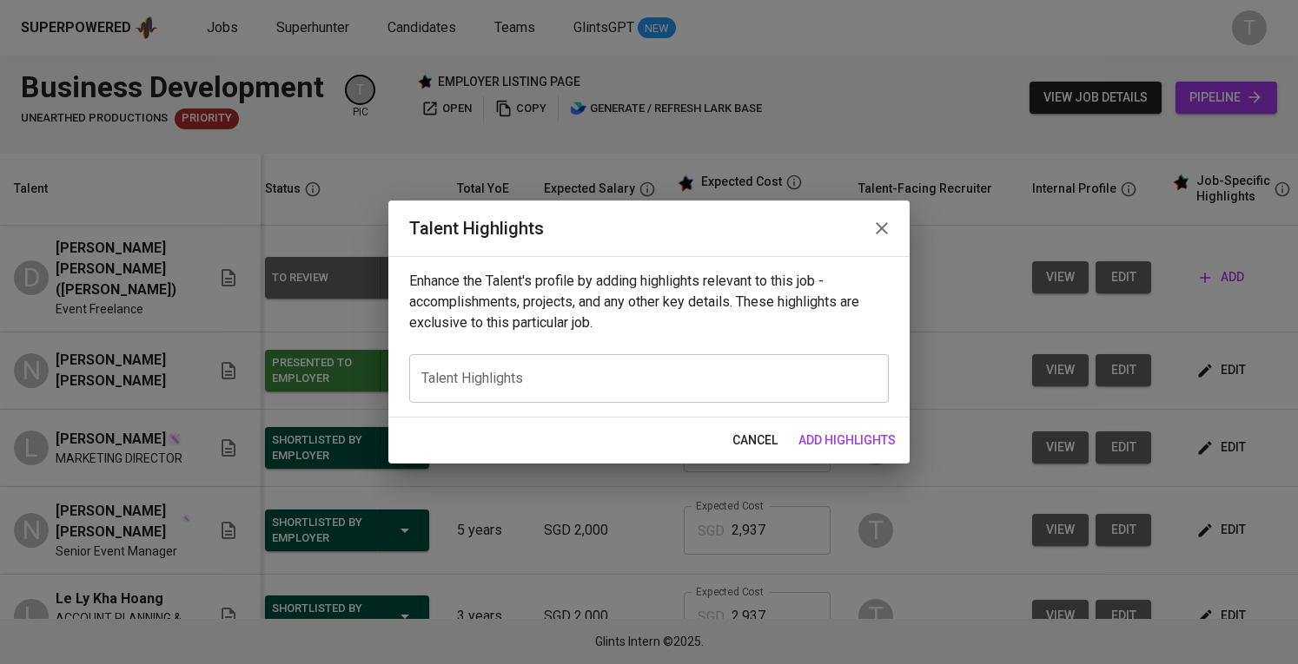
click at [645, 400] on div "x Talent Highlights" at bounding box center [648, 378] width 479 height 49
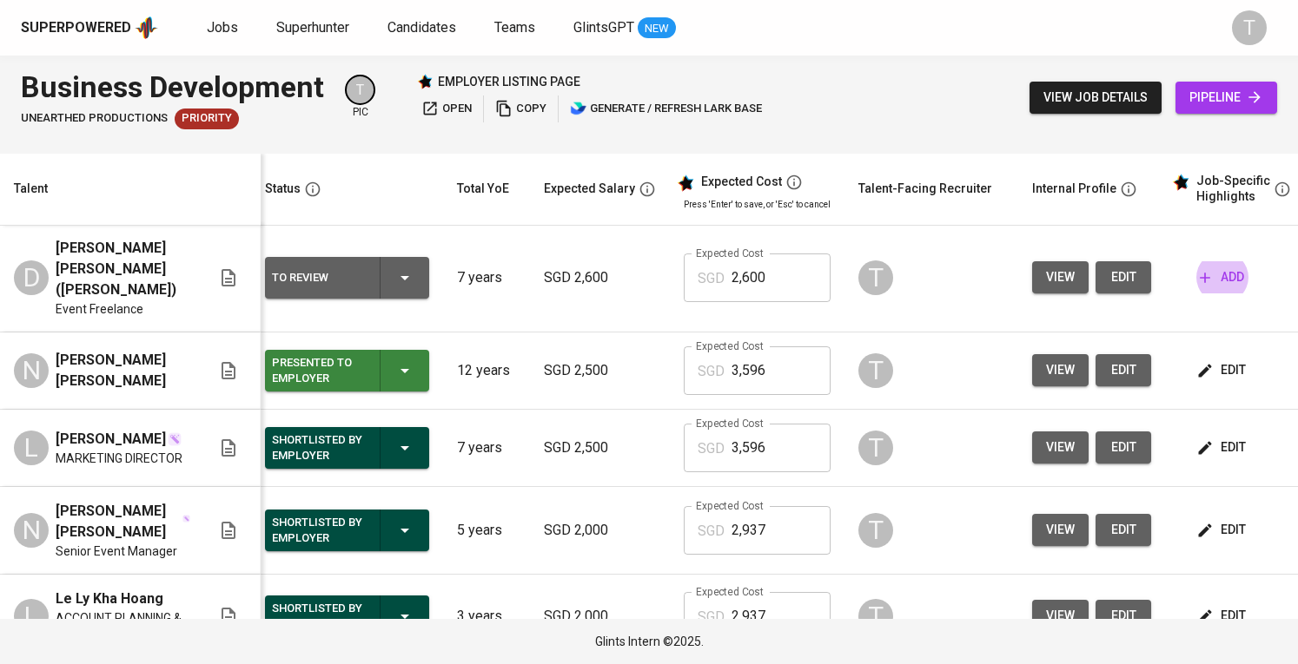
scroll to position [0, 201]
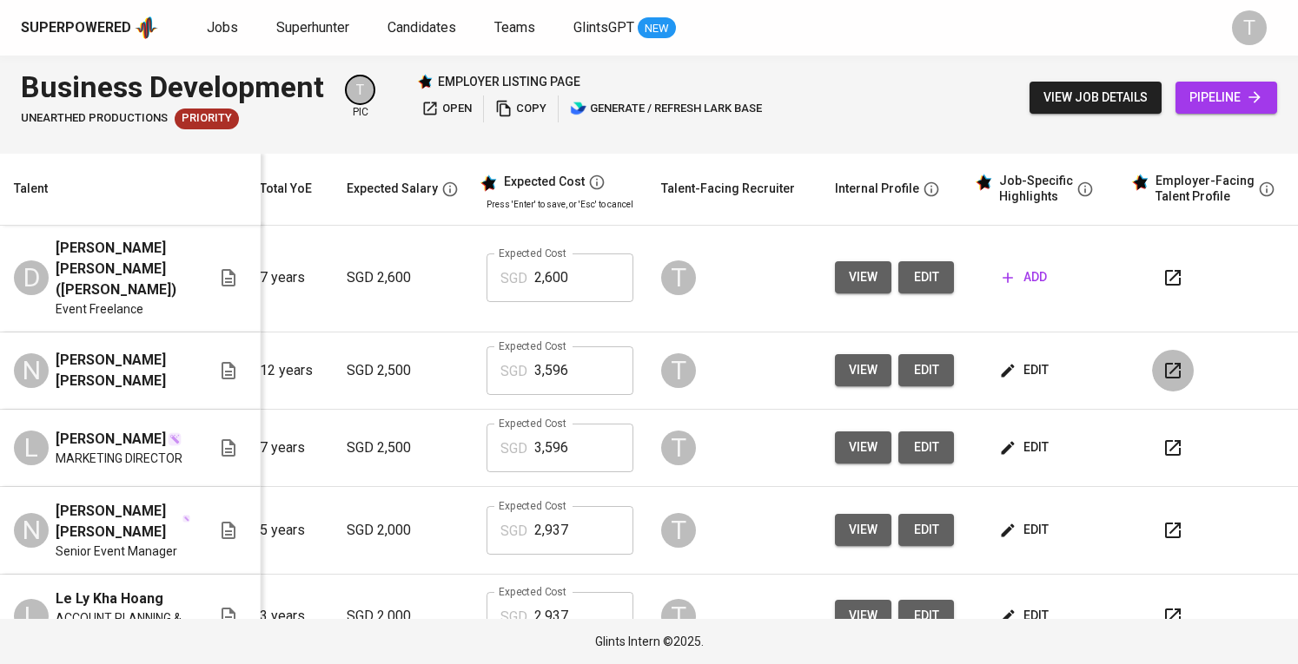
click at [1164, 360] on icon "button" at bounding box center [1172, 370] width 21 height 21
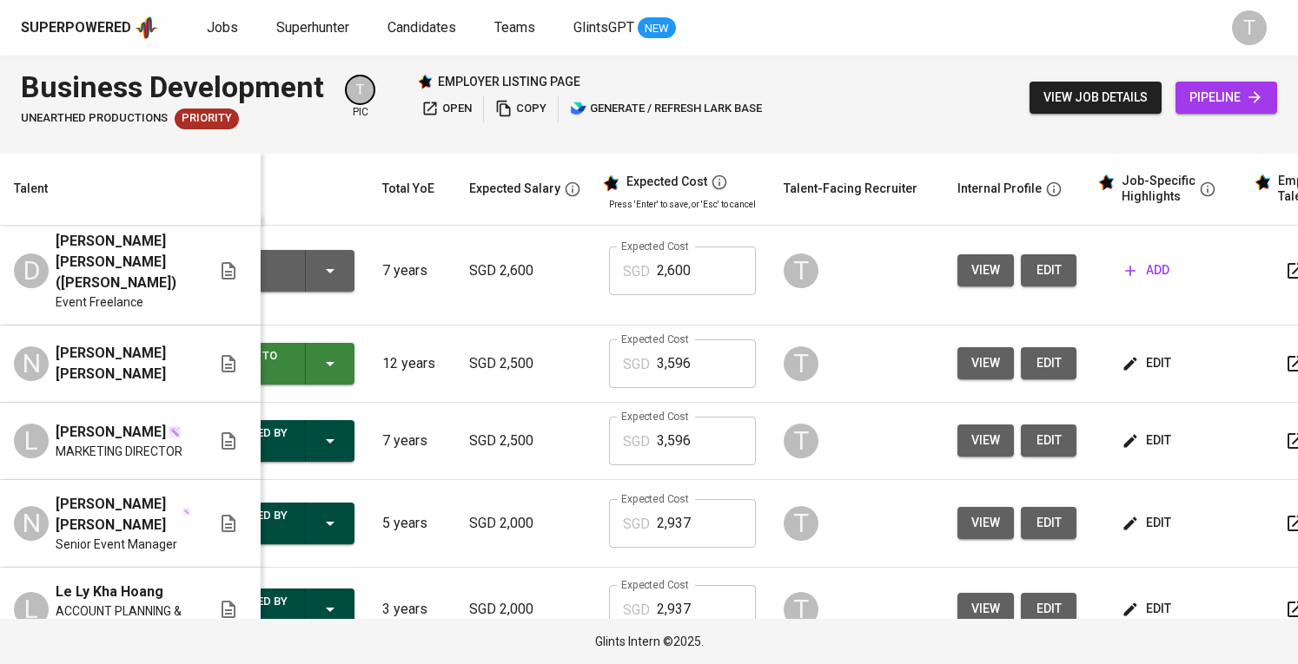
click at [1159, 267] on span "add" at bounding box center [1147, 271] width 44 height 22
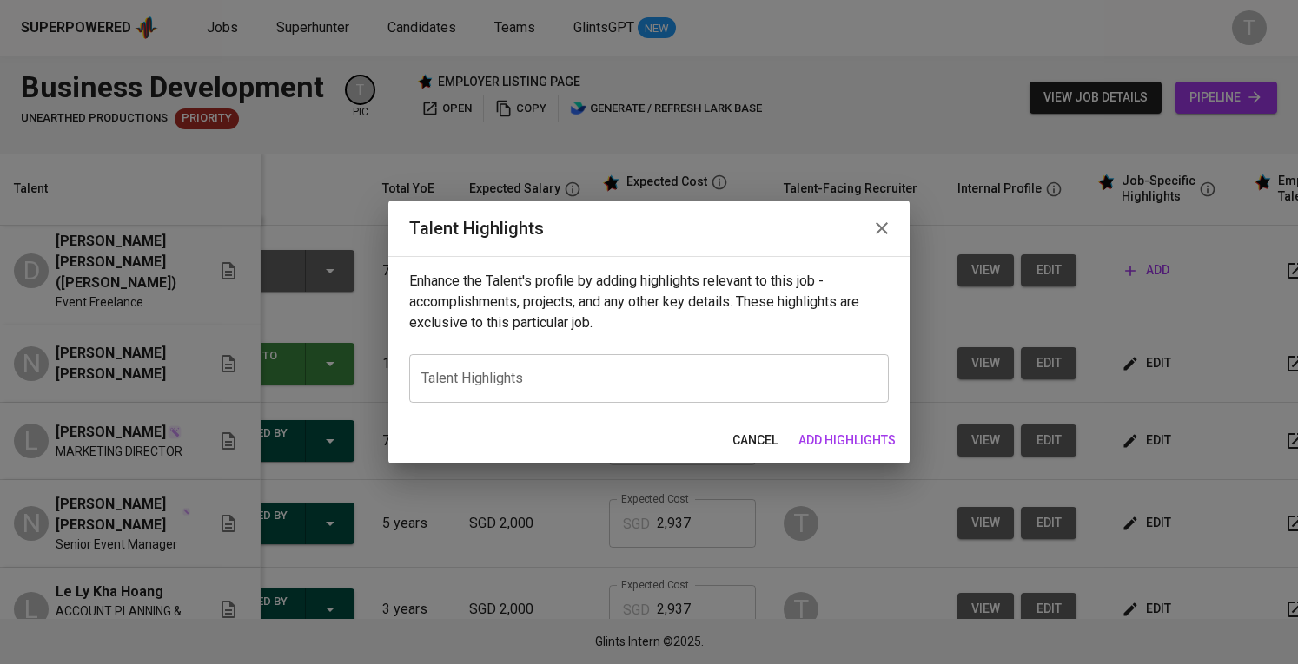
click at [565, 364] on div "x Talent Highlights" at bounding box center [648, 378] width 479 height 49
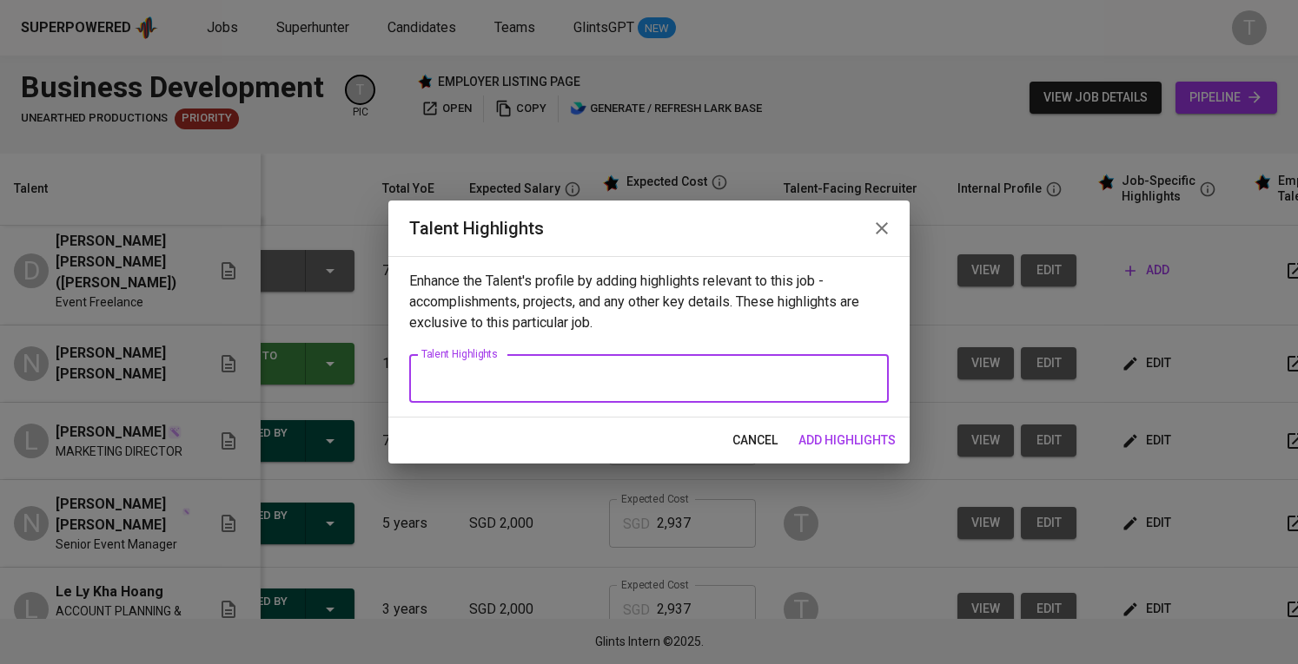
paste textarea "1. Summary of Experience - Thao Nguyen"
drag, startPoint x: 615, startPoint y: 375, endPoint x: 719, endPoint y: 379, distance: 104.3
click at [719, 379] on textarea "1. Summary of Experience - Thao Nguyen" at bounding box center [648, 379] width 455 height 17
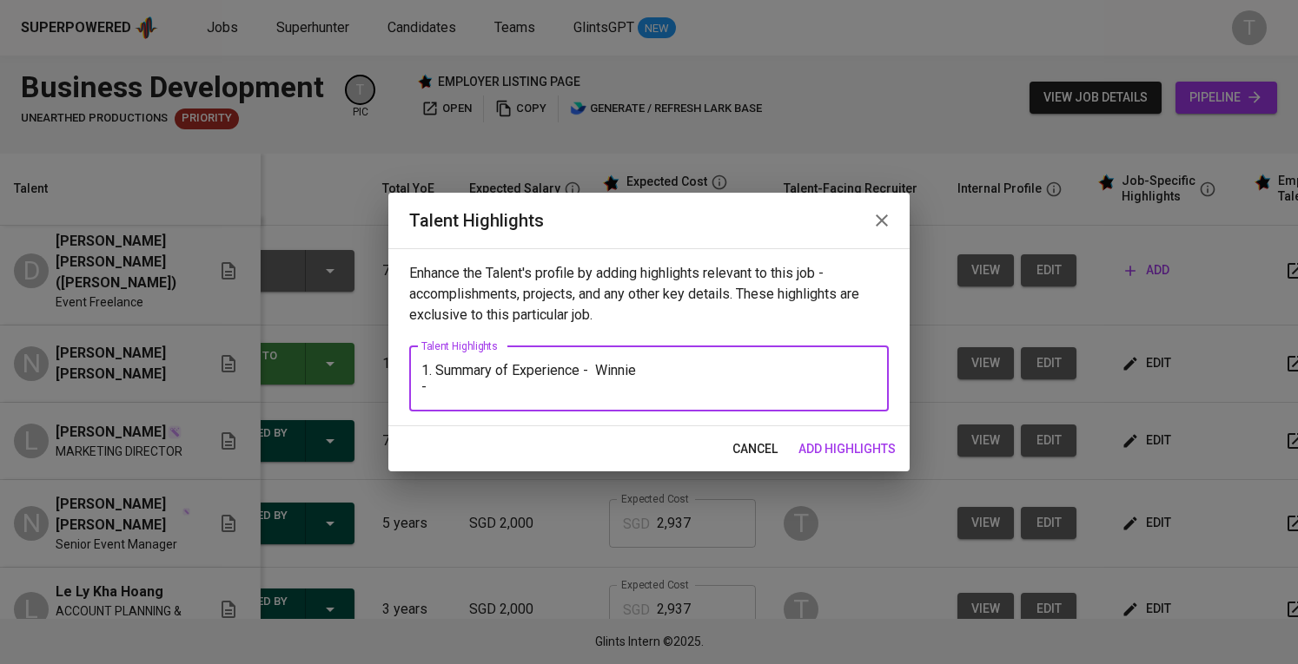
paste textarea "has over 10 years of experience in sales, consistently holding roles focused on…"
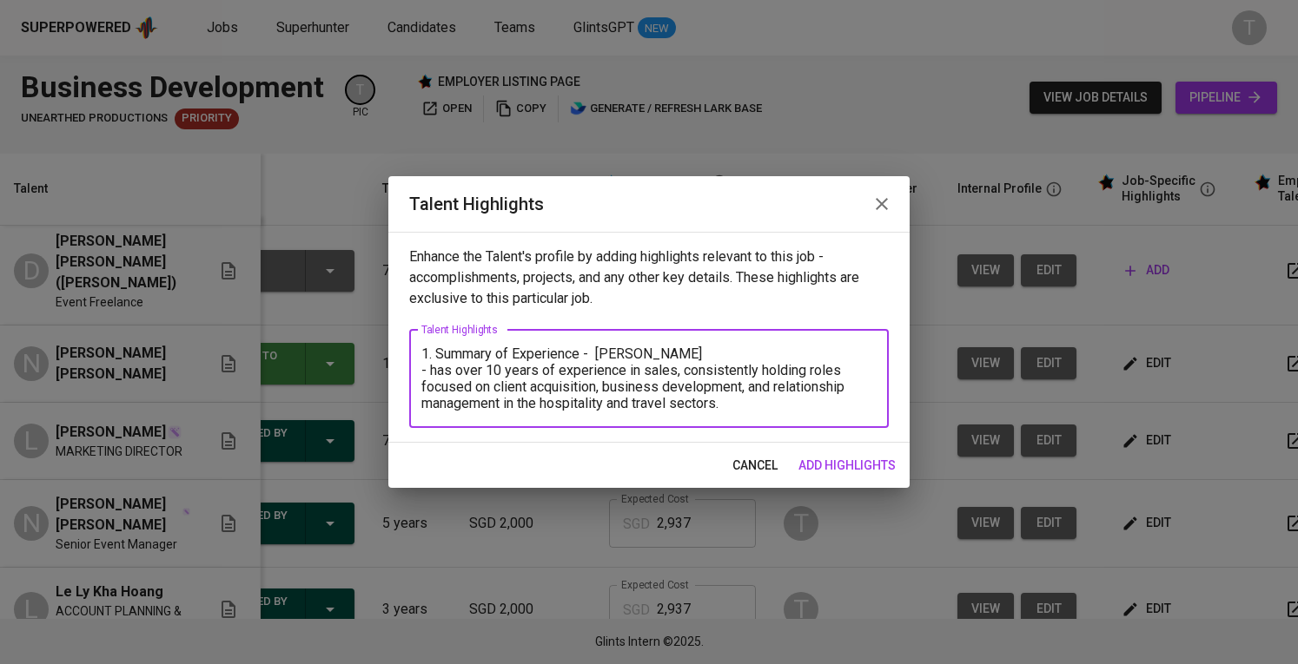
click at [433, 367] on textarea "1. Summary of Experience - Winnie - has over 10 years of experience in sales, c…" at bounding box center [648, 379] width 455 height 66
click at [779, 399] on textarea "1. Summary of Experience - Winnie - Has over 10 years of experience in sales, c…" at bounding box center [648, 379] width 455 height 66
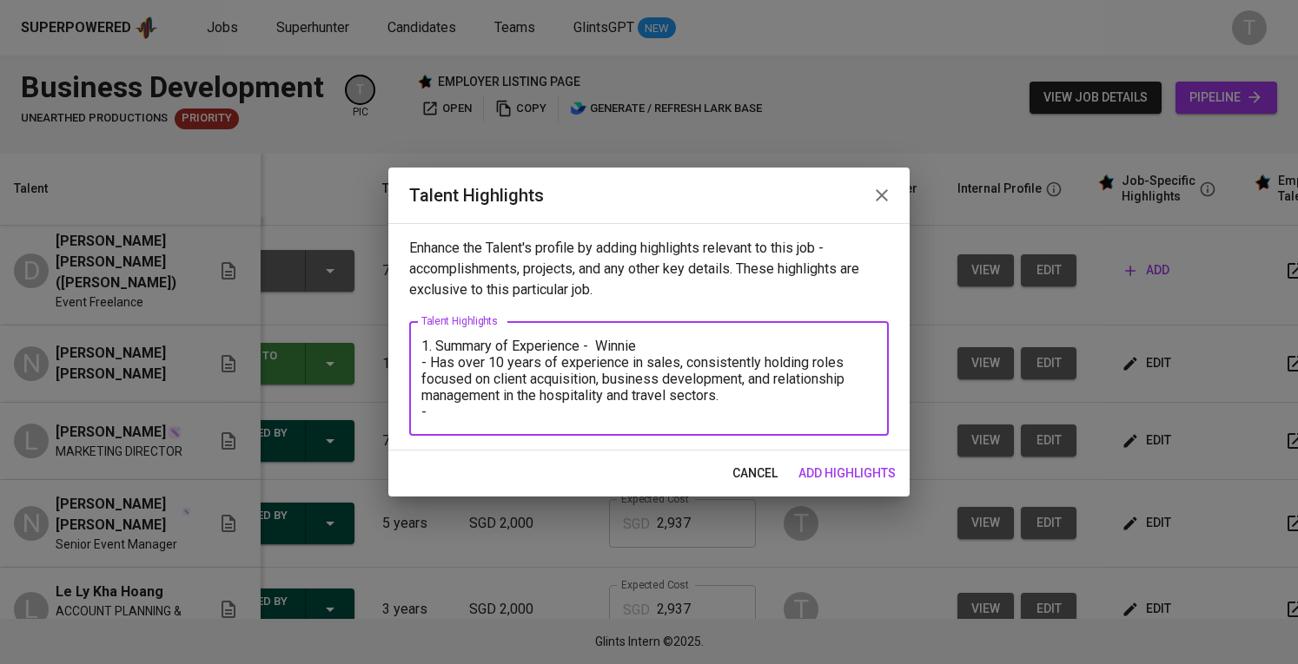
paste textarea "her previous roles (e.g., KKDay), she was among the first hires when entering V…"
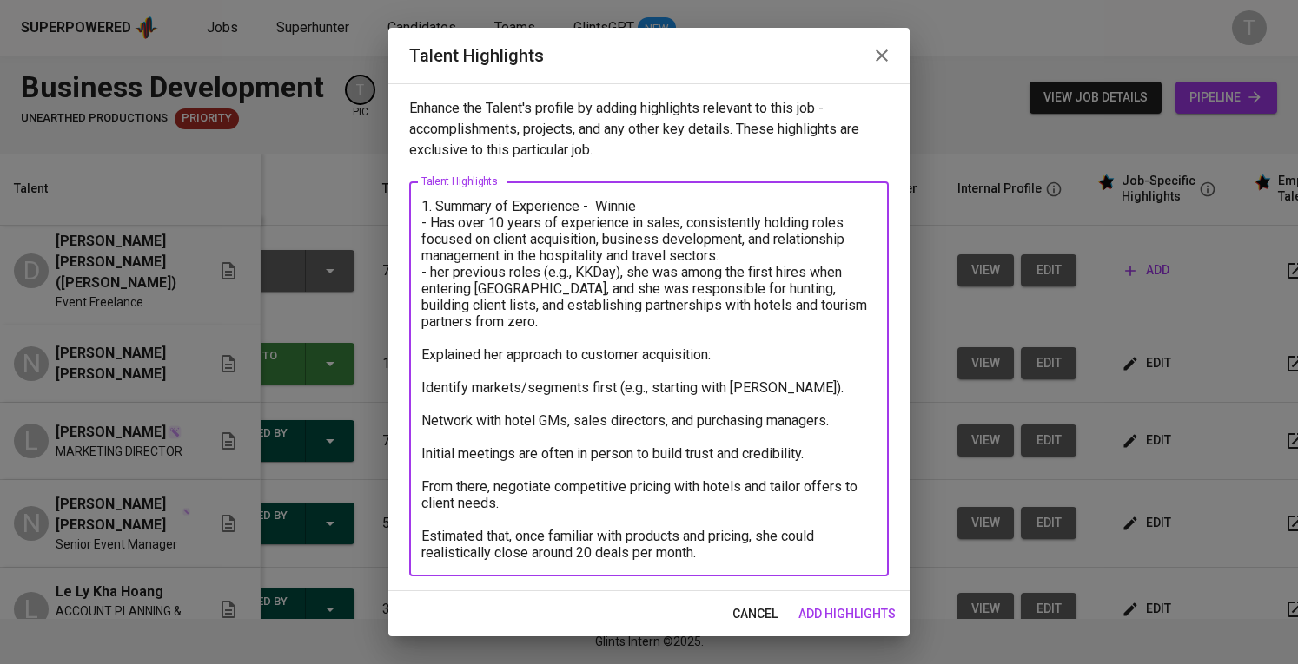
click at [434, 269] on textarea "1. Summary of Experience - Winnie - Has over 10 years of experience in sales, c…" at bounding box center [648, 379] width 455 height 363
drag, startPoint x: 550, startPoint y: 273, endPoint x: 575, endPoint y: 274, distance: 25.2
click at [575, 274] on textarea "1. Summary of Experience - Winnie - Has over 10 years of experience in sales, c…" at bounding box center [648, 379] width 455 height 363
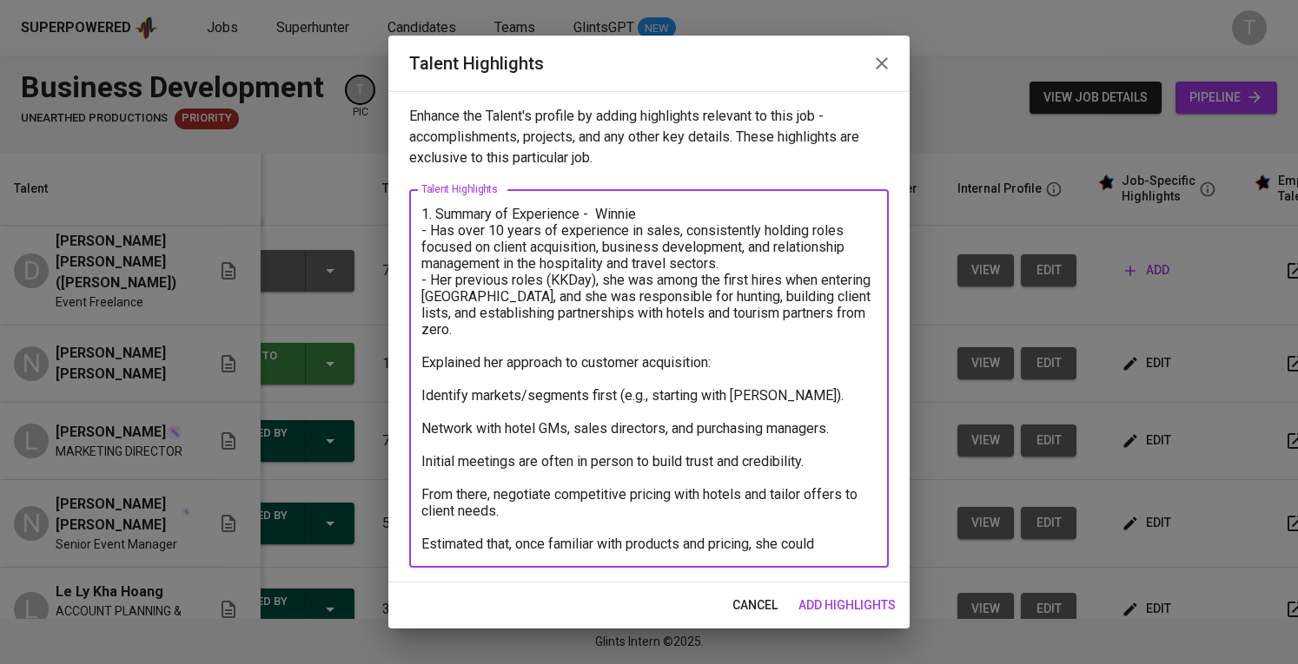
click at [482, 275] on textarea "1. Summary of Experience - Winnie - Has over 10 years of experience in sales, c…" at bounding box center [648, 379] width 455 height 347
click at [426, 346] on textarea "1. Summary of Experience - Winnie - Has over 10 years of experience in sales, c…" at bounding box center [648, 379] width 455 height 347
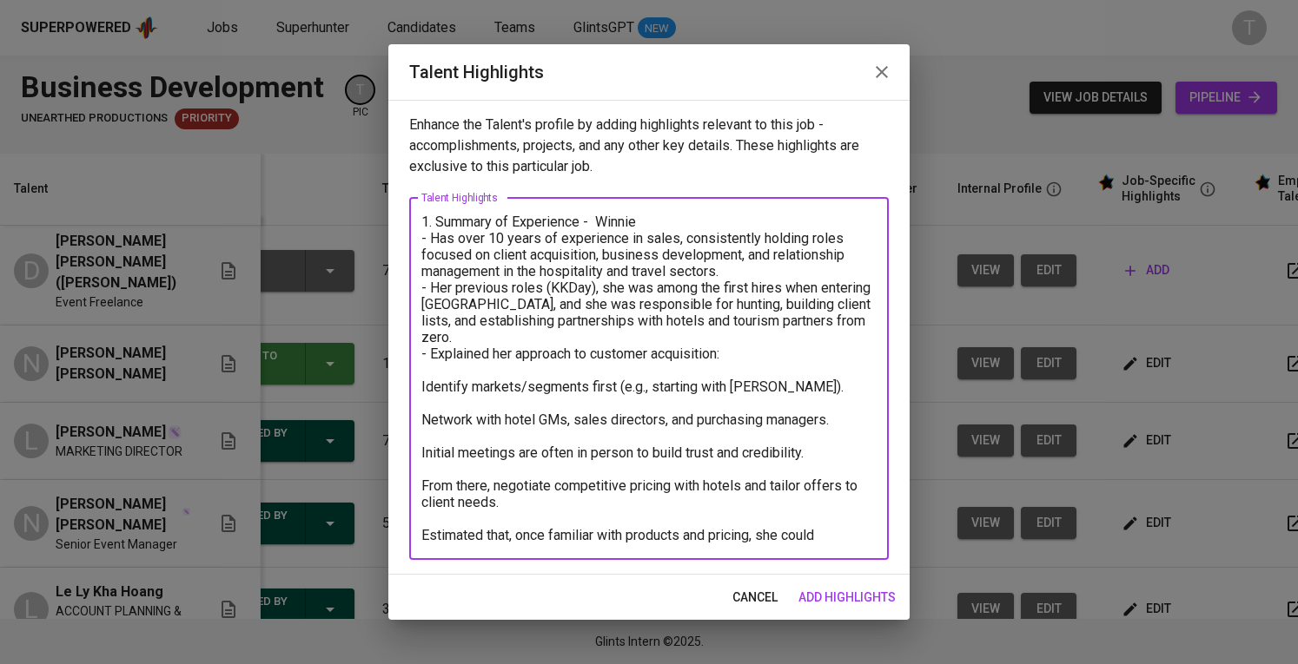
click at [415, 370] on div "1. Summary of Experience - Winnie - Has over 10 years of experience in sales, c…" at bounding box center [648, 379] width 479 height 362
click at [421, 370] on textarea "1. Summary of Experience - Winnie - Has over 10 years of experience in sales, c…" at bounding box center [648, 379] width 455 height 330
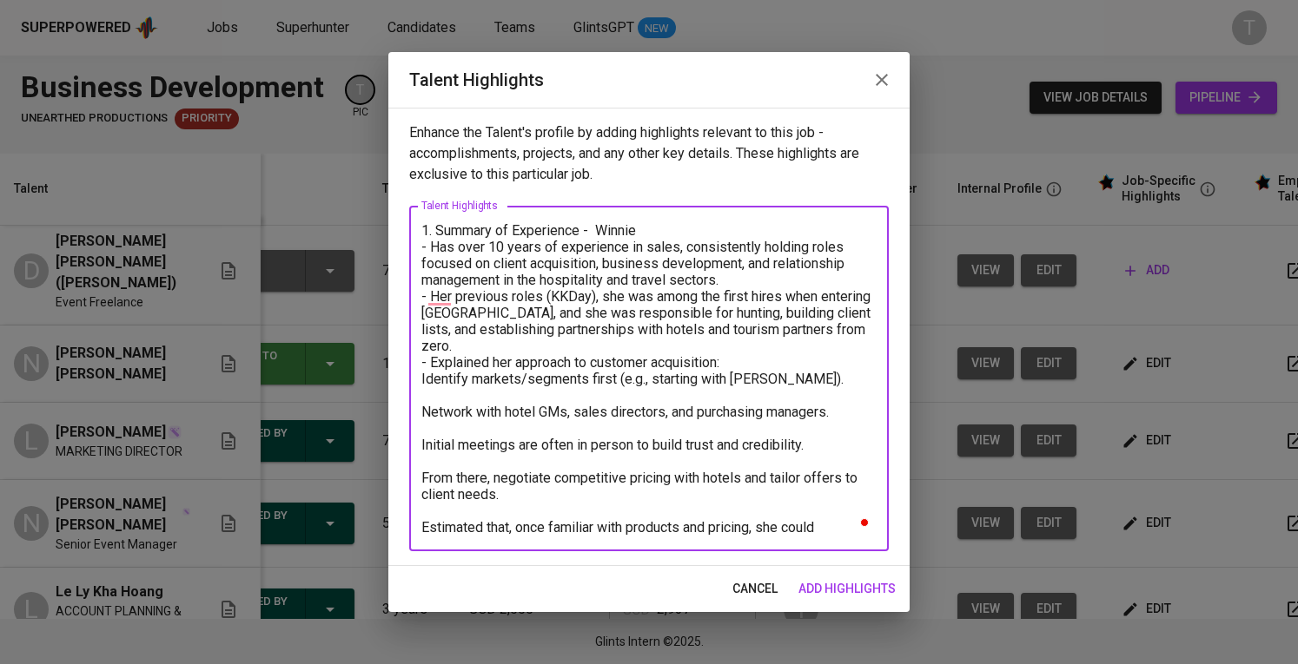
click at [422, 389] on textarea "1. Summary of Experience - Winnie - Has over 10 years of experience in sales, c…" at bounding box center [648, 379] width 455 height 314
click at [439, 284] on textarea "1. Summary of Experience - Winnie - Has over 10 years of experience in sales, c…" at bounding box center [648, 379] width 455 height 314
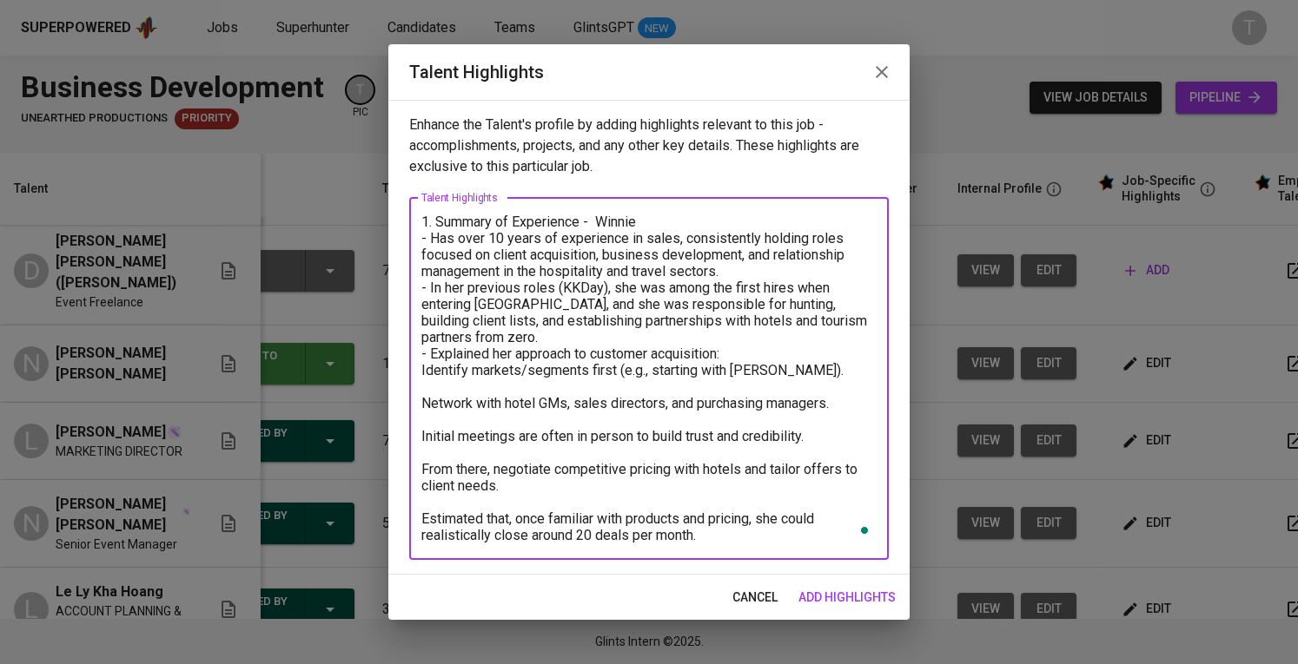
click at [420, 390] on div "1. Summary of Experience - Winnie - Has over 10 years of experience in sales, c…" at bounding box center [648, 379] width 479 height 362
click at [424, 390] on textarea "1. Summary of Experience - Winnie - Has over 10 years of experience in sales, c…" at bounding box center [648, 379] width 455 height 330
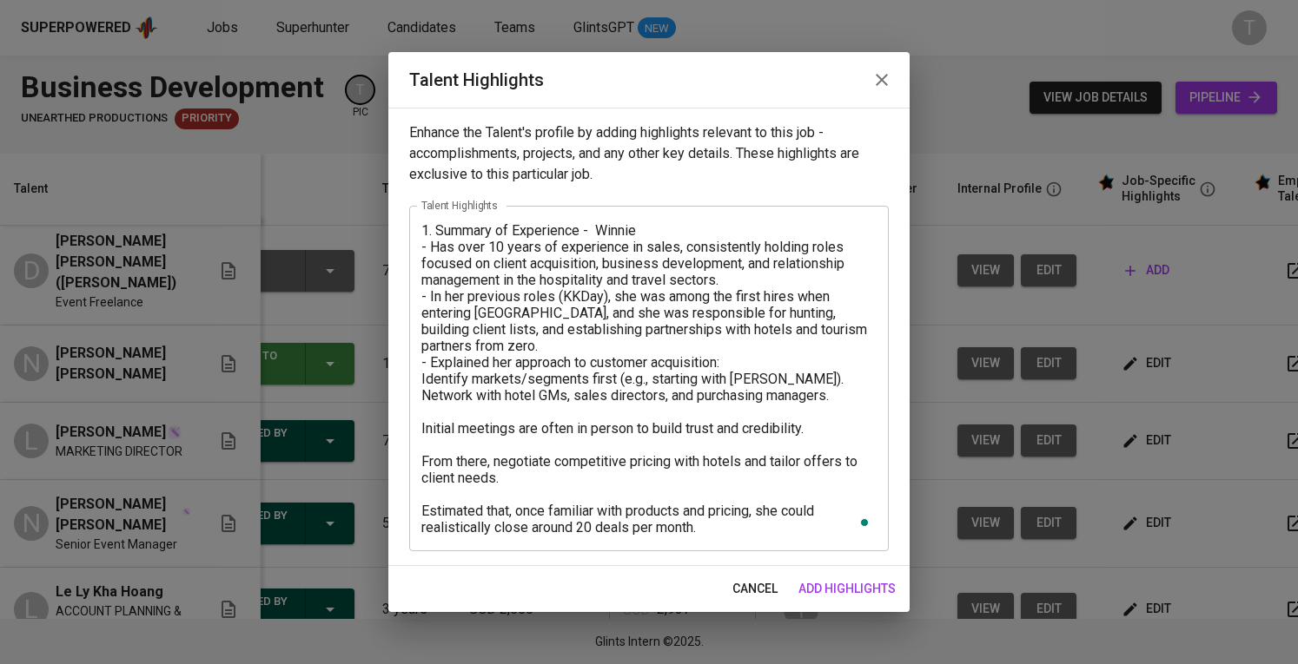
click at [420, 420] on div "1. Summary of Experience - Winnie - Has over 10 years of experience in sales, c…" at bounding box center [648, 379] width 479 height 346
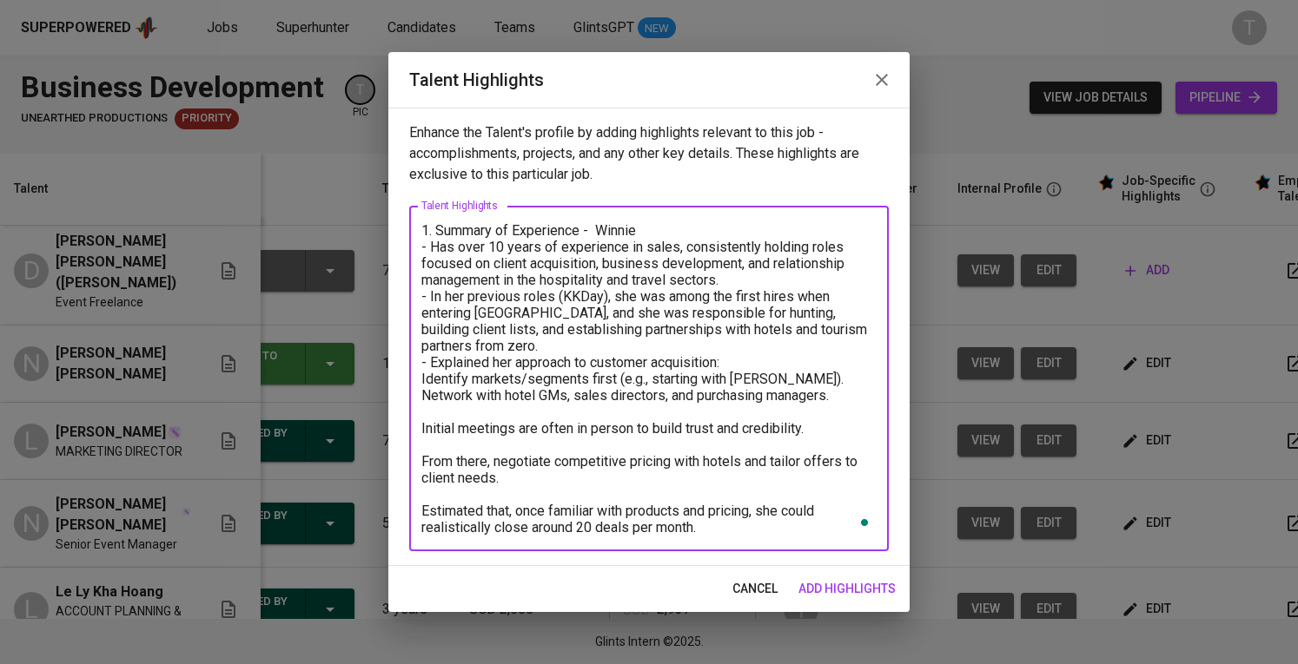
click at [421, 423] on textarea "1. Summary of Experience - Winnie - Has over 10 years of experience in sales, c…" at bounding box center [648, 379] width 455 height 314
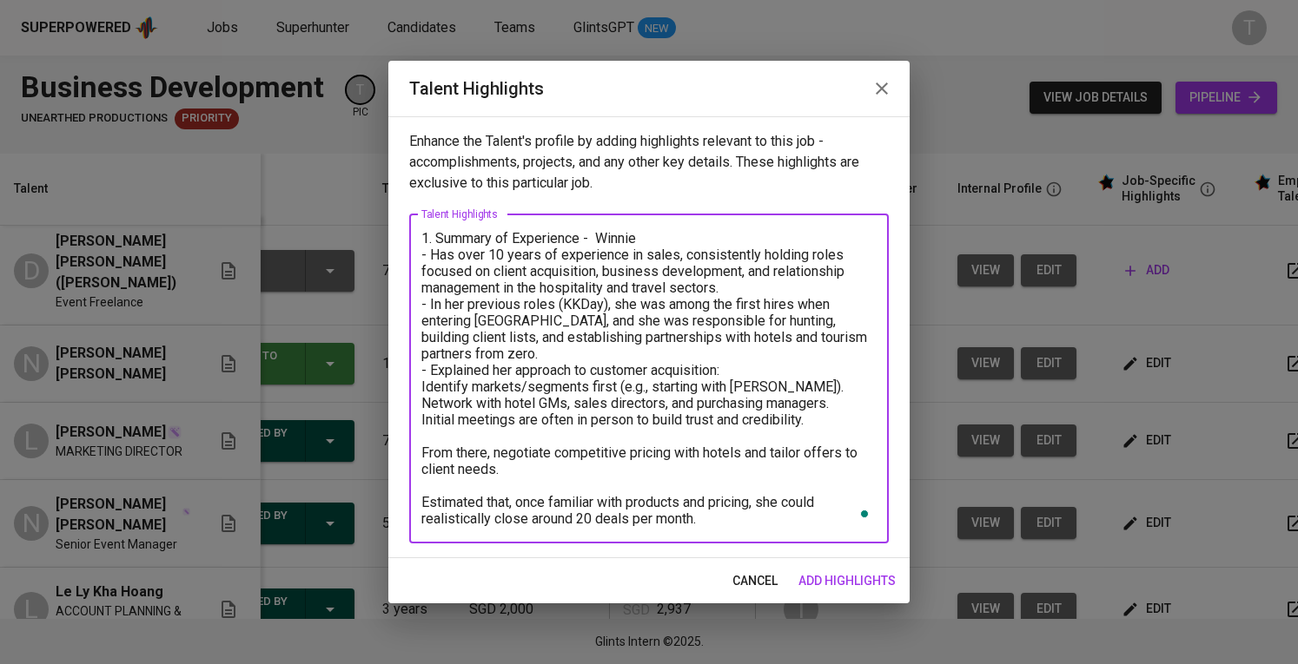
click at [425, 446] on textarea "1. Summary of Experience - Winnie - Has over 10 years of experience in sales, c…" at bounding box center [648, 378] width 455 height 297
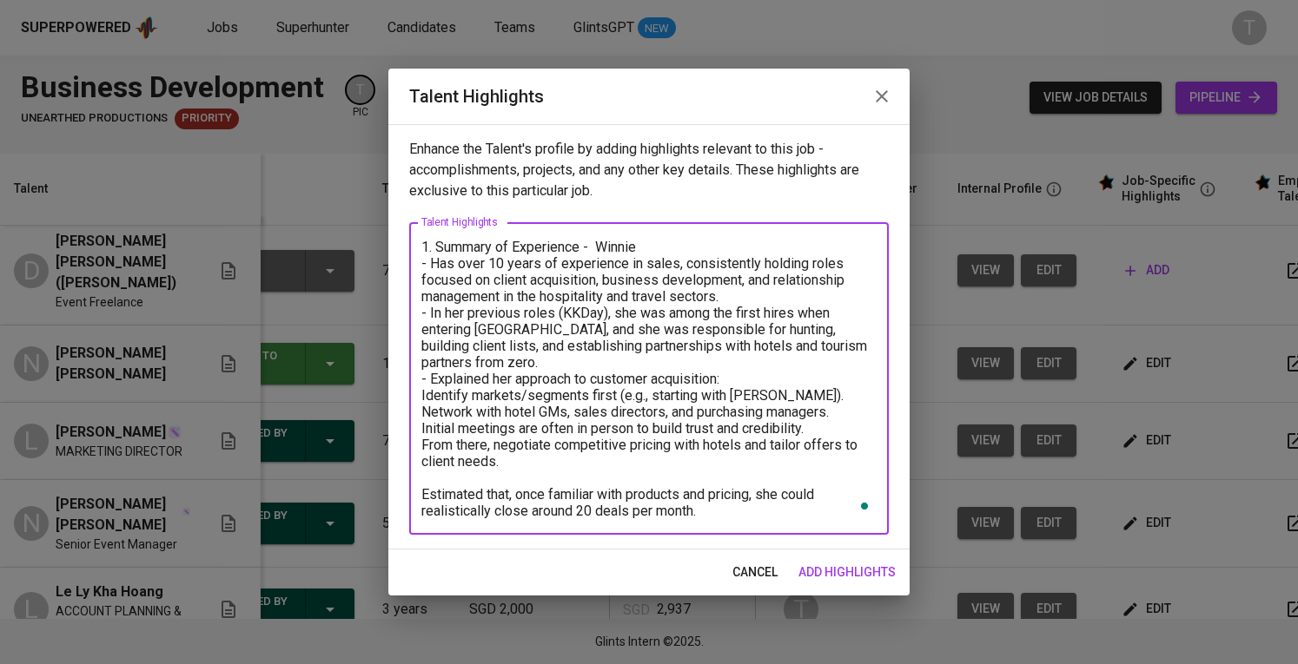
click at [421, 485] on textarea "1. Summary of Experience - Winnie - Has over 10 years of experience in sales, c…" at bounding box center [648, 379] width 455 height 281
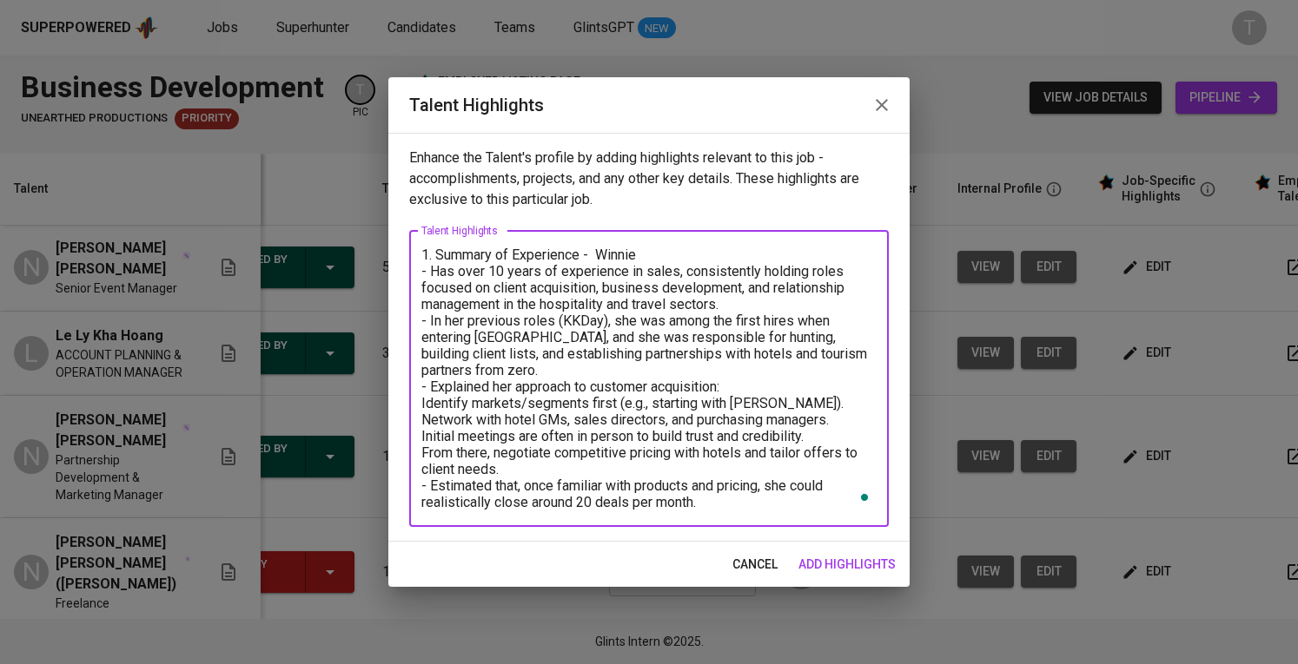
scroll to position [356, 84]
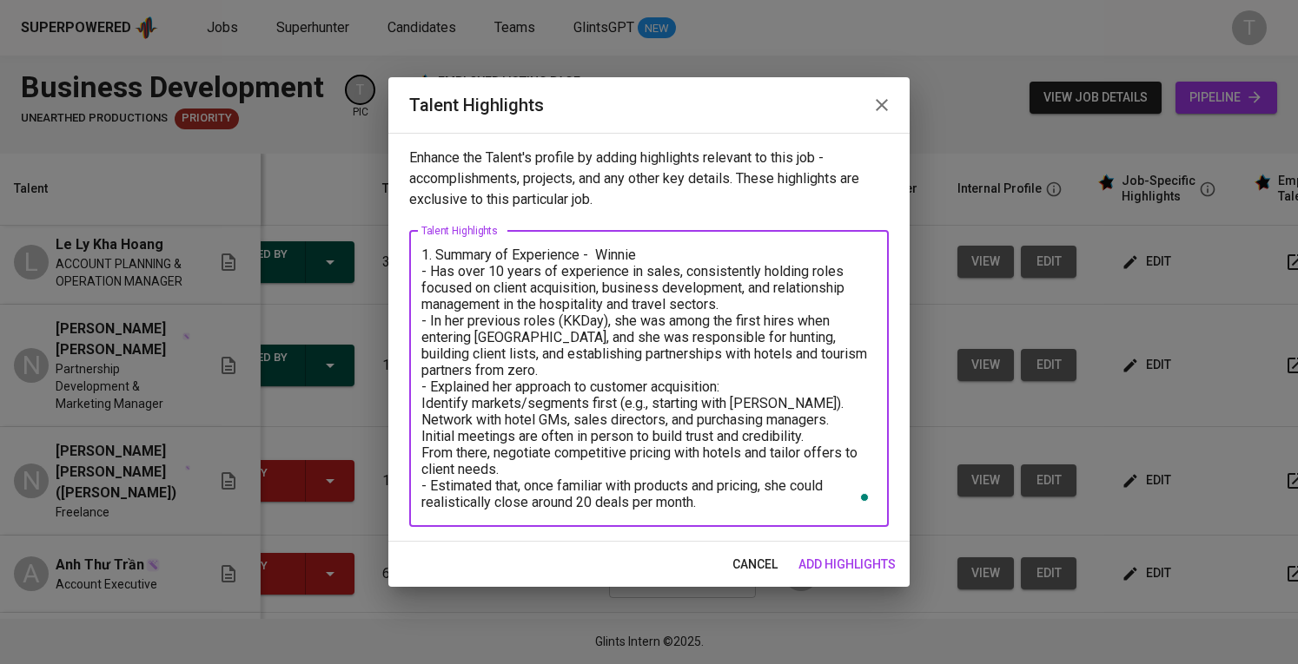
drag, startPoint x: 530, startPoint y: 479, endPoint x: 778, endPoint y: 484, distance: 248.4
click at [778, 484] on textarea "1. Summary of Experience - Winnie - Has over 10 years of experience in sales, c…" at bounding box center [648, 379] width 455 height 264
click at [763, 480] on textarea "1. Summary of Experience - Winnie - Has over 10 years of experience in sales, c…" at bounding box center [648, 379] width 455 height 264
drag, startPoint x: 773, startPoint y: 479, endPoint x: 526, endPoint y: 473, distance: 246.7
click at [526, 473] on textarea "1. Summary of Experience - Winnie - Has over 10 years of experience in sales, c…" at bounding box center [648, 379] width 455 height 264
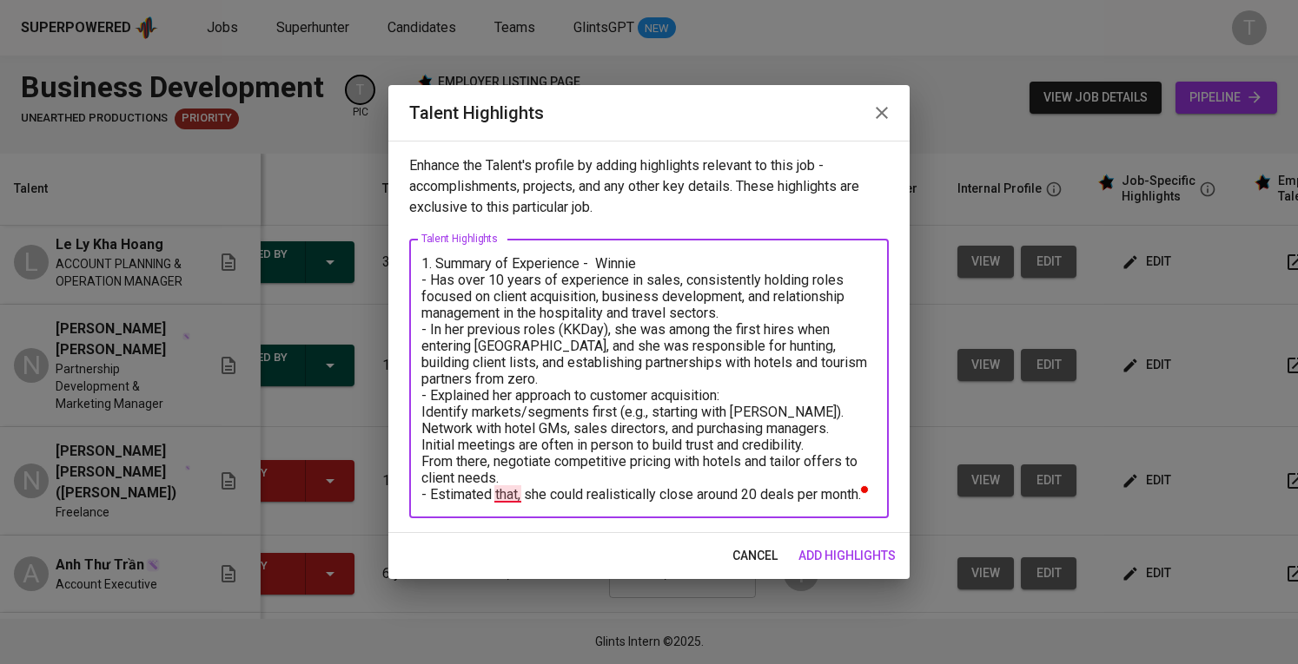
click at [515, 479] on textarea "1. Summary of Experience - Winnie - Has over 10 years of experience in sales, c…" at bounding box center [648, 379] width 455 height 248
click at [861, 493] on textarea "1. Summary of Experience - Winnie - Has over 10 years of experience in sales, c…" at bounding box center [648, 379] width 455 height 248
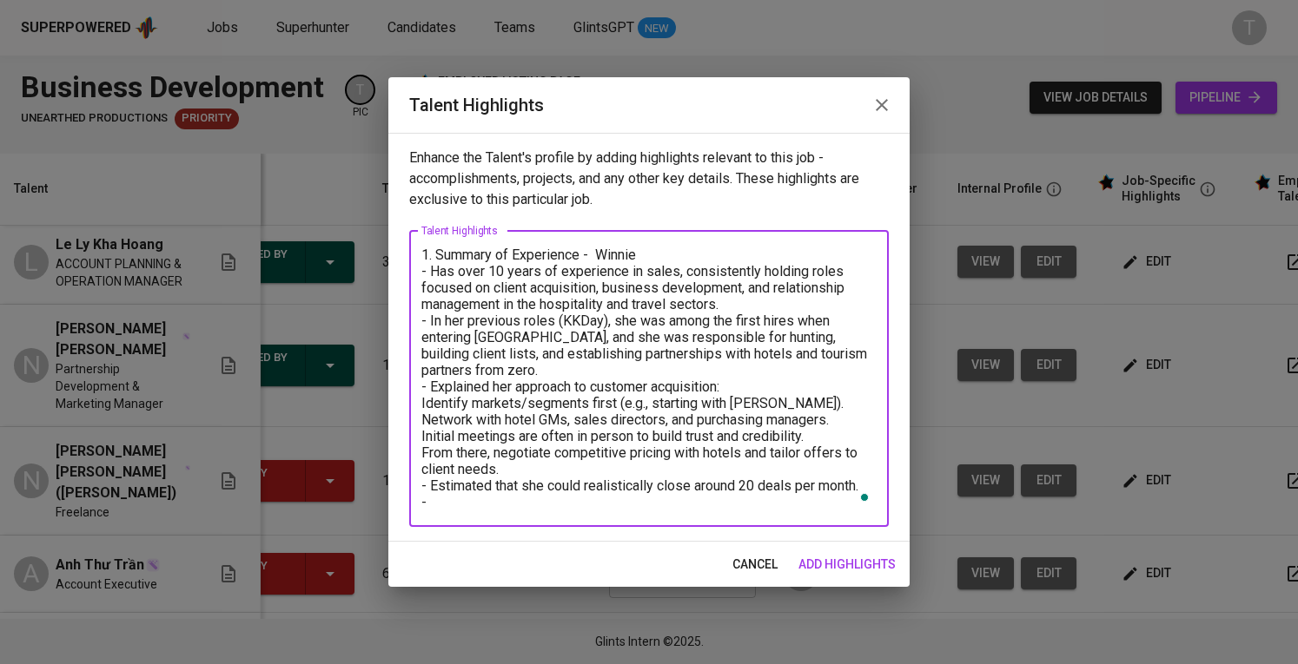
paste textarea "she confirmed her motivation to join a startup-style role, comfortable working …"
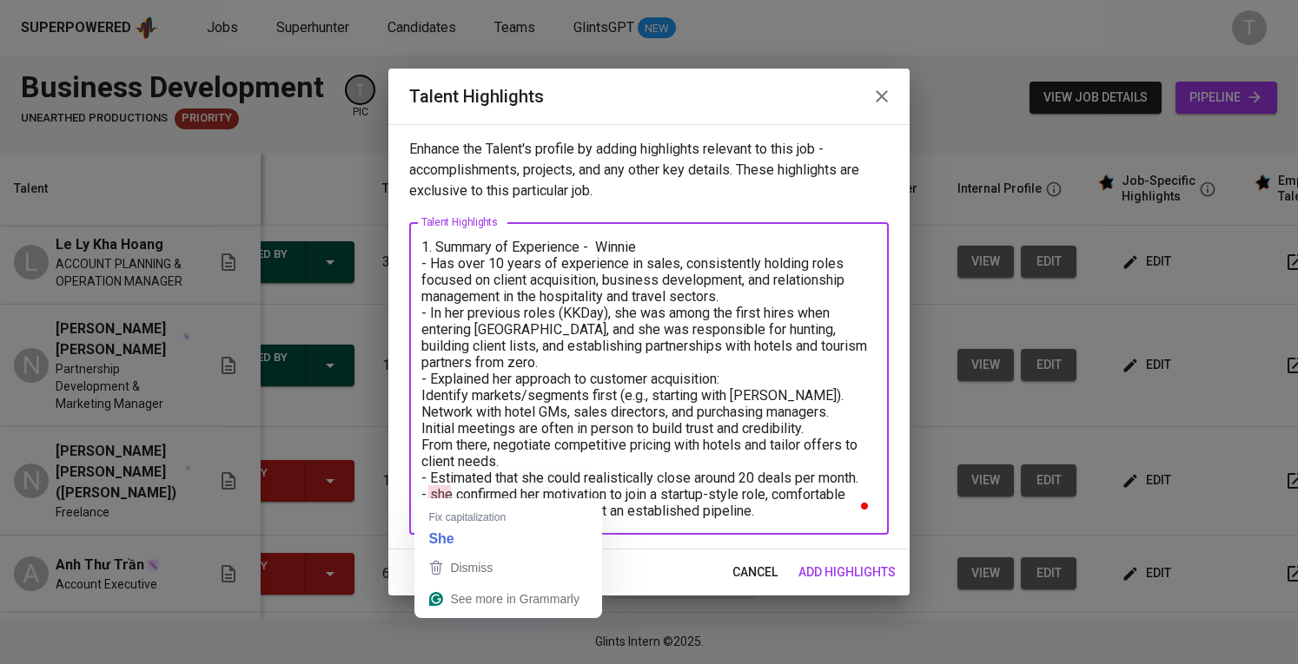
click at [433, 484] on textarea "1. Summary of Experience - Winnie - Has over 10 years of experience in sales, c…" at bounding box center [648, 379] width 455 height 281
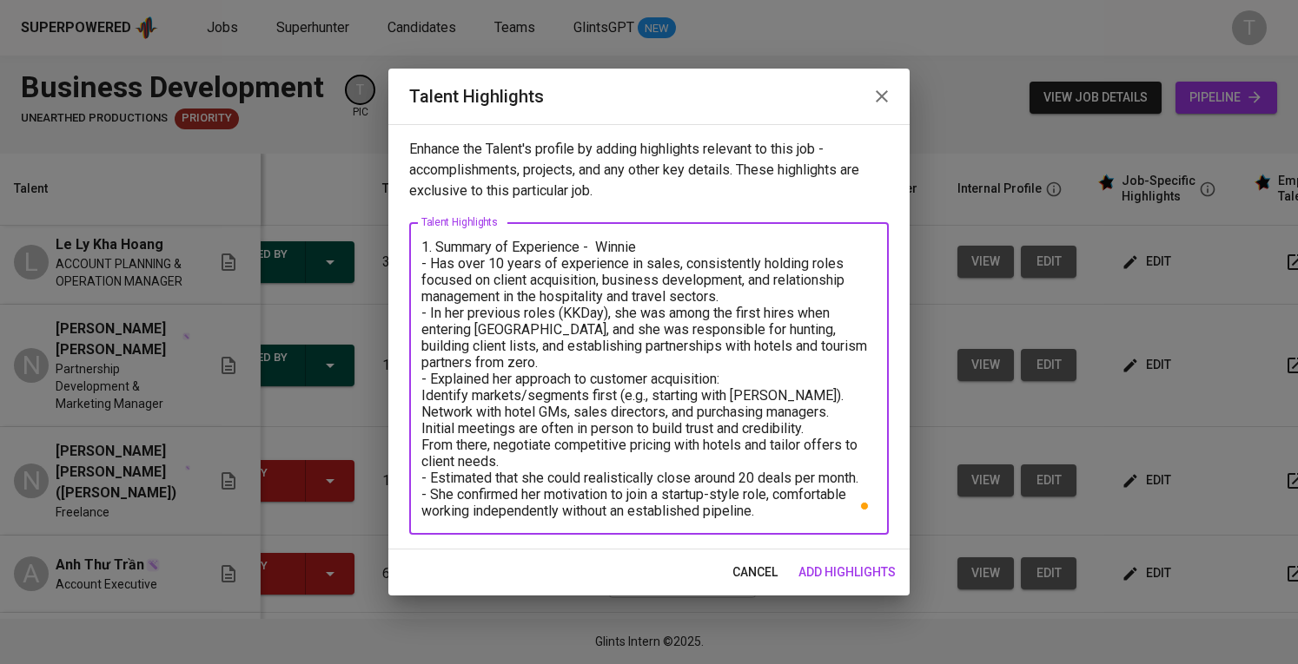
click at [568, 415] on textarea "1. Summary of Experience - Winnie - Has over 10 years of experience in sales, c…" at bounding box center [648, 379] width 455 height 281
click at [769, 509] on textarea "1. Summary of Experience - Winnie - Has over 10 years of experience in sales, c…" at bounding box center [648, 379] width 455 height 281
drag, startPoint x: 526, startPoint y: 487, endPoint x: 429, endPoint y: 482, distance: 97.4
click at [429, 482] on textarea "1. Summary of Experience - Winnie - Has over 10 years of experience in sales, c…" at bounding box center [648, 379] width 455 height 281
click at [670, 355] on textarea "1. Summary of Experience - Winnie - Has over 10 years of experience in sales, c…" at bounding box center [648, 379] width 455 height 281
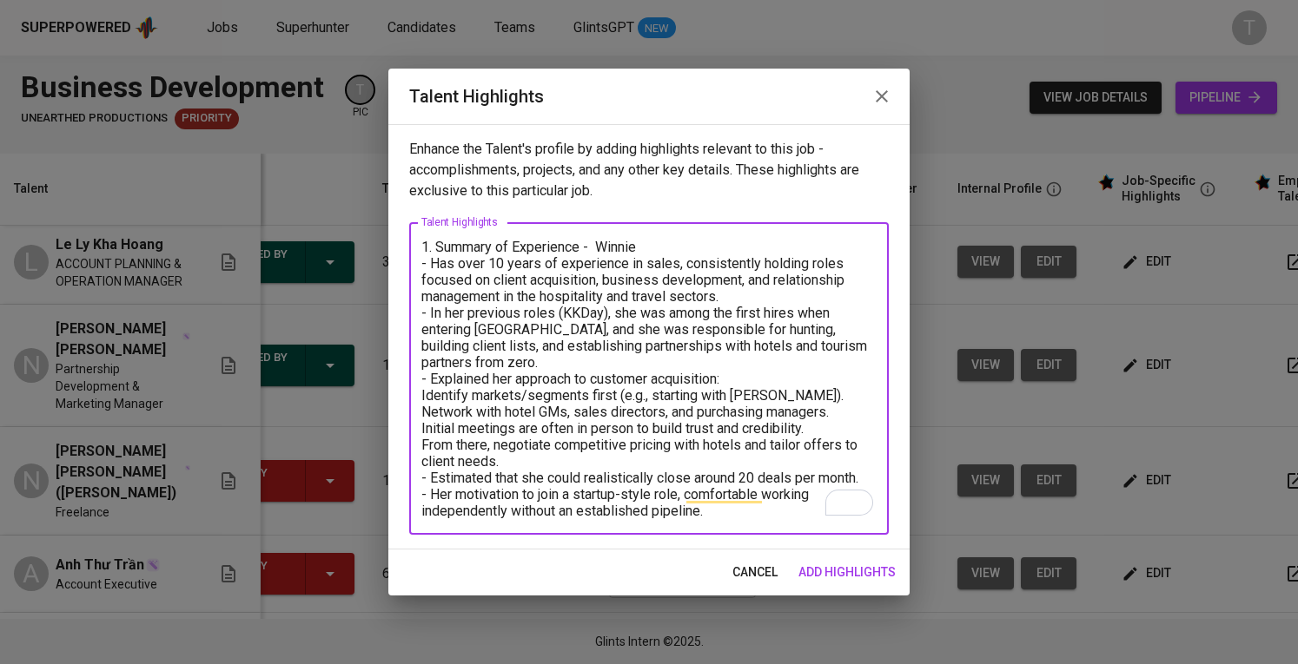
click at [748, 500] on textarea "1. Summary of Experience - Winnie - Has over 10 years of experience in sales, c…" at bounding box center [648, 379] width 455 height 281
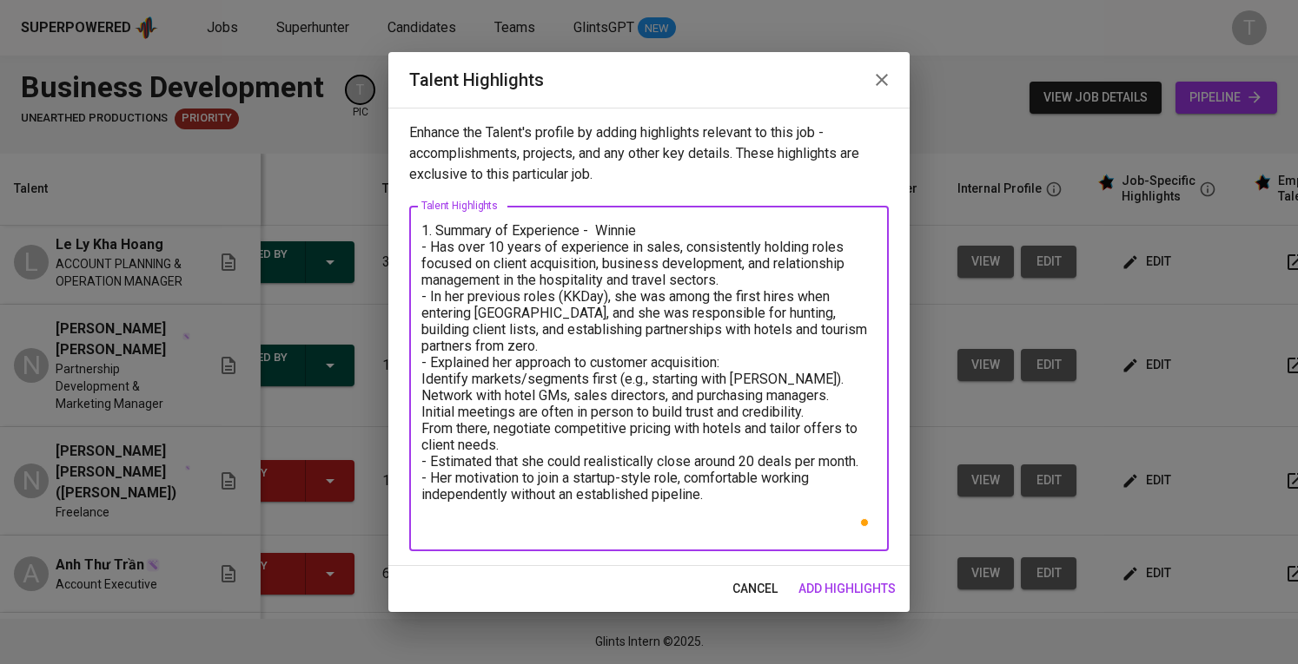
paste textarea "2. Full of CV:"
paste textarea "https://glints.sg.larksuite.com/file/R6tEbH4jto2dlhxbC9Dl3piKgHc?from=from_copy…"
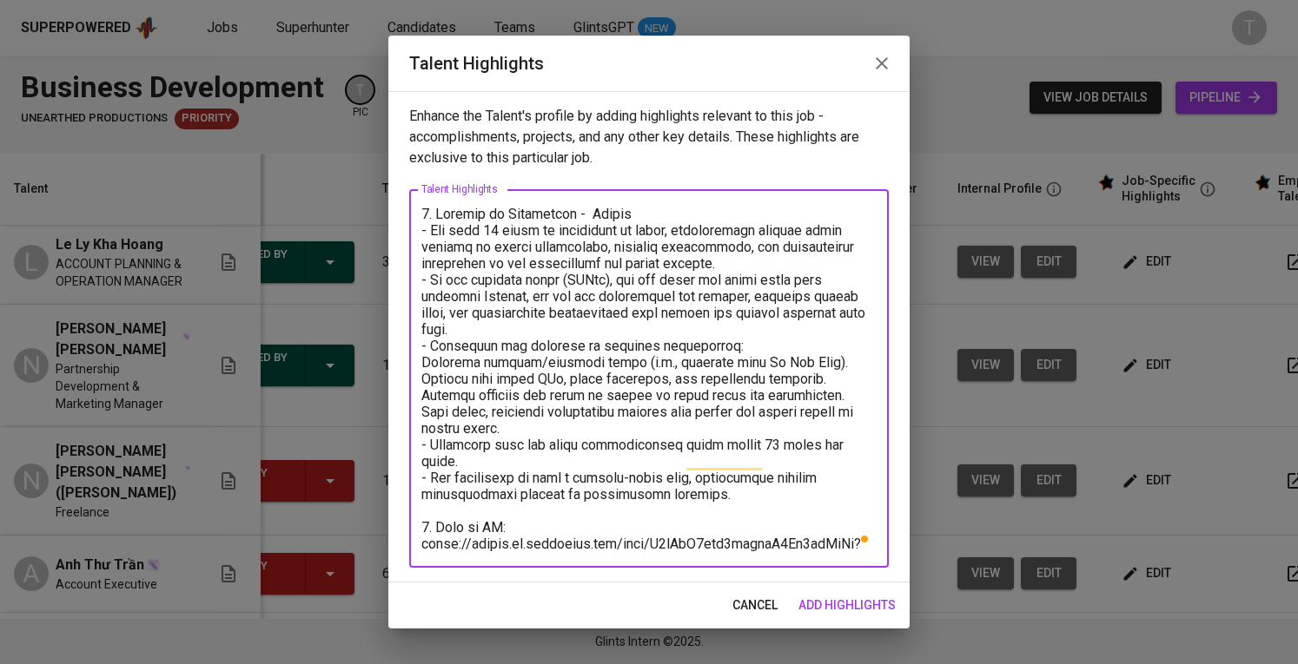
click at [749, 466] on textarea "To enrich screen reader interactions, please activate Accessibility in Grammarl…" at bounding box center [648, 379] width 455 height 347
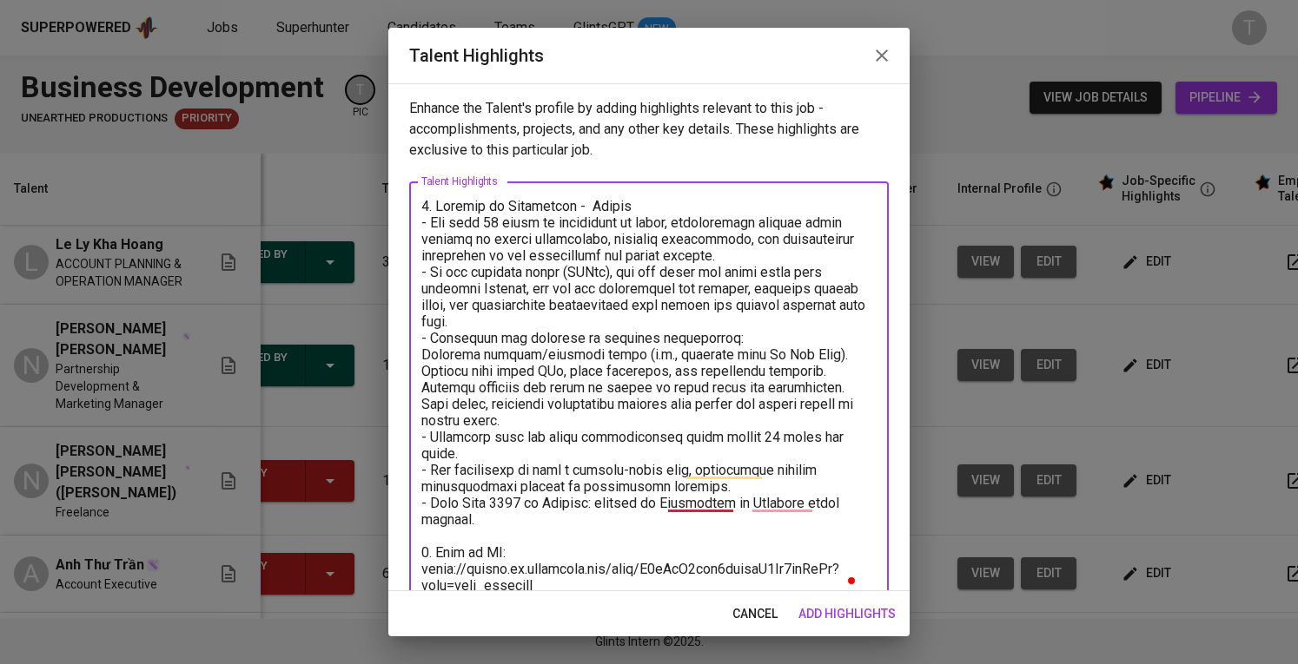
click at [721, 505] on textarea "To enrich screen reader interactions, please activate Accessibility in Grammarl…" at bounding box center [648, 396] width 455 height 396
click at [790, 507] on textarea "To enrich screen reader interactions, please activate Accessibility in Grammarl…" at bounding box center [648, 396] width 455 height 396
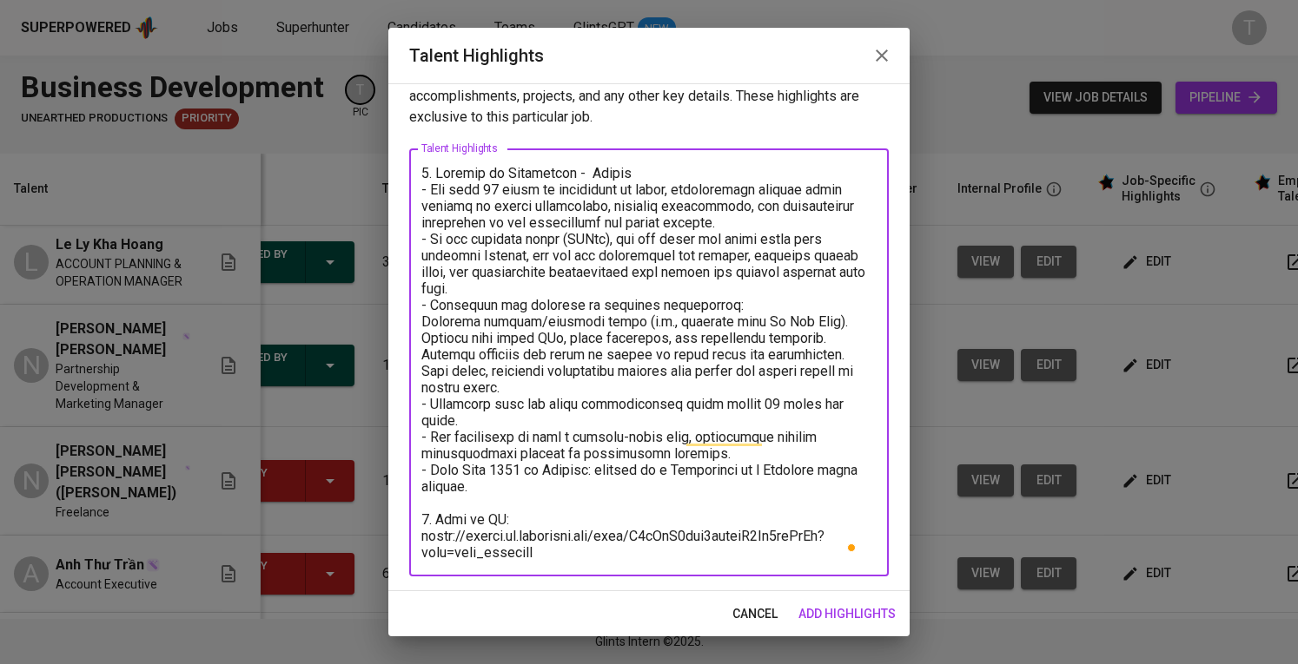
click at [627, 536] on textarea "To enrich screen reader interactions, please activate Accessibility in Grammarl…" at bounding box center [648, 363] width 455 height 396
type textarea "1. Summary of Experience - Winnie - Has over 10 years of experience in sales, c…"
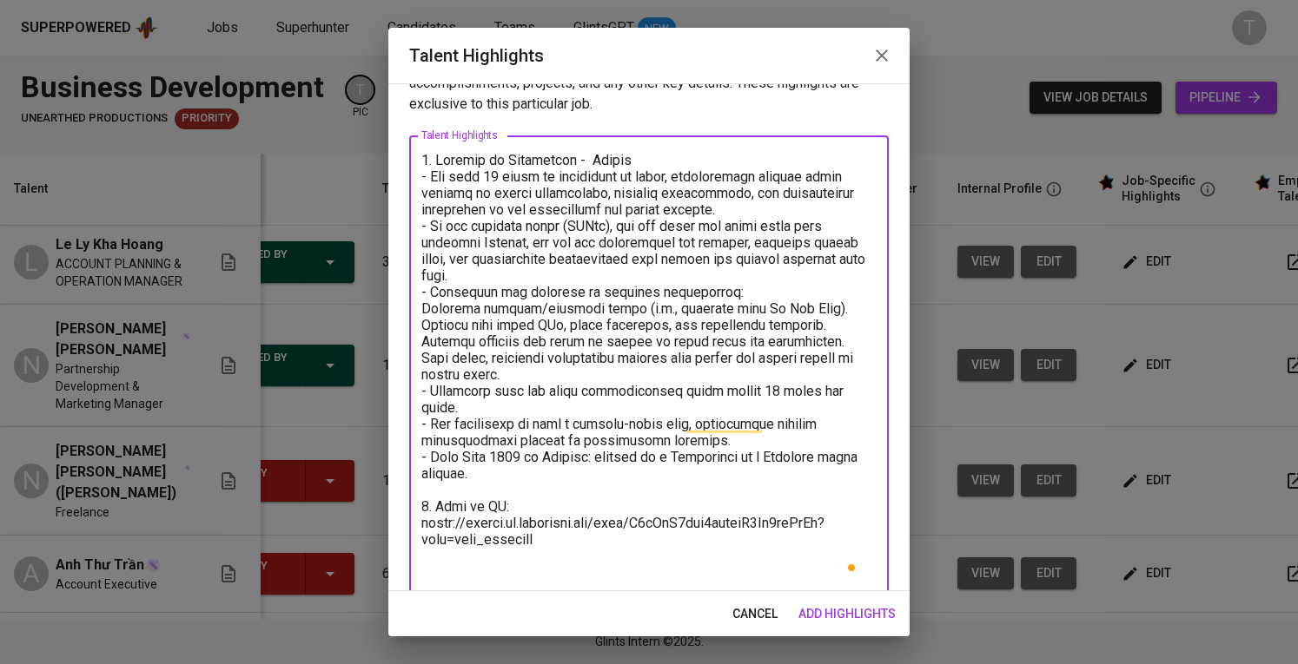
scroll to position [49, 0]
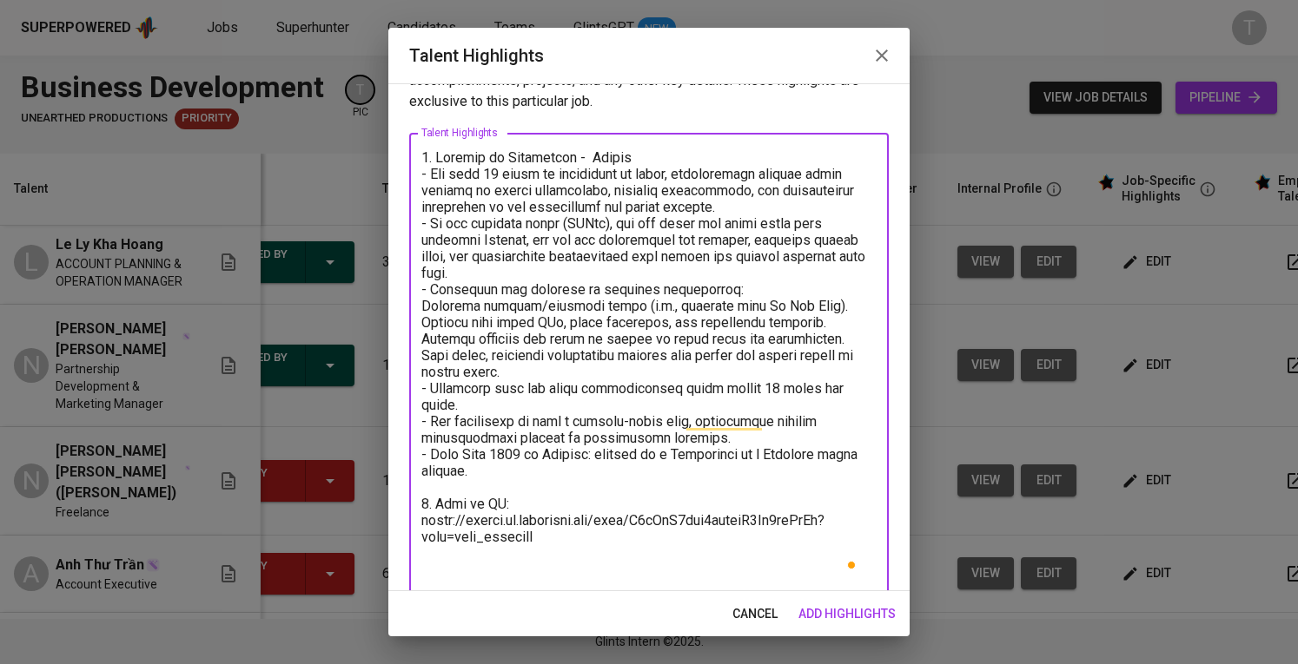
paste textarea "3. Education:"
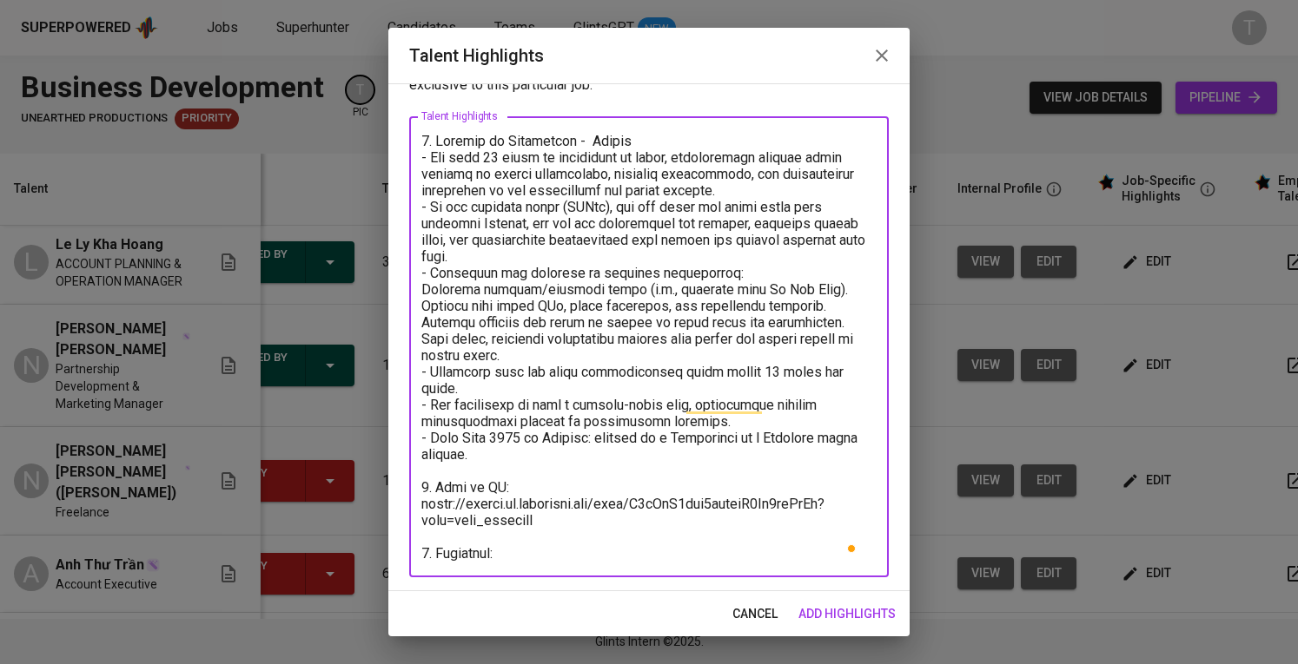
scroll to position [79, 0]
paste textarea "2014 – 2017: MSc International Hospitality and Tourism Management, Bournemouth …"
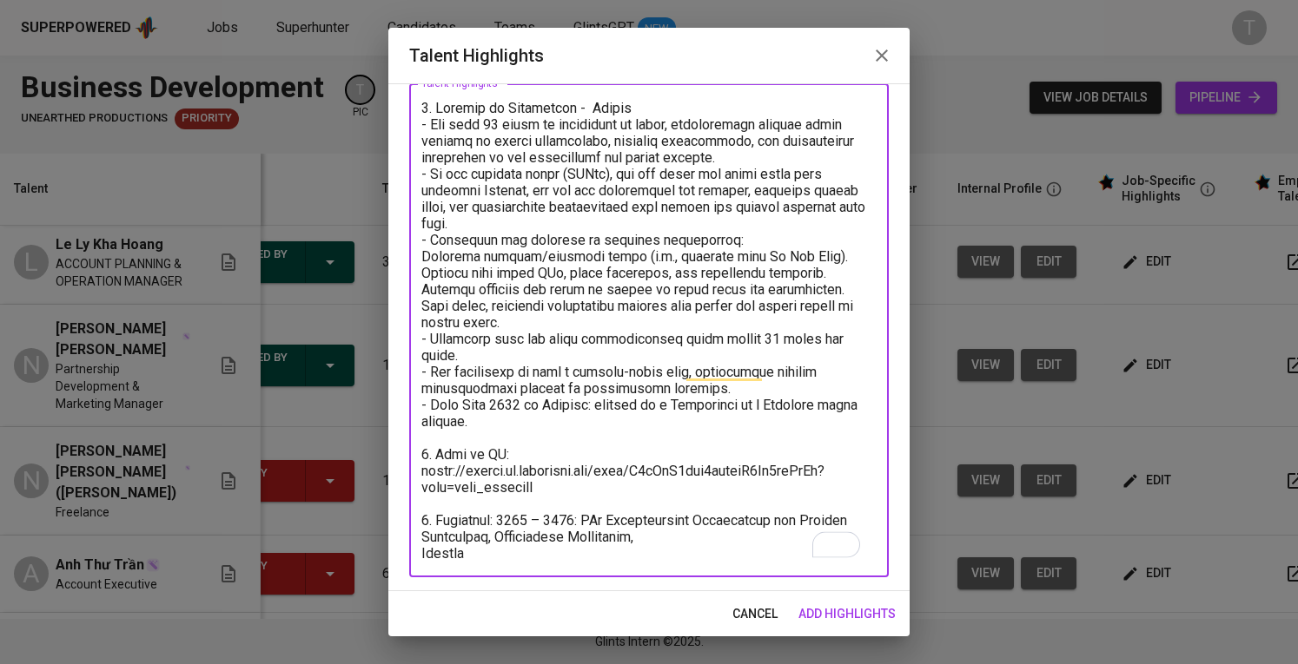
scroll to position [112, 0]
drag, startPoint x: 505, startPoint y: 510, endPoint x: 584, endPoint y: 508, distance: 79.1
click at [584, 508] on textarea "To enrich screen reader interactions, please activate Accessibility in Grammarl…" at bounding box center [648, 330] width 455 height 462
click at [423, 539] on textarea "To enrich screen reader interactions, please activate Accessibility in Grammarl…" at bounding box center [648, 330] width 455 height 462
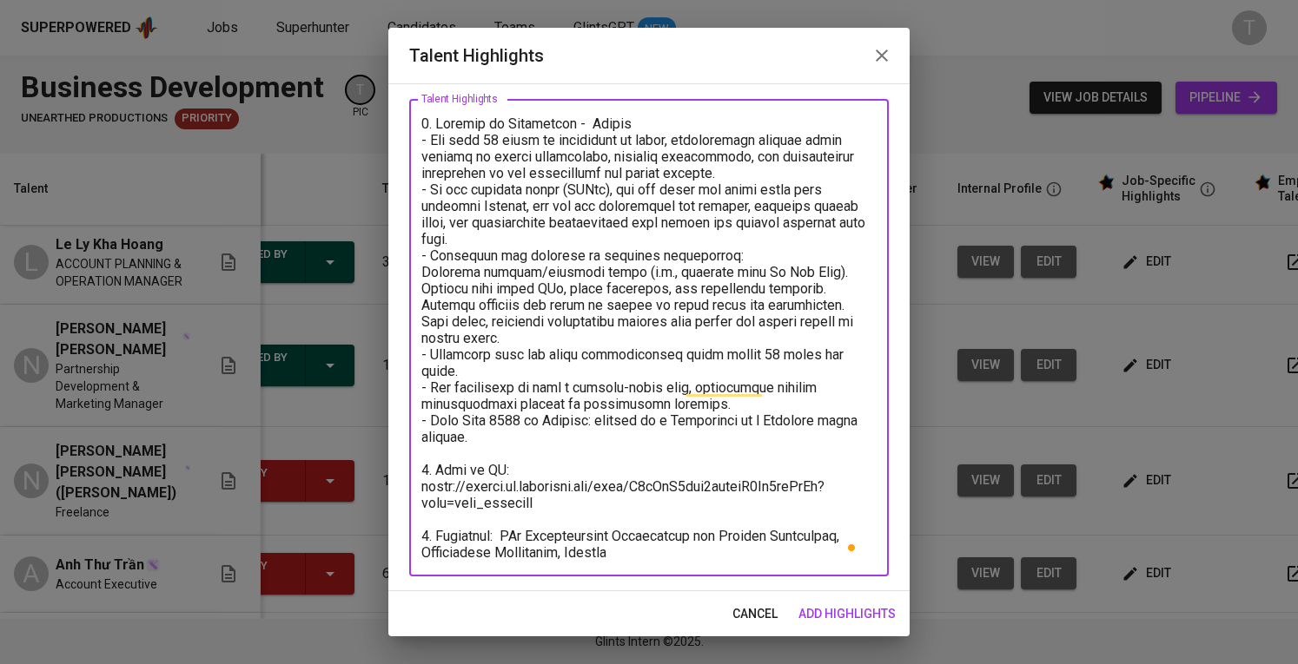
click at [509, 526] on textarea "To enrich screen reader interactions, please activate Accessibility in Grammarl…" at bounding box center [648, 339] width 455 height 446
click at [676, 538] on textarea "To enrich screen reader interactions, please activate Accessibility in Grammarl…" at bounding box center [648, 339] width 455 height 446
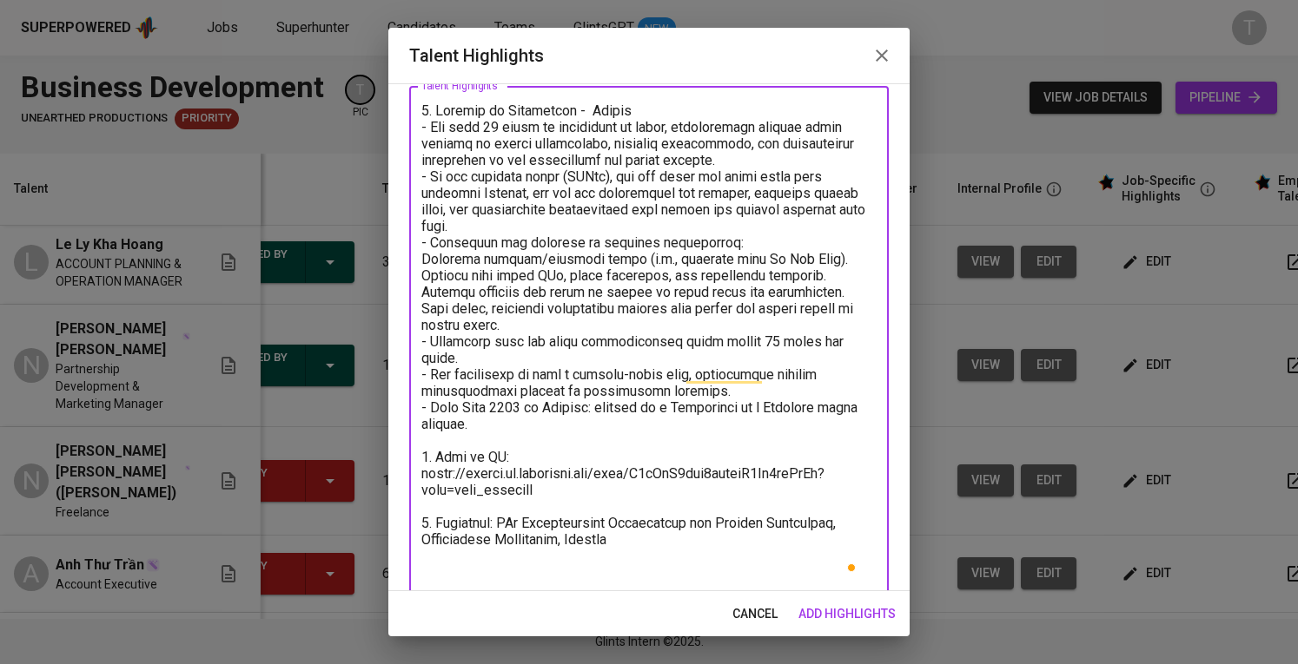
scroll to position [98, 0]
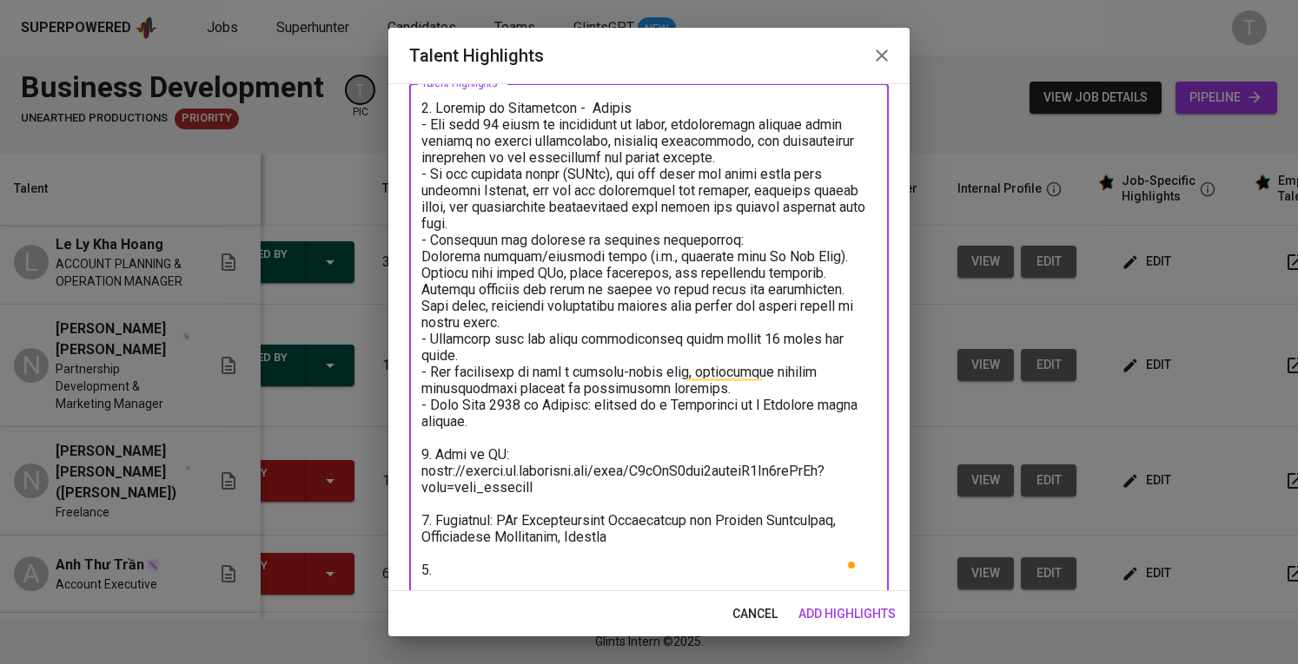
type textarea "1. Summary of Experience - Winnie - Has over 10 years of experience in sales, c…"
drag, startPoint x: 856, startPoint y: 591, endPoint x: 878, endPoint y: 593, distance: 21.8
click at [856, 604] on span "add highlights" at bounding box center [846, 615] width 97 height 22
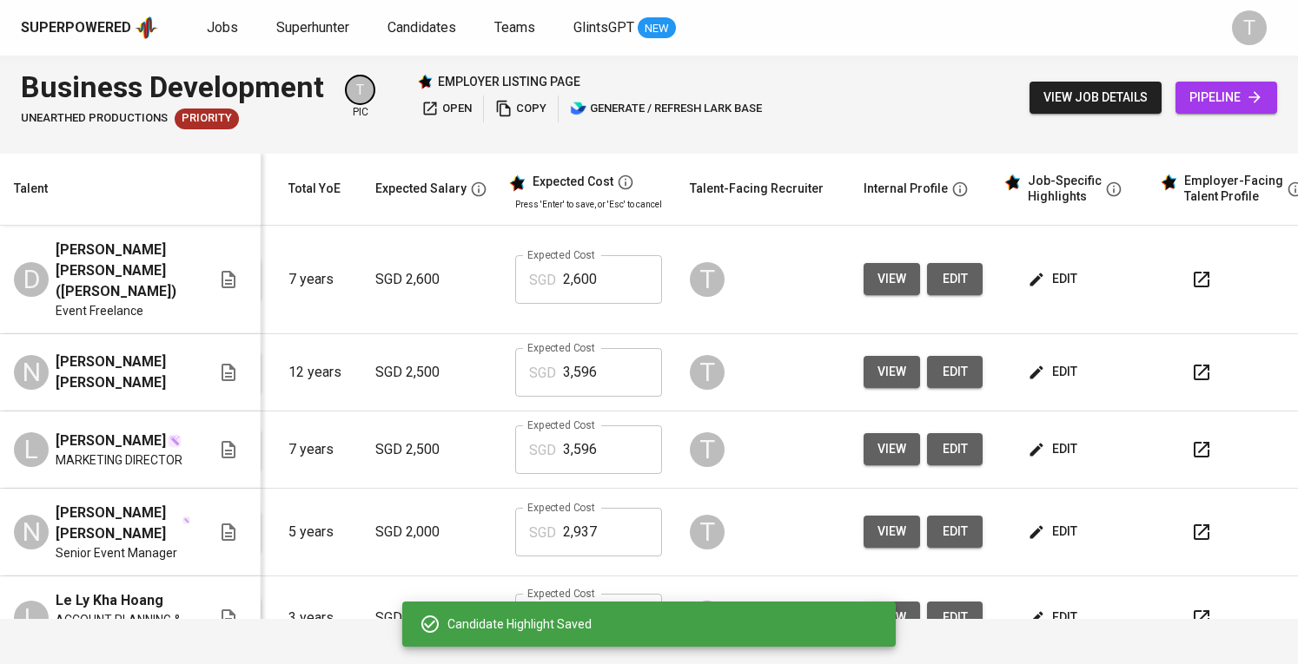
scroll to position [0, 0]
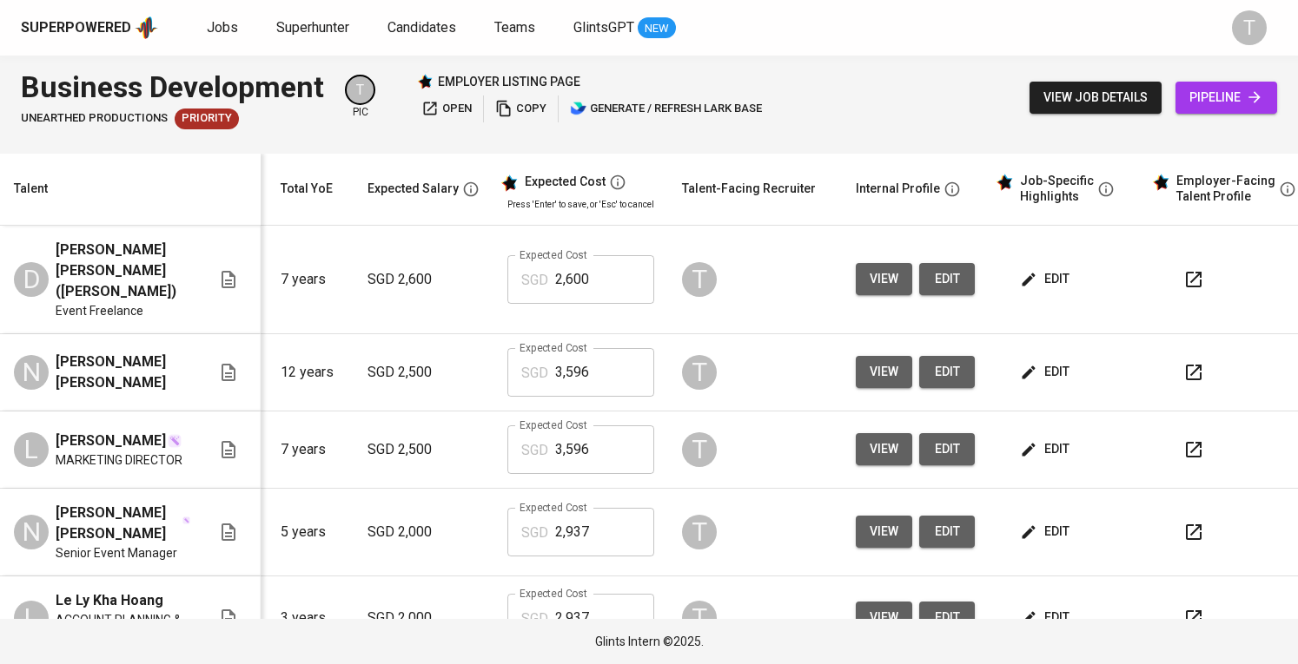
click at [1186, 439] on icon "button" at bounding box center [1193, 449] width 21 height 21
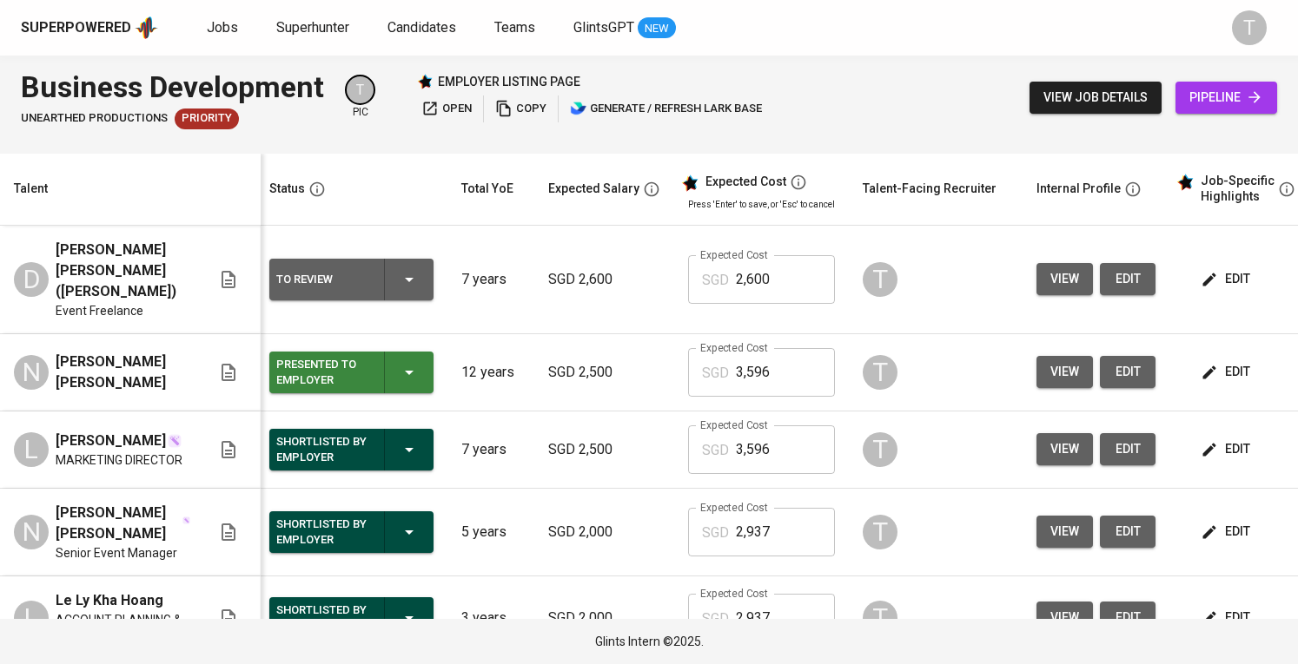
click at [1233, 268] on span "edit" at bounding box center [1227, 279] width 46 height 22
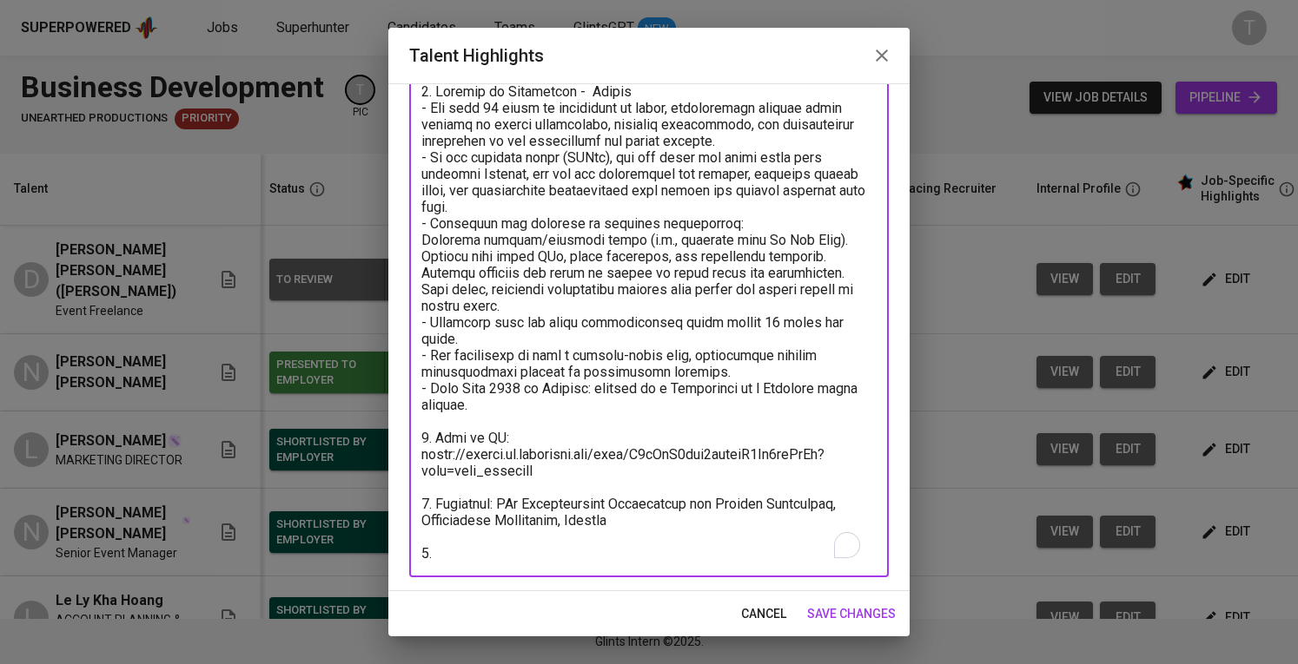
click at [583, 548] on textarea "To enrich screen reader interactions, please activate Accessibility in Grammarl…" at bounding box center [648, 322] width 455 height 479
paste textarea "5. Expected salary: Total Monthly Fee: 3596 SGD - Basic Salary: 2500 SGD (open …"
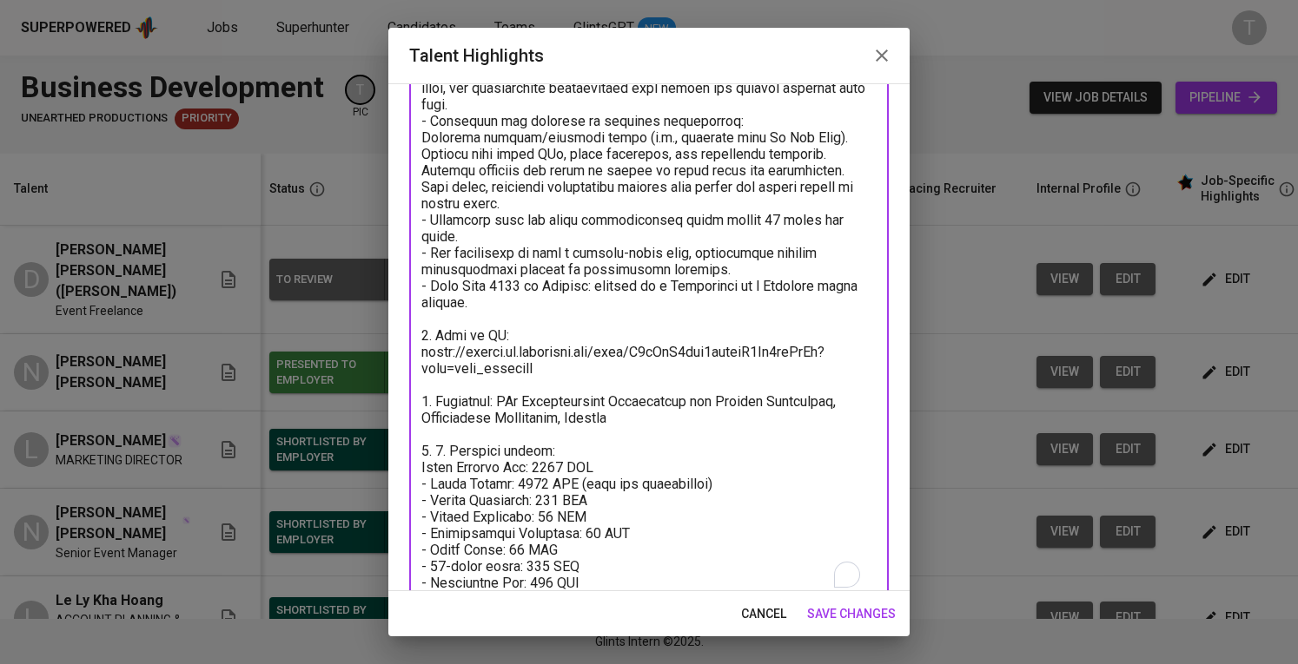
click at [452, 451] on textarea "To enrich screen reader interactions, please activate Accessibility in Grammarl…" at bounding box center [648, 286] width 455 height 611
click at [527, 484] on textarea "To enrich screen reader interactions, please activate Accessibility in Grammarl…" at bounding box center [648, 286] width 455 height 611
click at [526, 484] on textarea "To enrich screen reader interactions, please activate Accessibility in Grammarl…" at bounding box center [648, 286] width 455 height 611
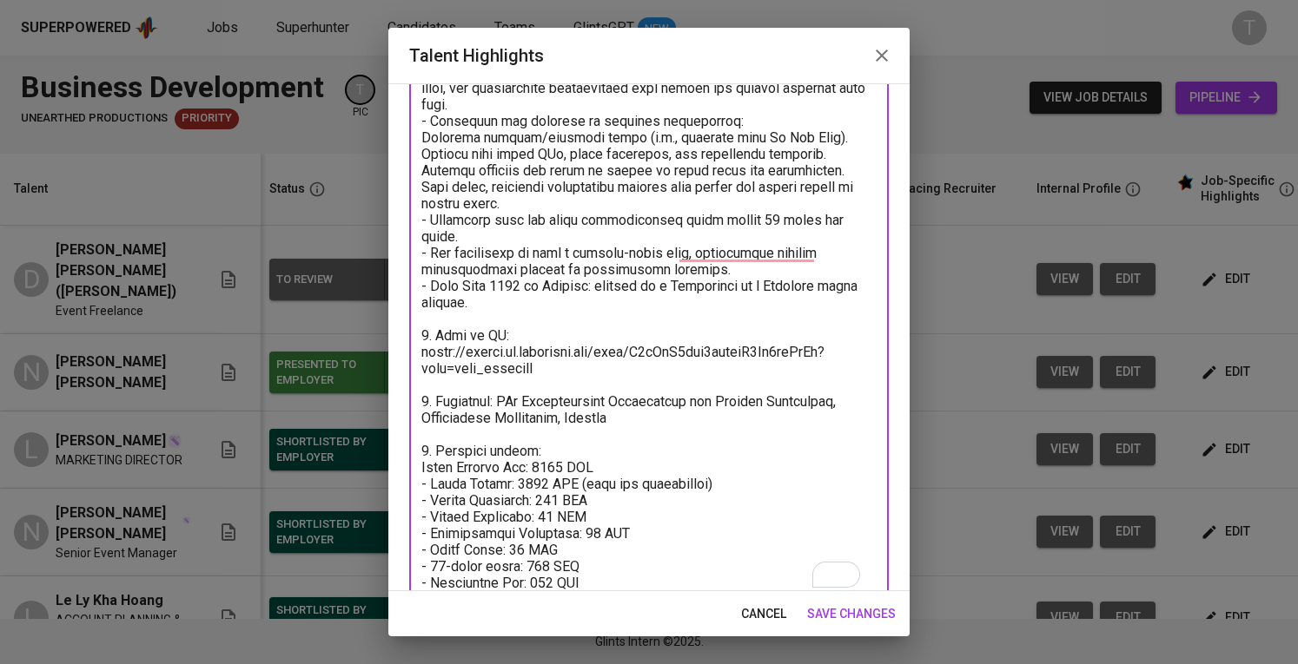
click at [559, 465] on textarea "To enrich screen reader interactions, please activate Accessibility in Grammarl…" at bounding box center [648, 286] width 455 height 611
click at [559, 463] on textarea "To enrich screen reader interactions, please activate Accessibility in Grammarl…" at bounding box center [648, 286] width 455 height 611
click at [545, 503] on textarea "To enrich screen reader interactions, please activate Accessibility in Grammarl…" at bounding box center [648, 286] width 455 height 611
click at [554, 512] on textarea "To enrich screen reader interactions, please activate Accessibility in Grammarl…" at bounding box center [648, 286] width 455 height 611
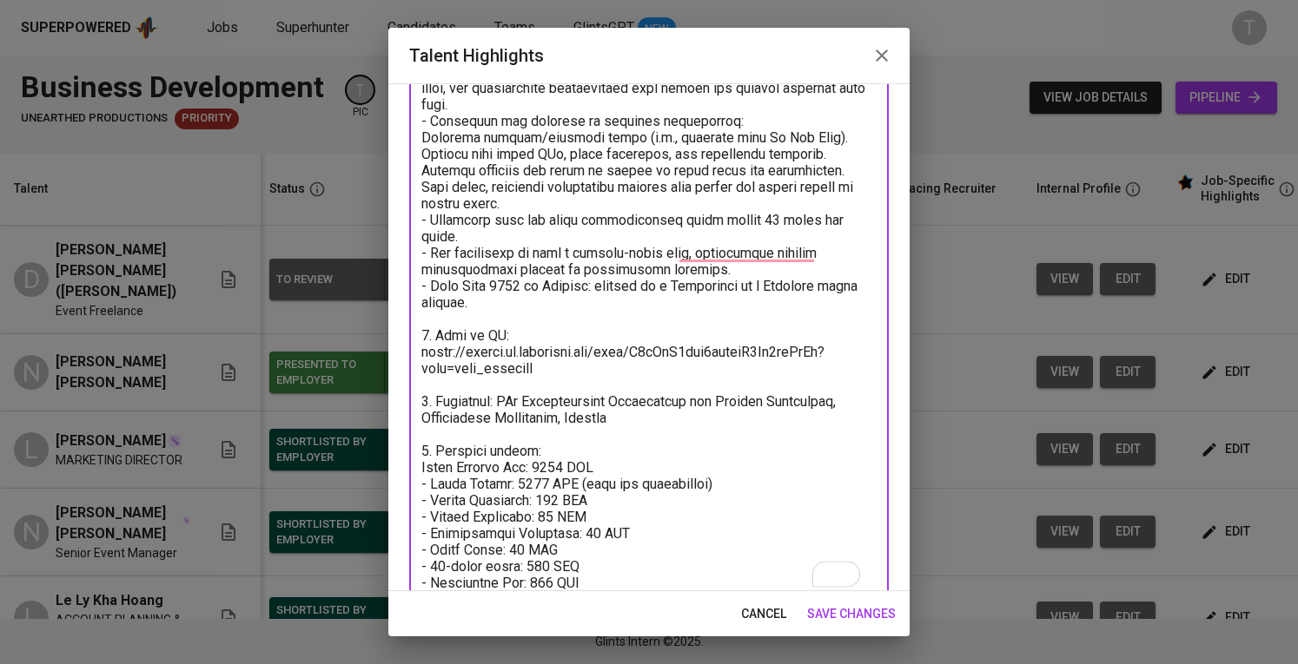
click at [604, 534] on textarea "To enrich screen reader interactions, please activate Accessibility in Grammarl…" at bounding box center [648, 286] width 455 height 611
click at [525, 549] on textarea "To enrich screen reader interactions, please activate Accessibility in Grammarl…" at bounding box center [648, 286] width 455 height 611
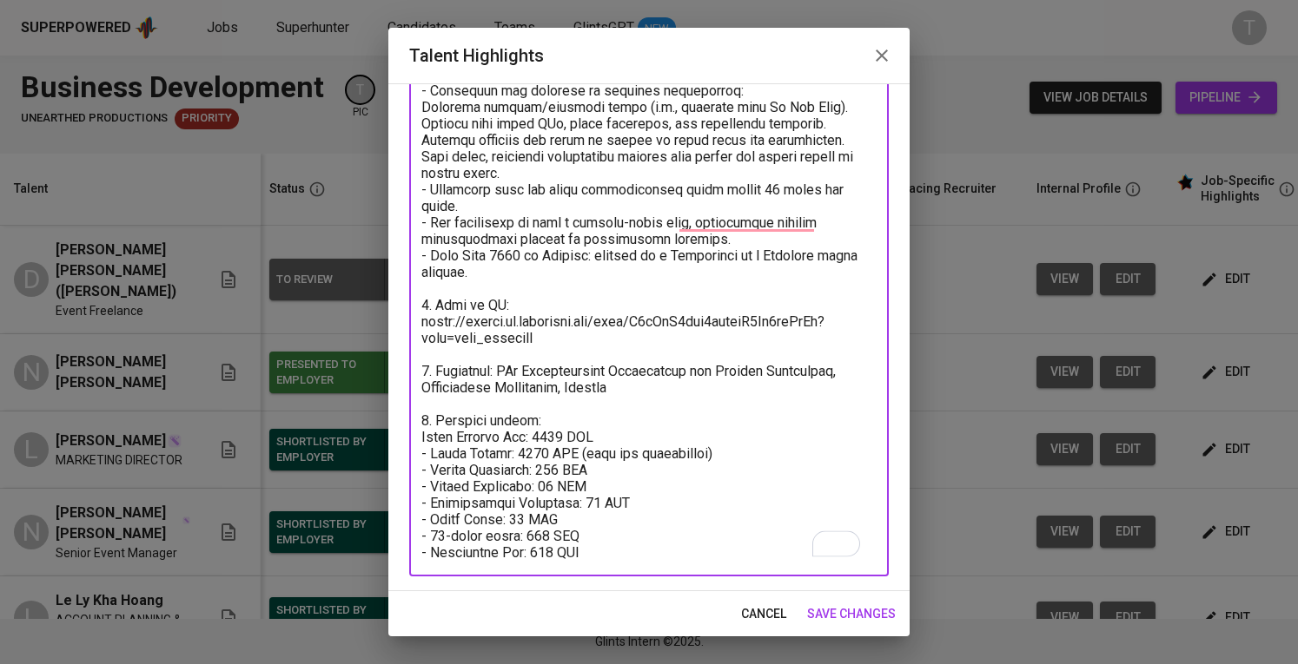
scroll to position [261, 0]
click at [557, 522] on textarea "To enrich screen reader interactions, please activate Accessibility in Grammarl…" at bounding box center [648, 255] width 455 height 611
type textarea "1. Summary of Experience - Winnie - Has over 10 years of experience in sales, c…"
click at [749, 208] on textarea "To enrich screen reader interactions, please activate Accessibility in Grammarl…" at bounding box center [648, 255] width 455 height 611
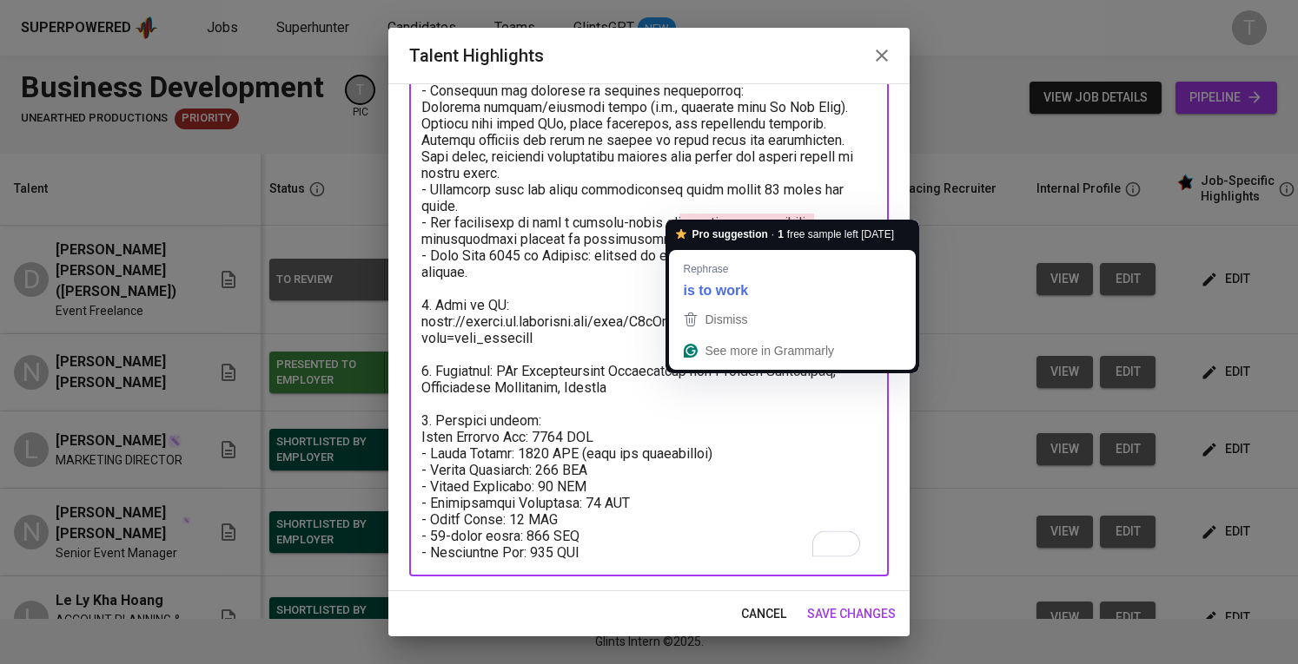
click at [591, 347] on textarea "To enrich screen reader interactions, please activate Accessibility in Grammarl…" at bounding box center [648, 255] width 455 height 611
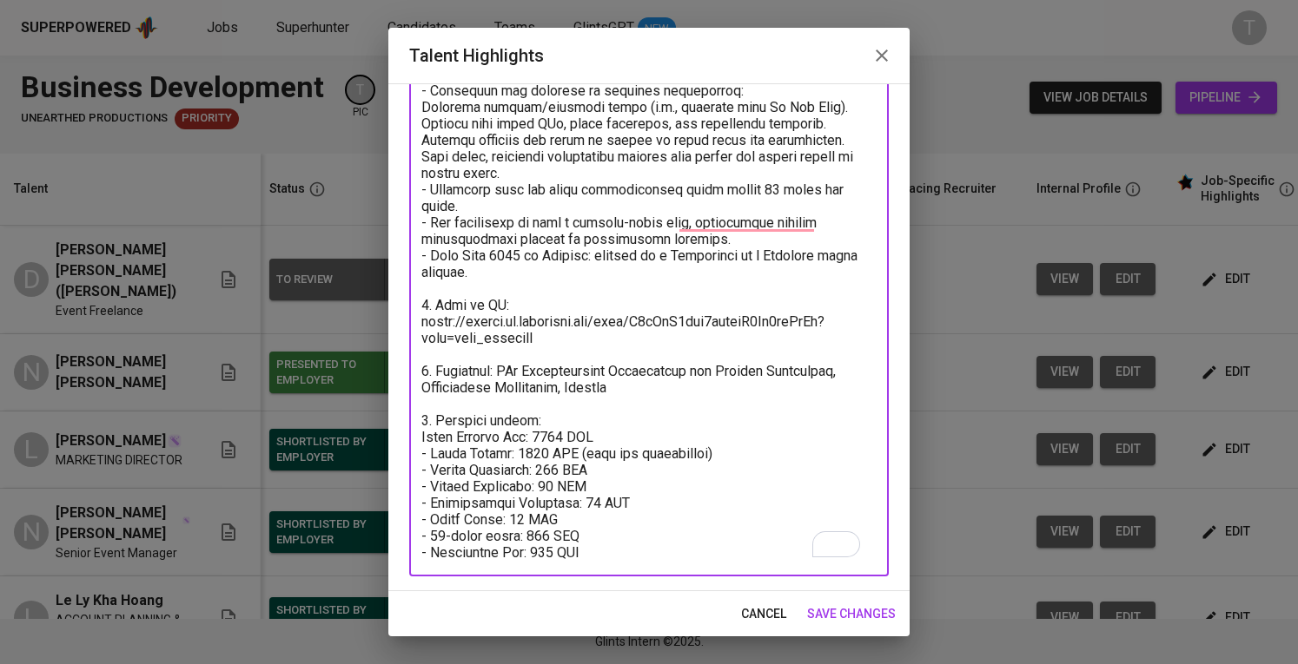
click at [874, 604] on span "save changes" at bounding box center [851, 615] width 89 height 22
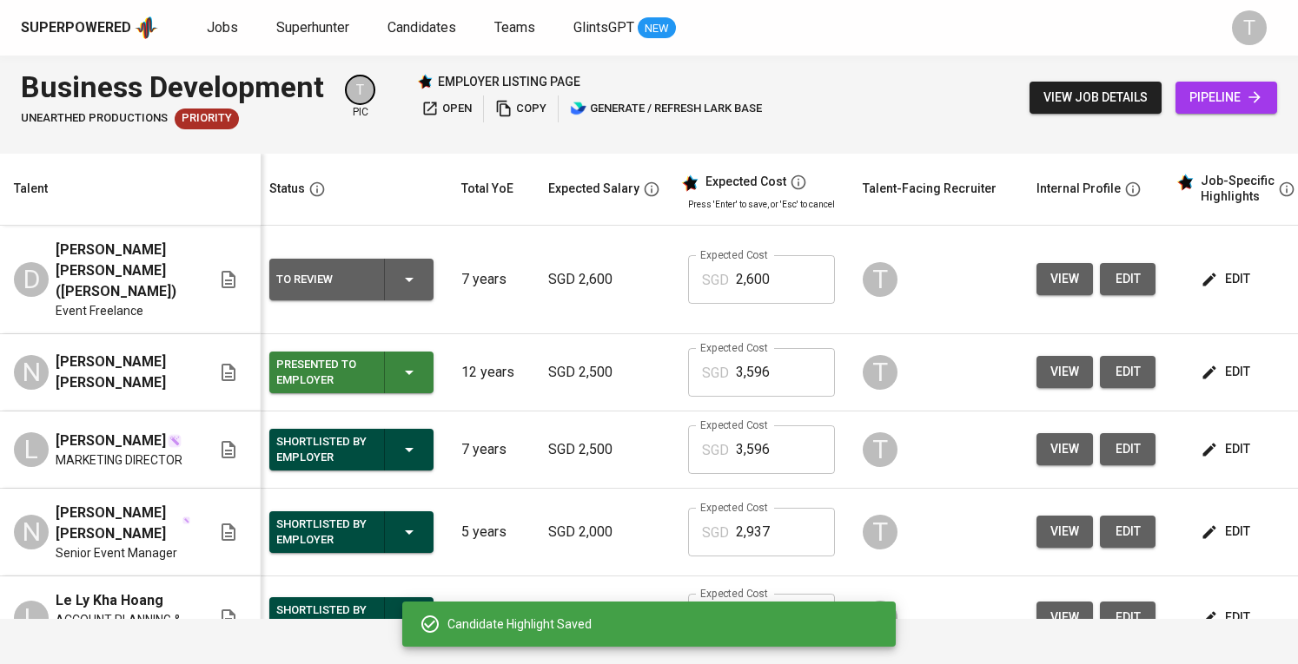
click at [778, 267] on input "2,600" at bounding box center [785, 279] width 99 height 49
type input "2"
click at [778, 267] on input "33,728" at bounding box center [785, 279] width 99 height 49
click at [778, 268] on input "33,728" at bounding box center [785, 279] width 99 height 49
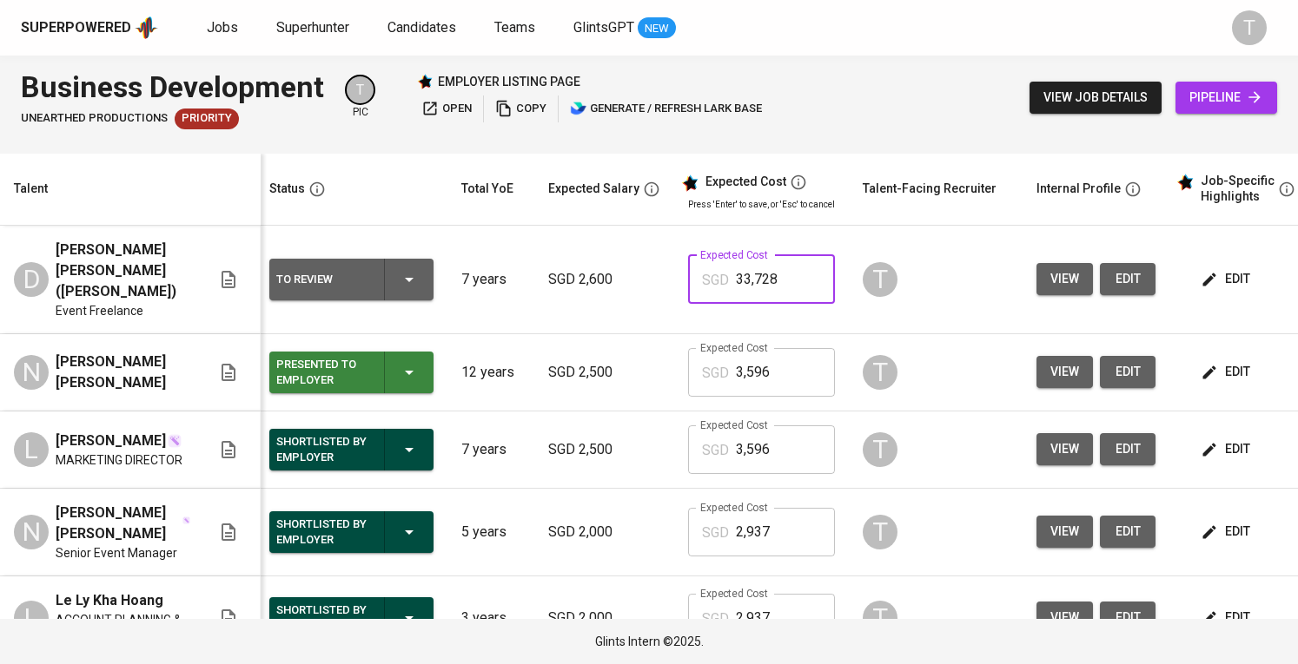
drag, startPoint x: 790, startPoint y: 273, endPoint x: 702, endPoint y: 267, distance: 88.7
click at [702, 267] on div "SGD 33,728 Expected Cost" at bounding box center [761, 279] width 147 height 49
paste input "text"
type input "3,728"
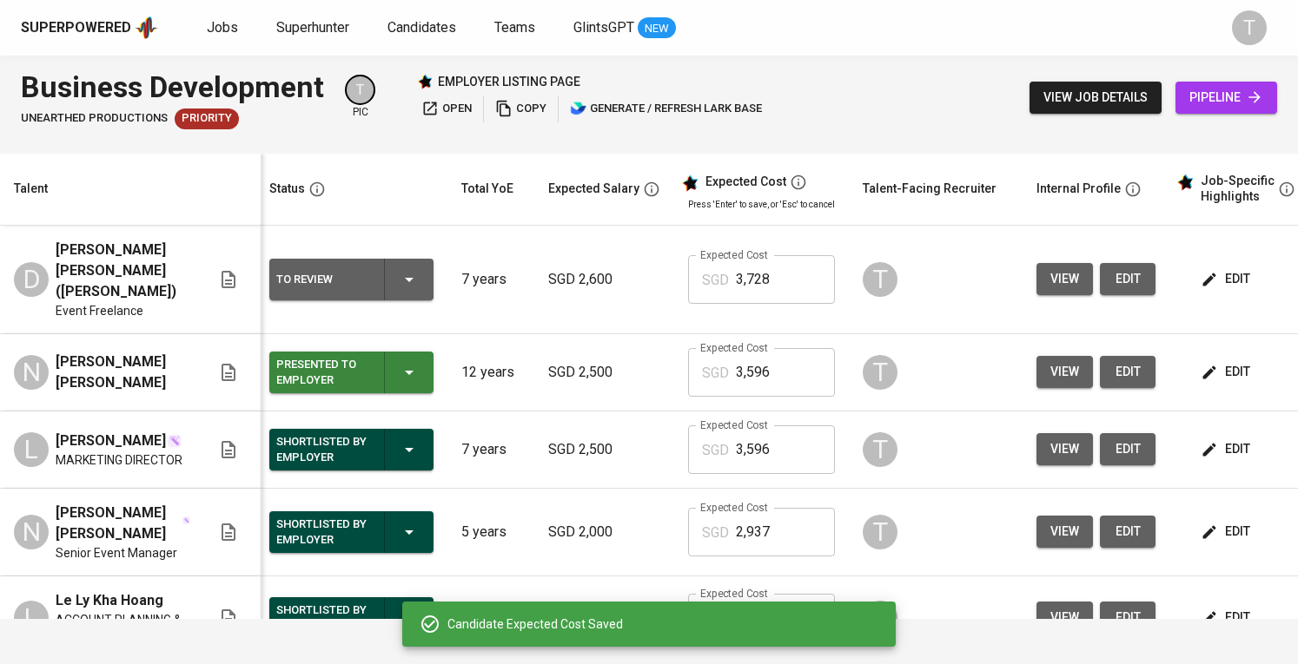
click at [405, 277] on icon "button" at bounding box center [409, 279] width 21 height 21
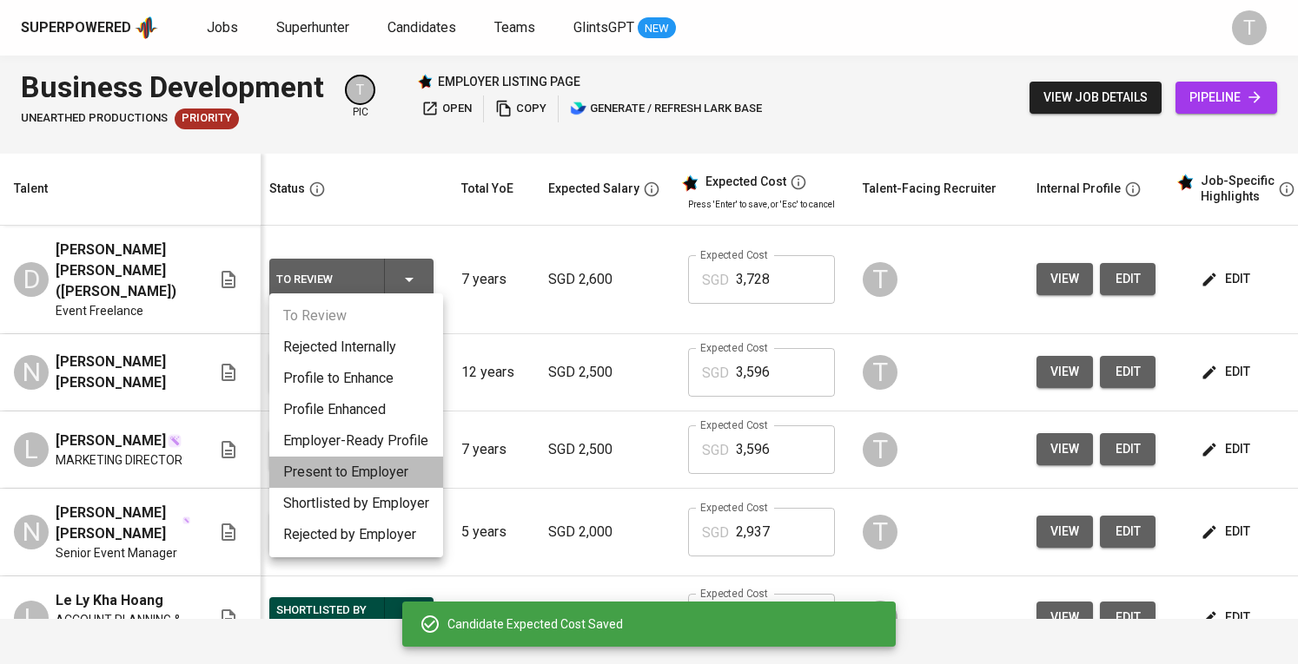
click at [372, 480] on li "Present to Employer" at bounding box center [356, 472] width 174 height 31
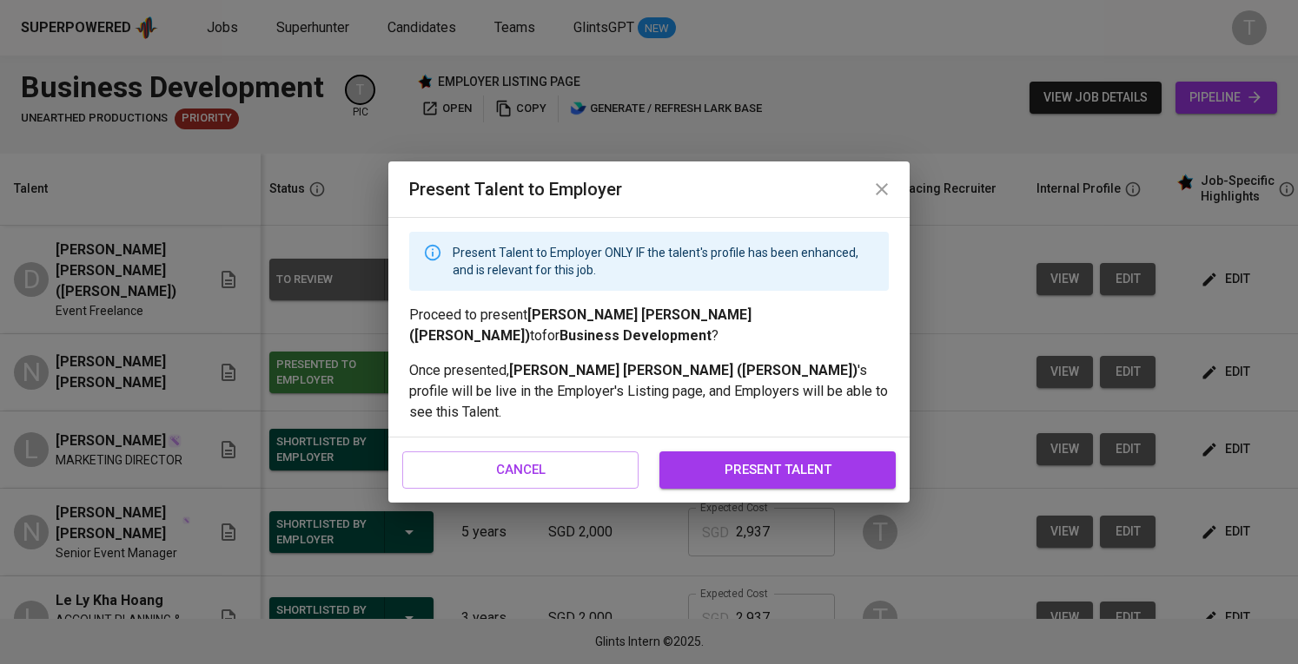
click at [730, 459] on span "present talent" at bounding box center [777, 470] width 198 height 23
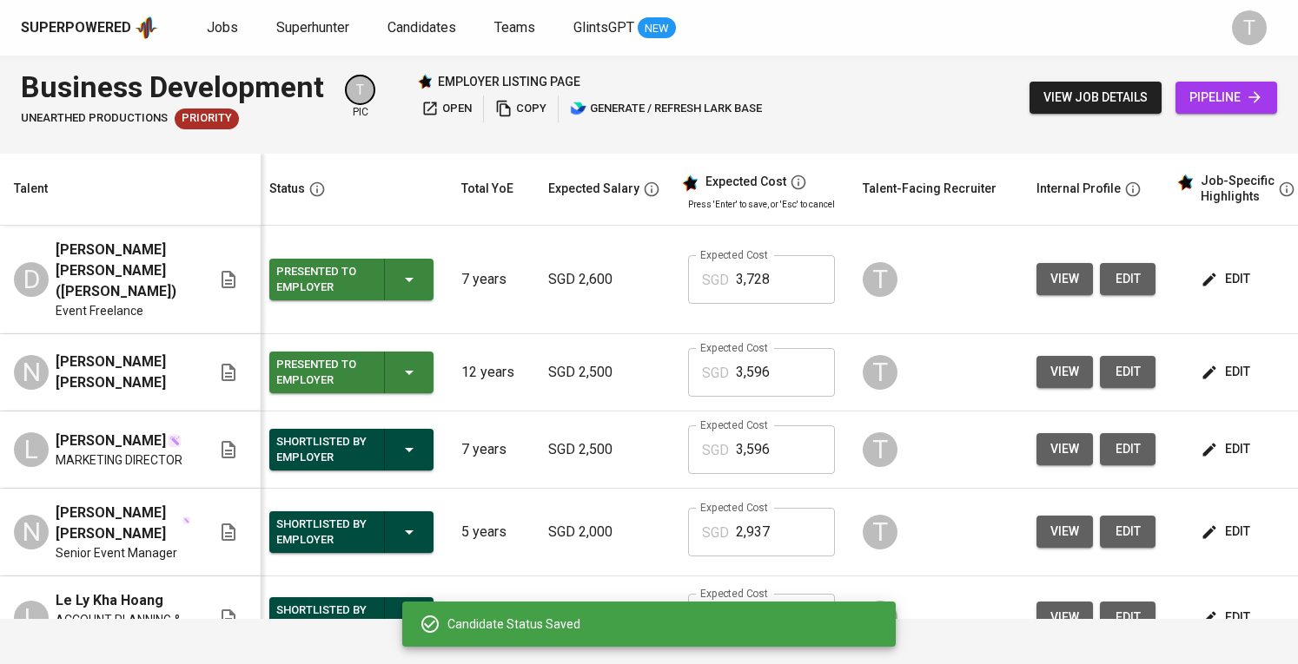
scroll to position [0, 201]
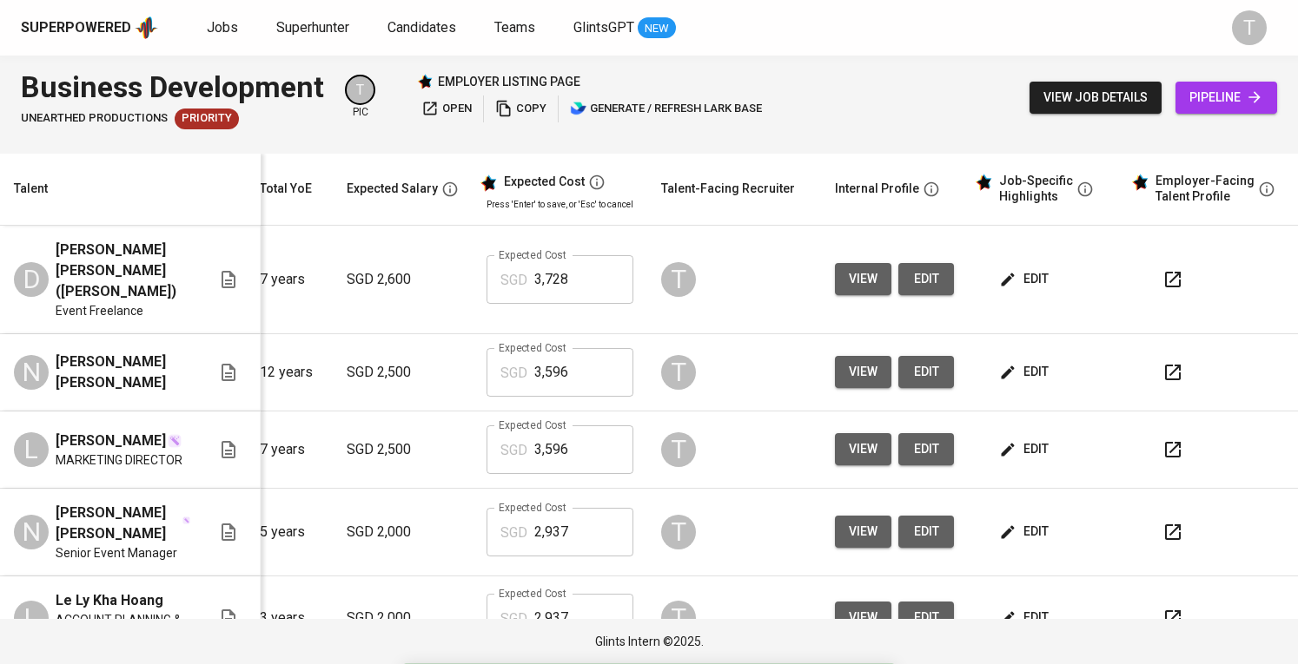
click at [1165, 275] on icon "button" at bounding box center [1173, 280] width 16 height 16
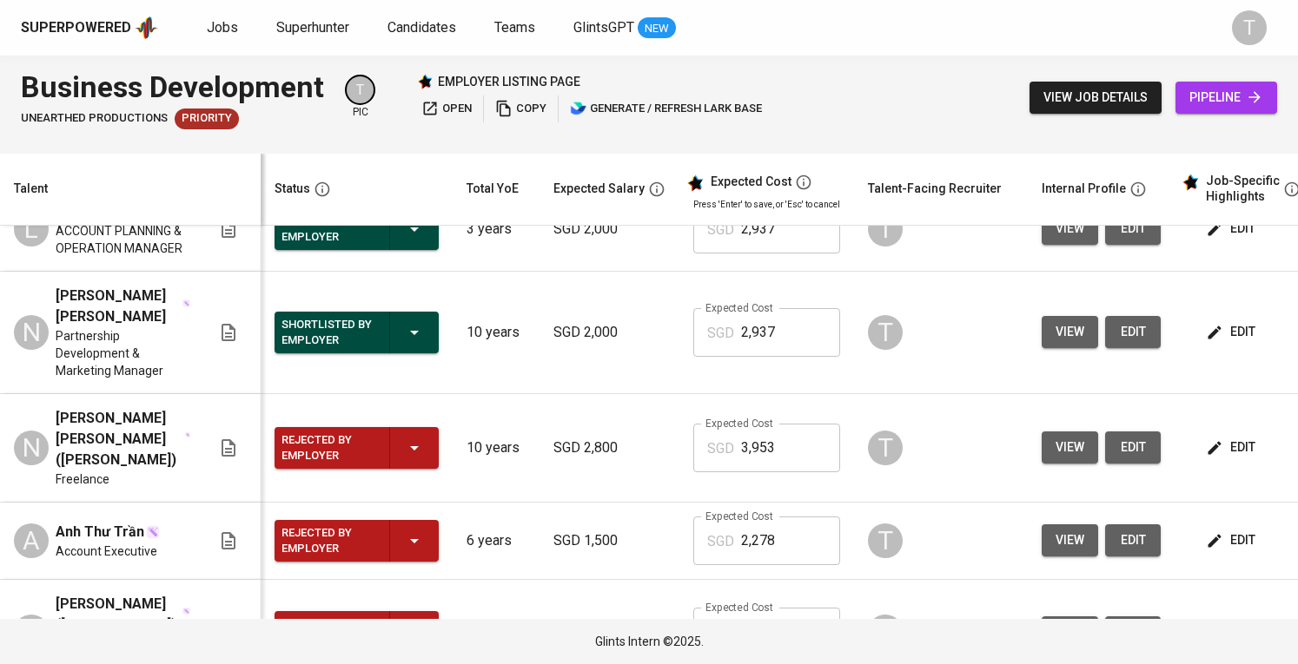
scroll to position [0, 0]
